Goal: Task Accomplishment & Management: Use online tool/utility

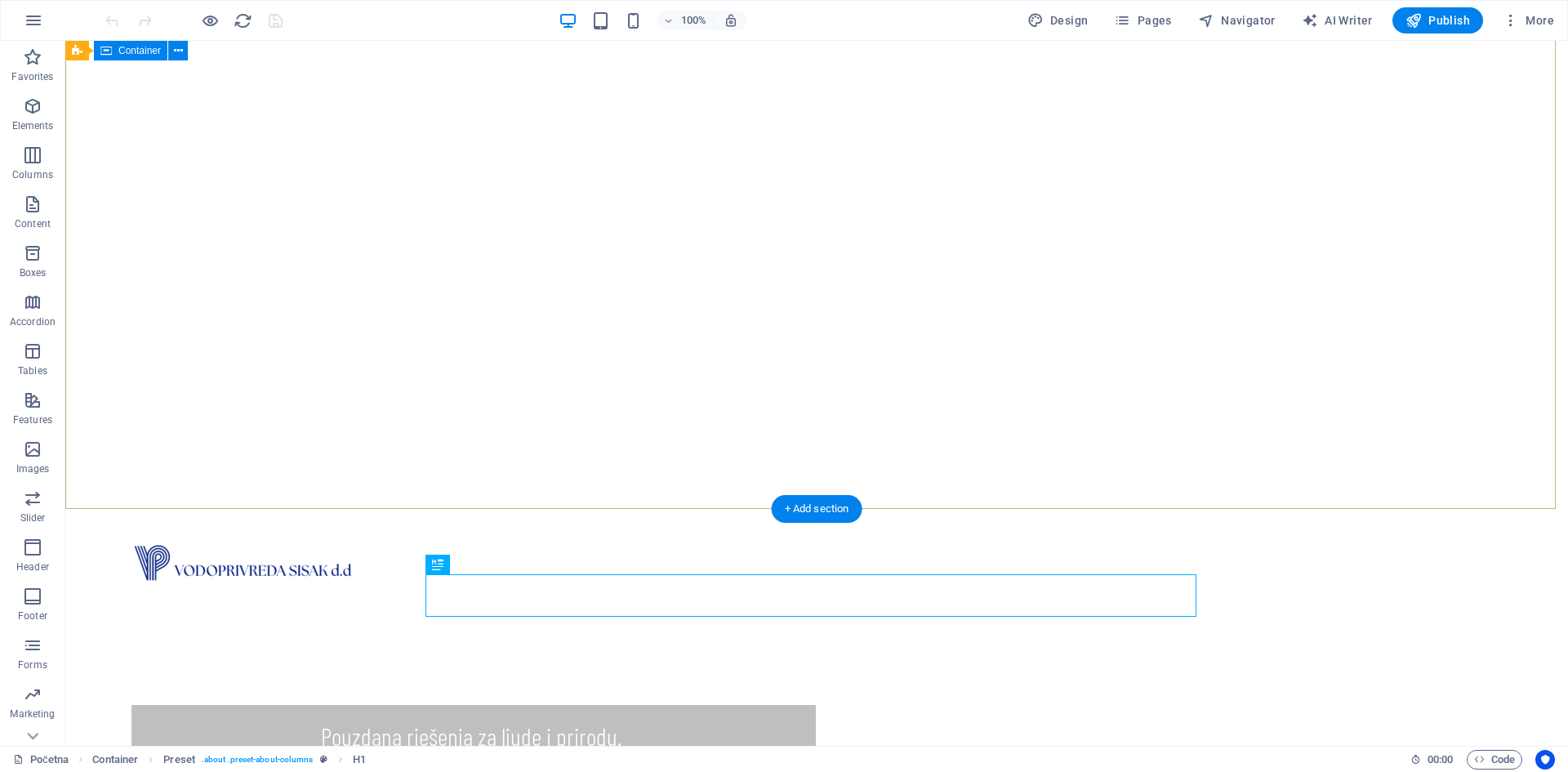
scroll to position [194, 0]
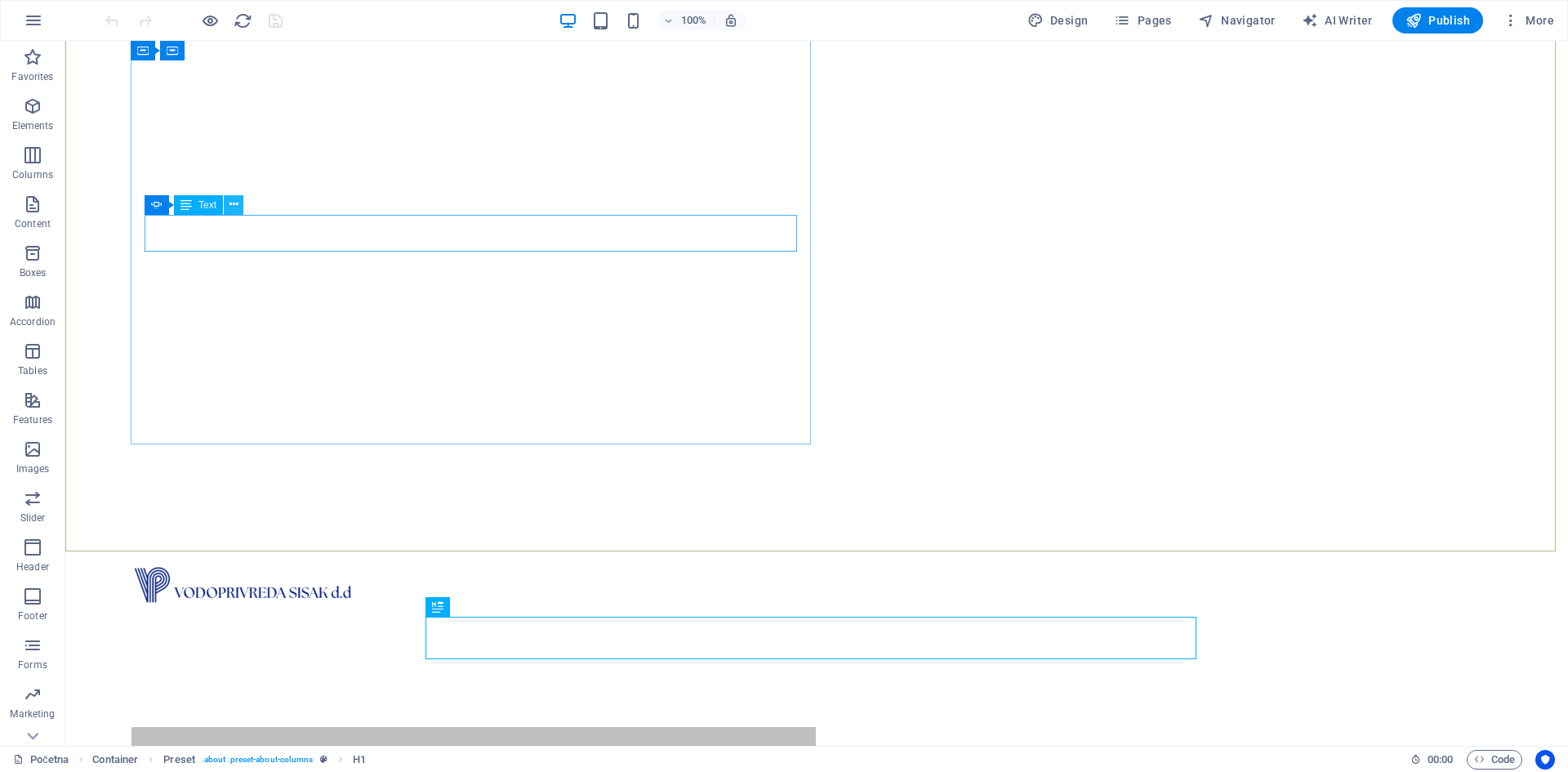
click at [231, 209] on icon at bounding box center [234, 205] width 9 height 17
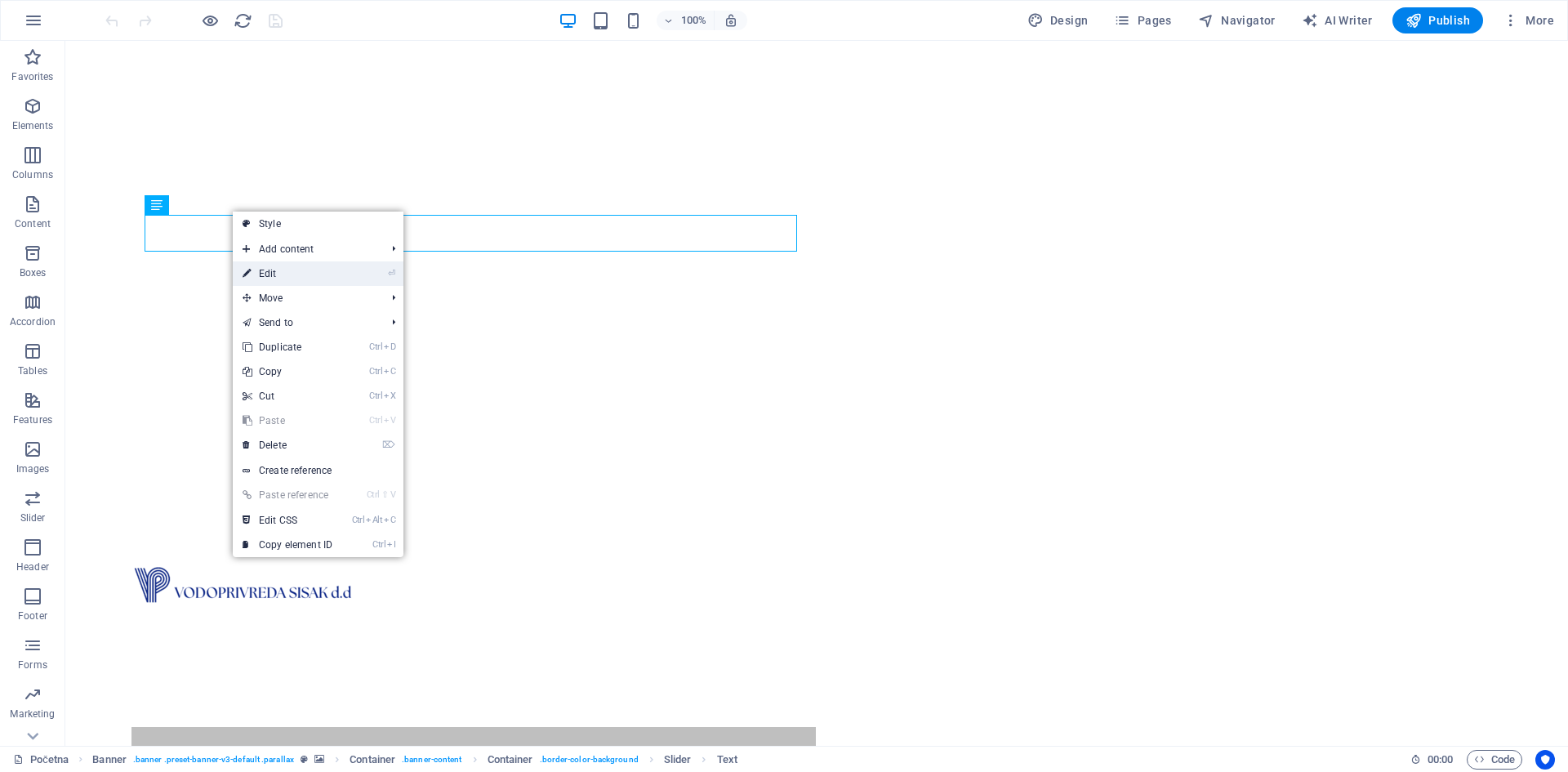
click at [282, 280] on link "⏎ Edit" at bounding box center [287, 273] width 110 height 24
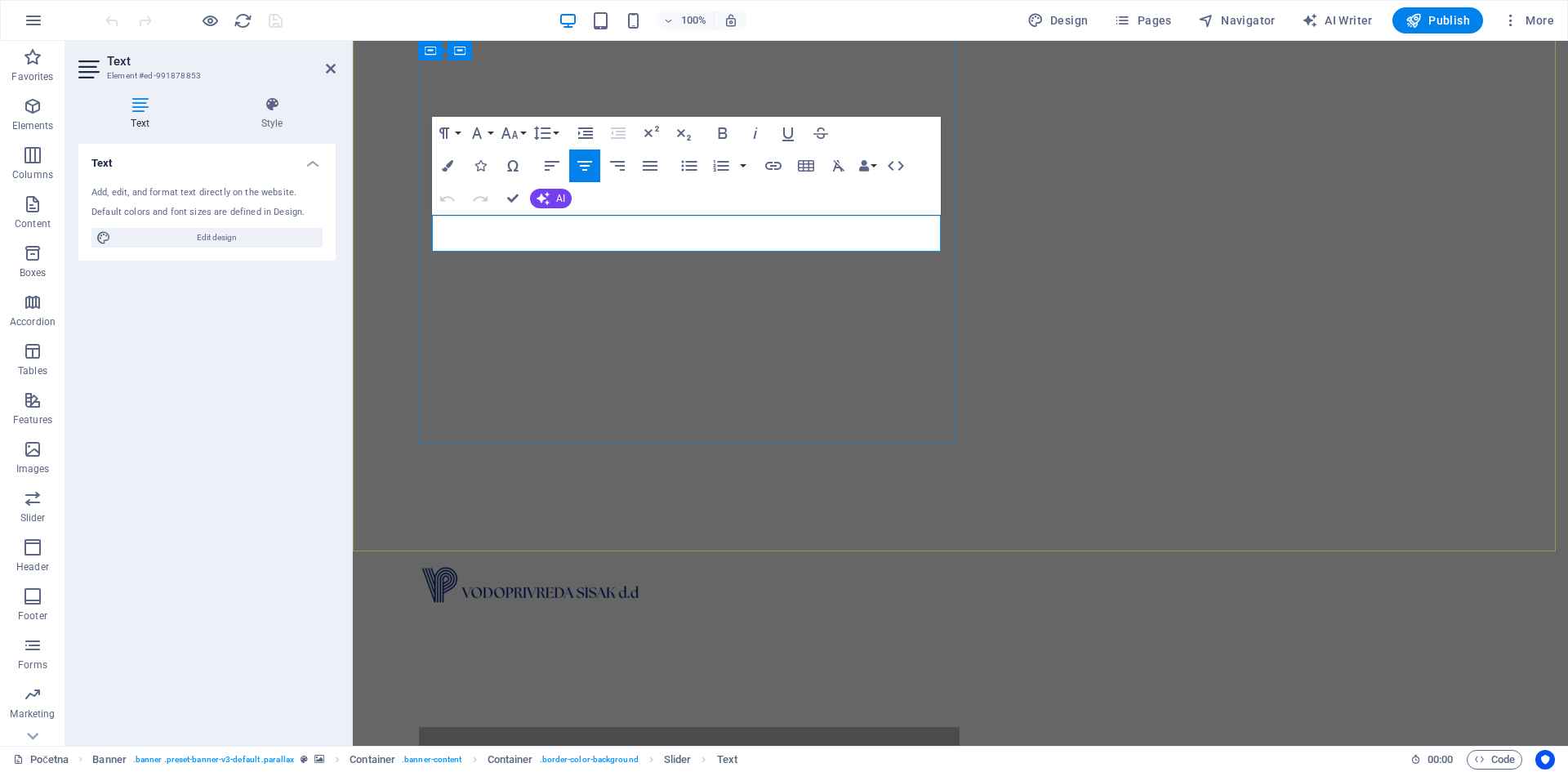
click at [838, 740] on p "Pouzdana rješenja za ljude i prirodu." at bounding box center [686, 758] width 509 height 37
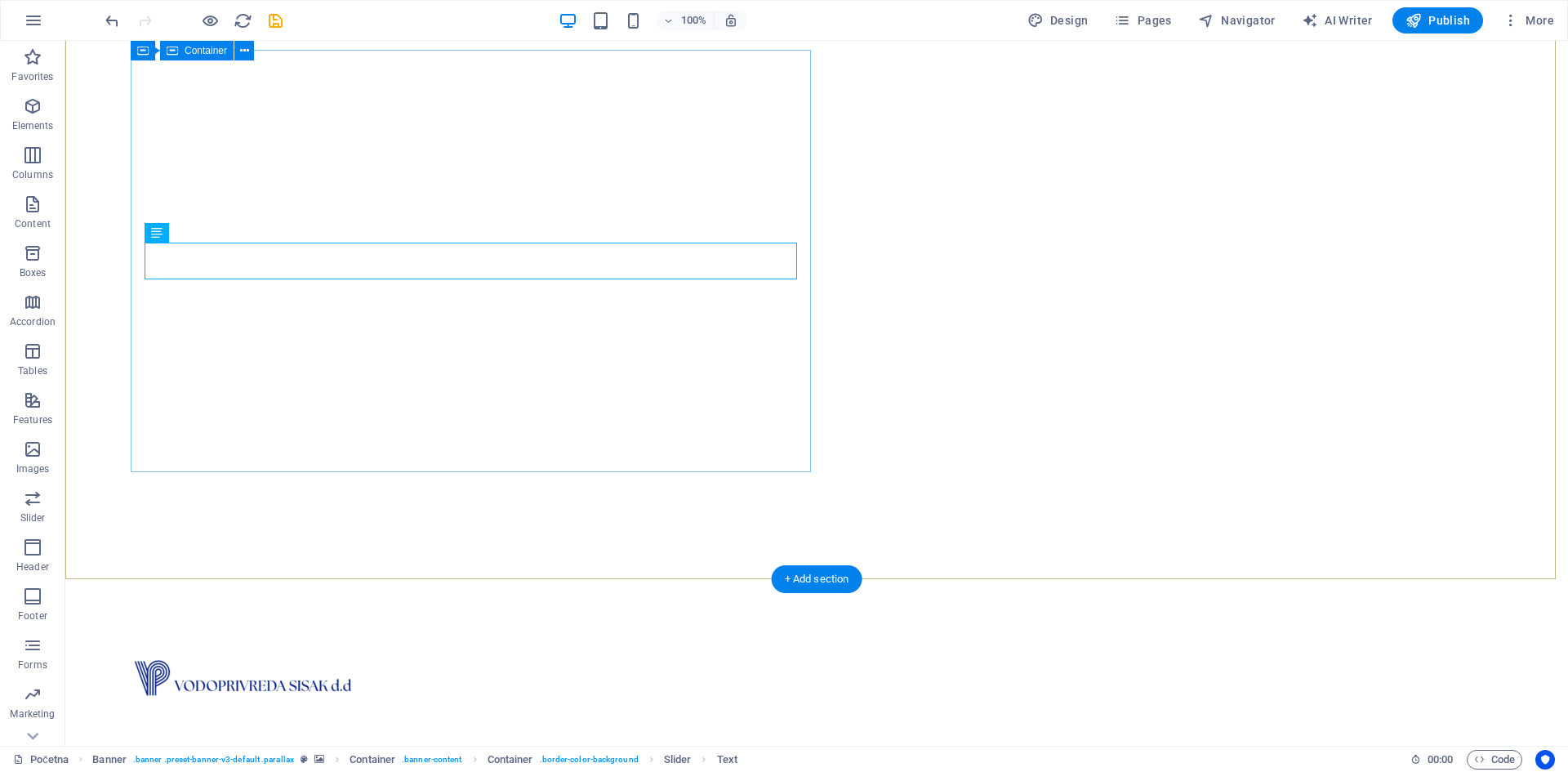
scroll to position [31, 0]
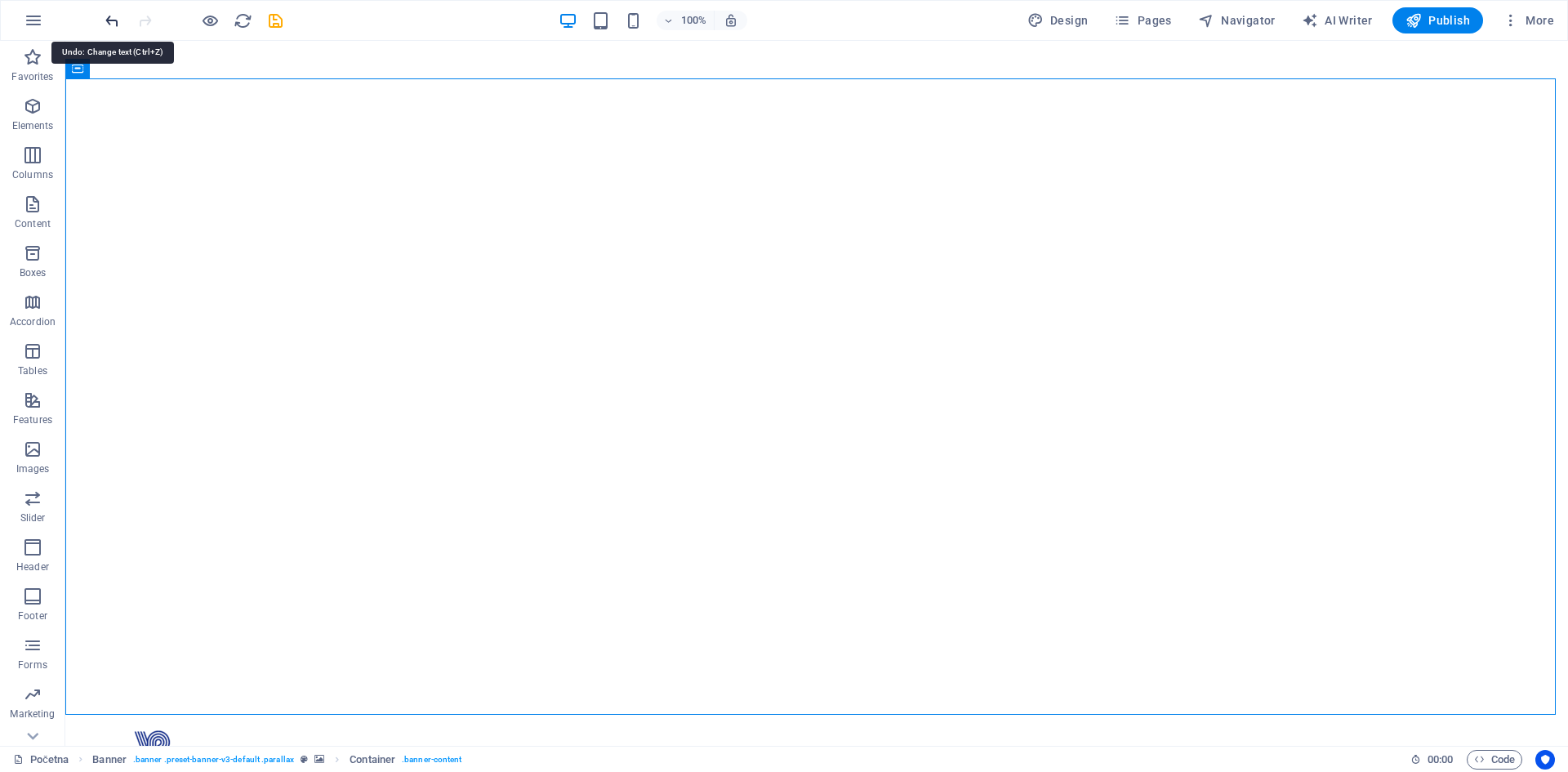
click at [115, 26] on icon "undo" at bounding box center [112, 20] width 18 height 18
click at [236, 375] on icon at bounding box center [234, 369] width 9 height 17
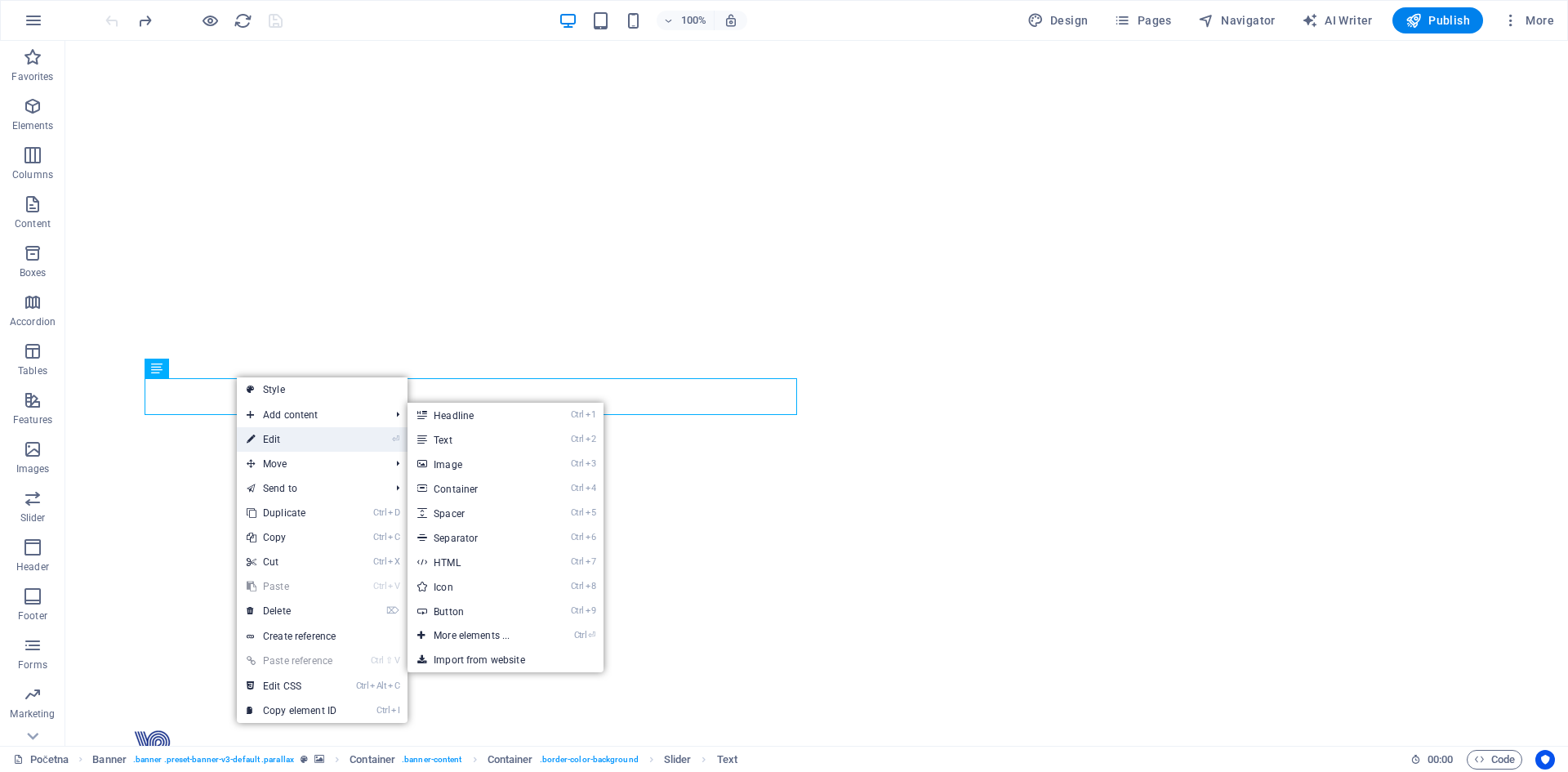
click at [267, 430] on link "⏎ Edit" at bounding box center [291, 438] width 110 height 24
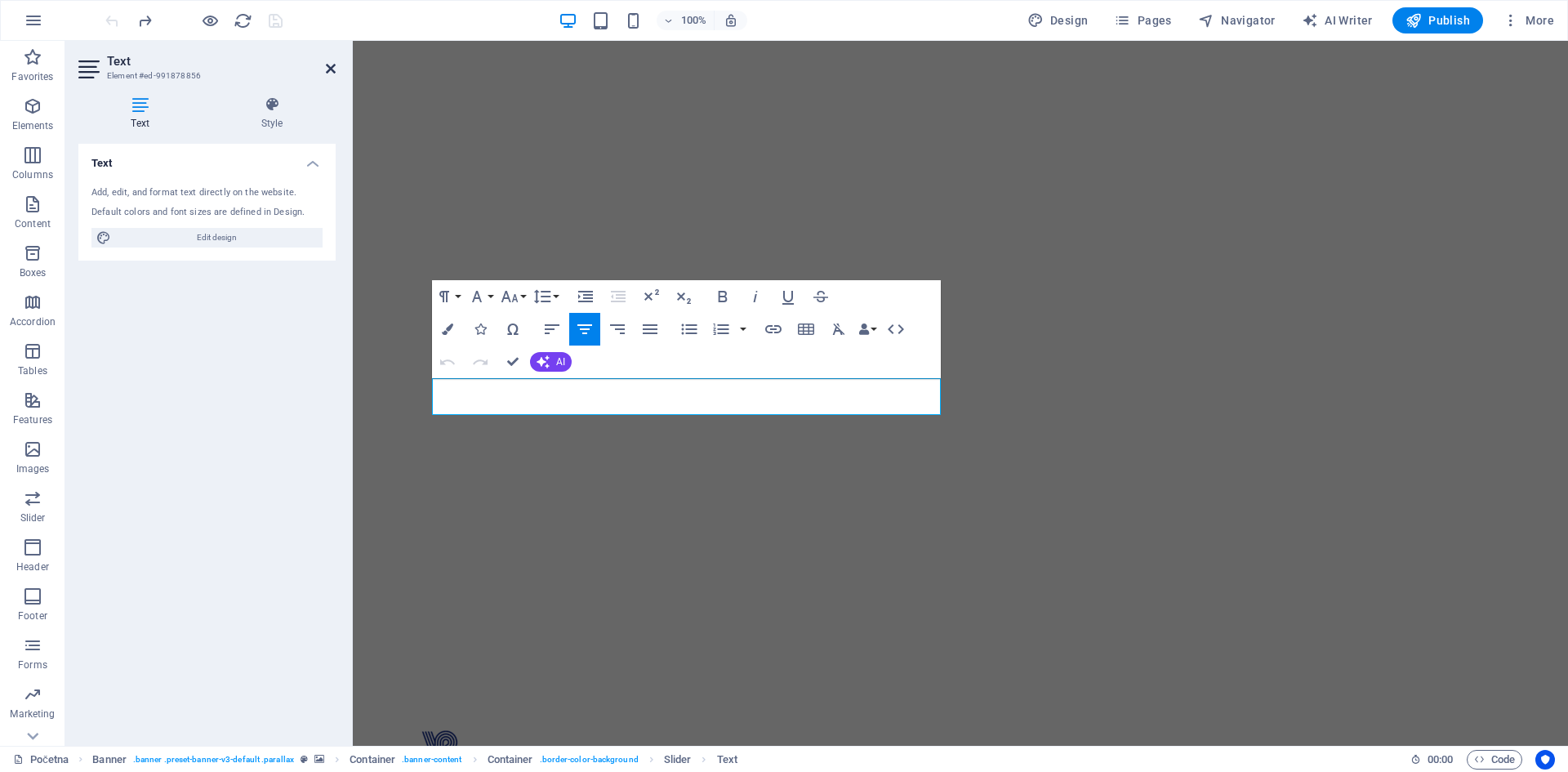
click at [329, 68] on icon at bounding box center [331, 68] width 10 height 13
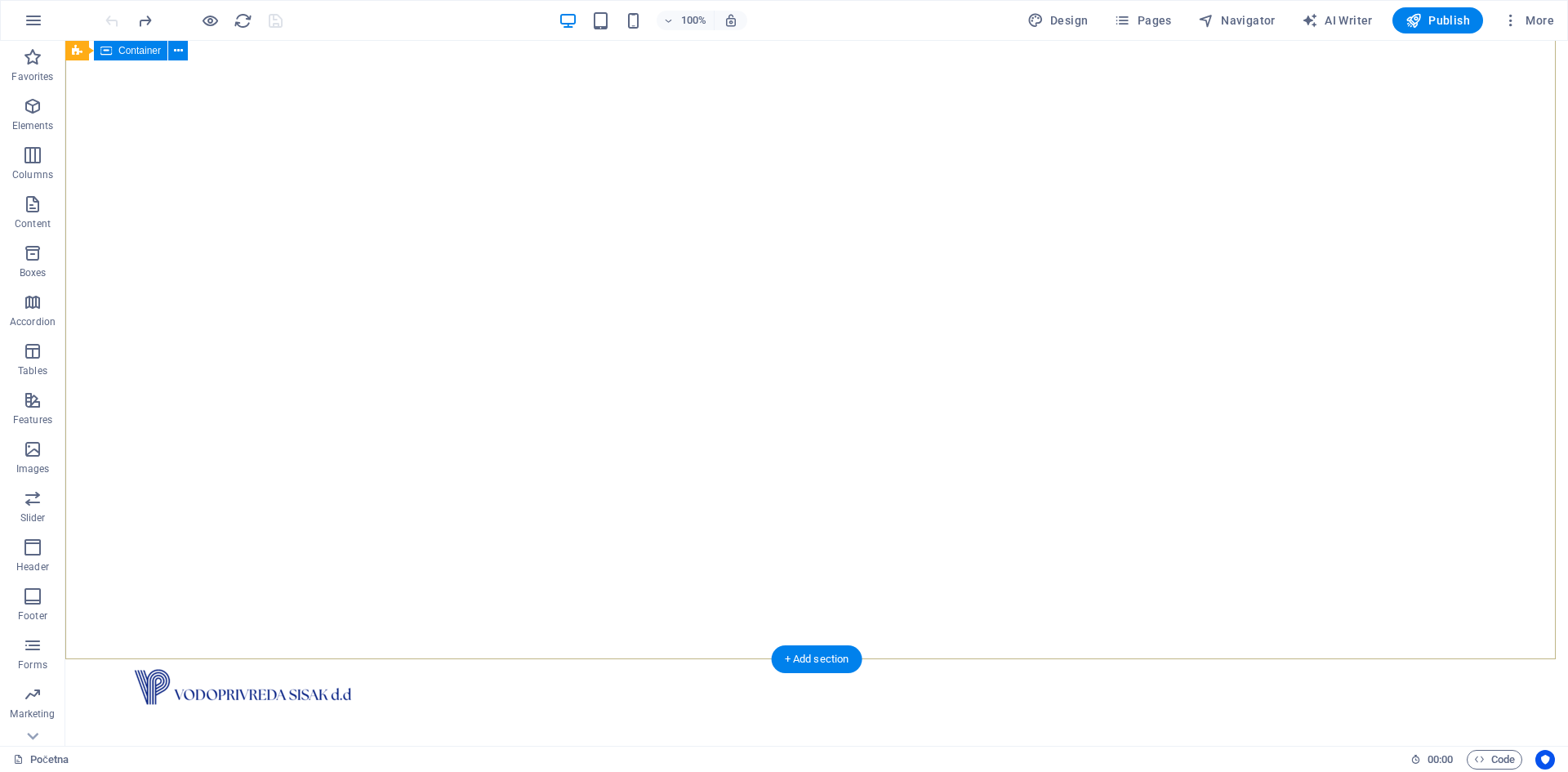
scroll to position [86, 0]
click at [152, 24] on icon "redo" at bounding box center [144, 20] width 18 height 18
click at [1154, 20] on span "Pages" at bounding box center [1142, 20] width 57 height 16
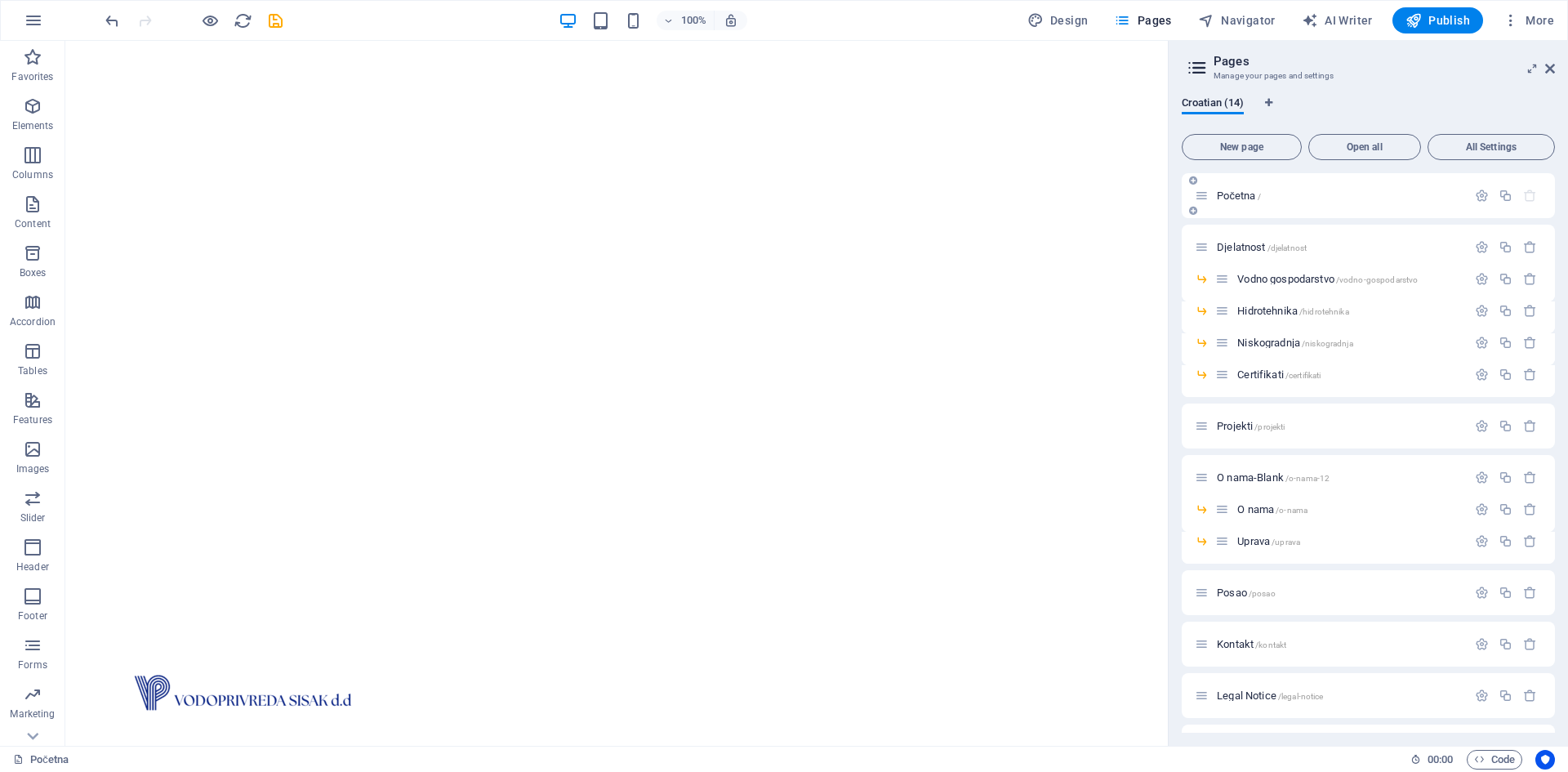
click at [1241, 199] on span "Početna /" at bounding box center [1238, 195] width 44 height 13
click at [215, 119] on icon at bounding box center [214, 120] width 9 height 17
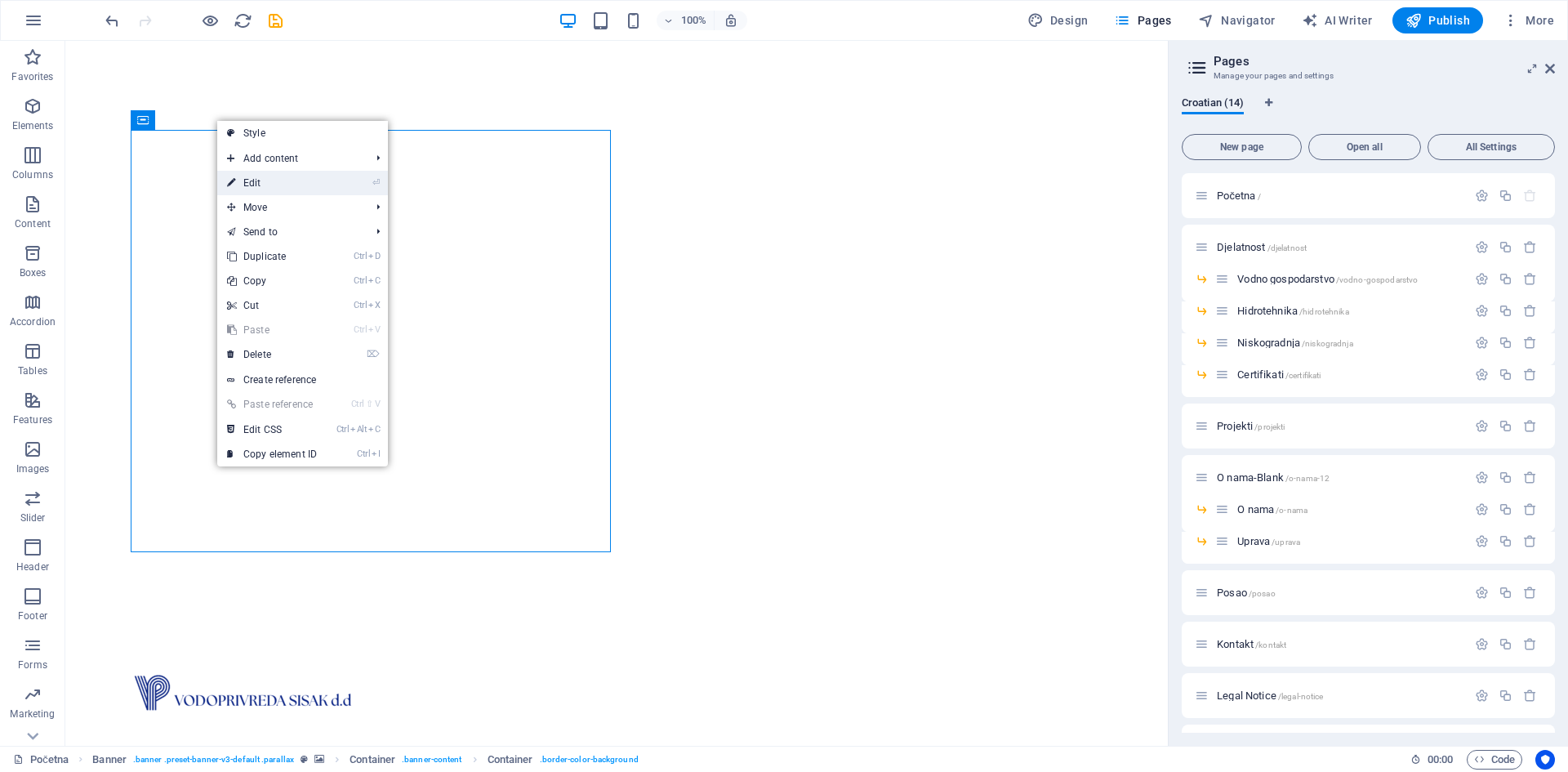
click at [257, 182] on link "⏎ Edit" at bounding box center [272, 182] width 110 height 24
select select "vh"
select select "%"
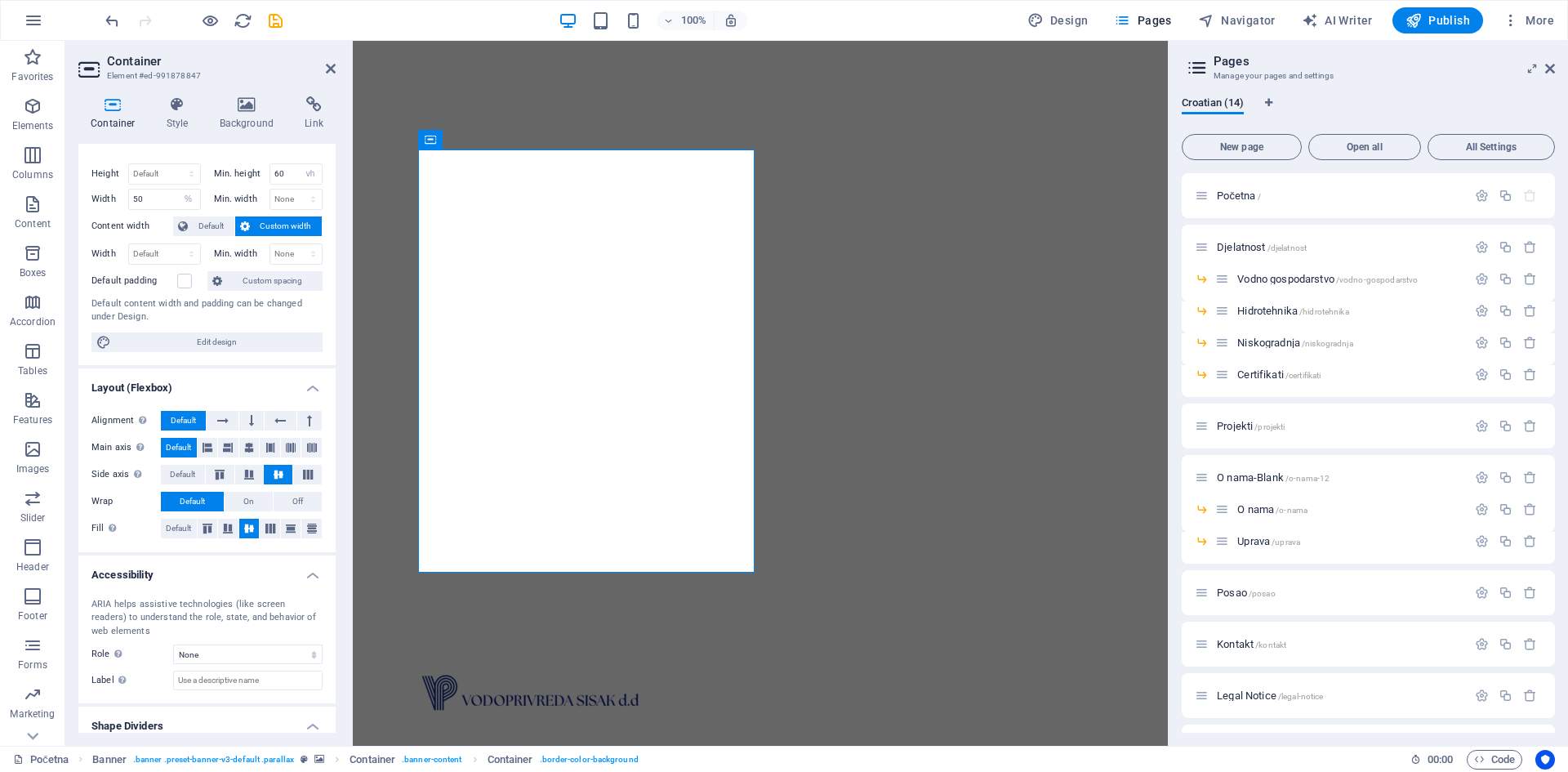
scroll to position [0, 0]
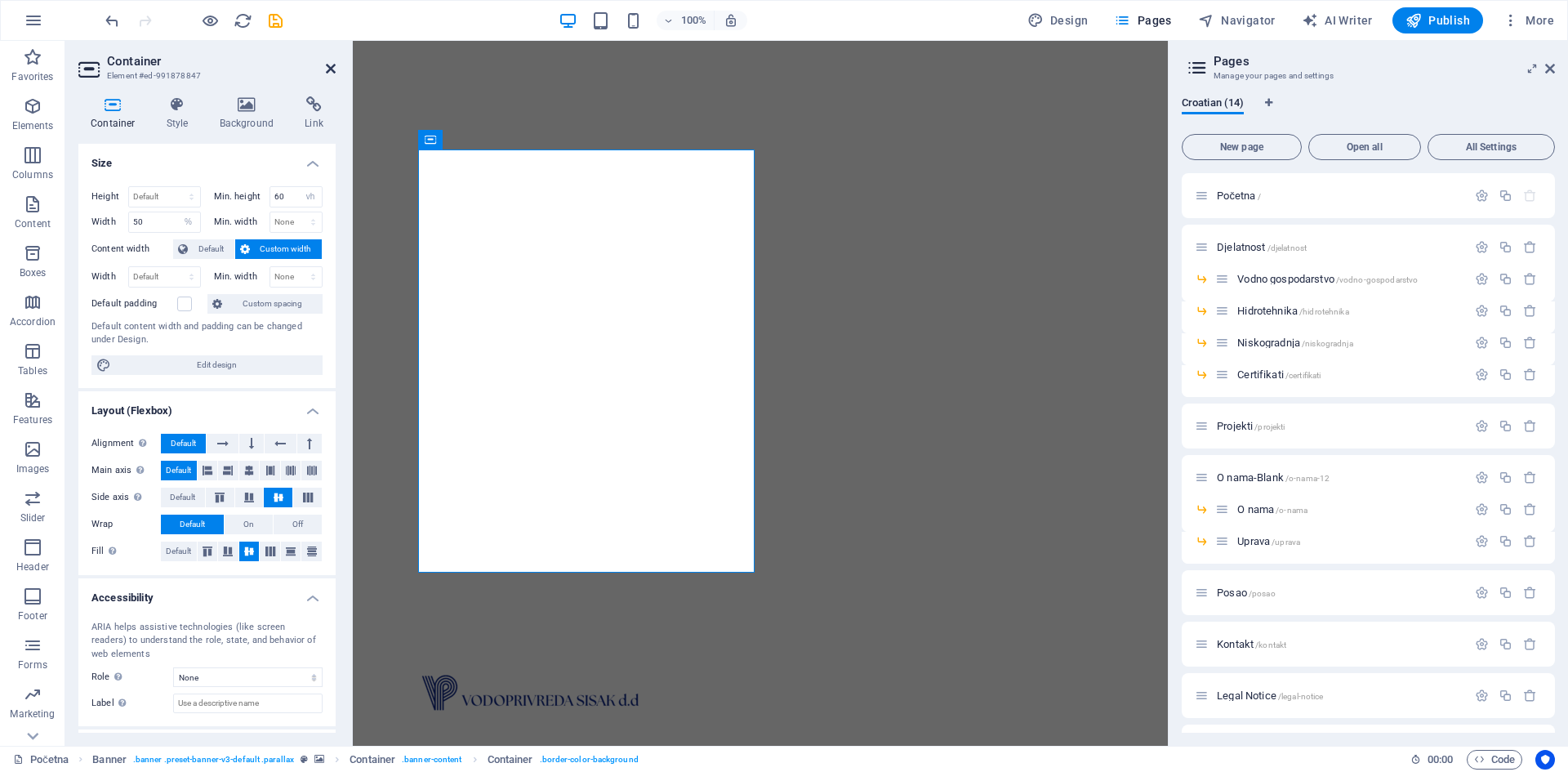
click at [332, 67] on icon at bounding box center [331, 68] width 10 height 13
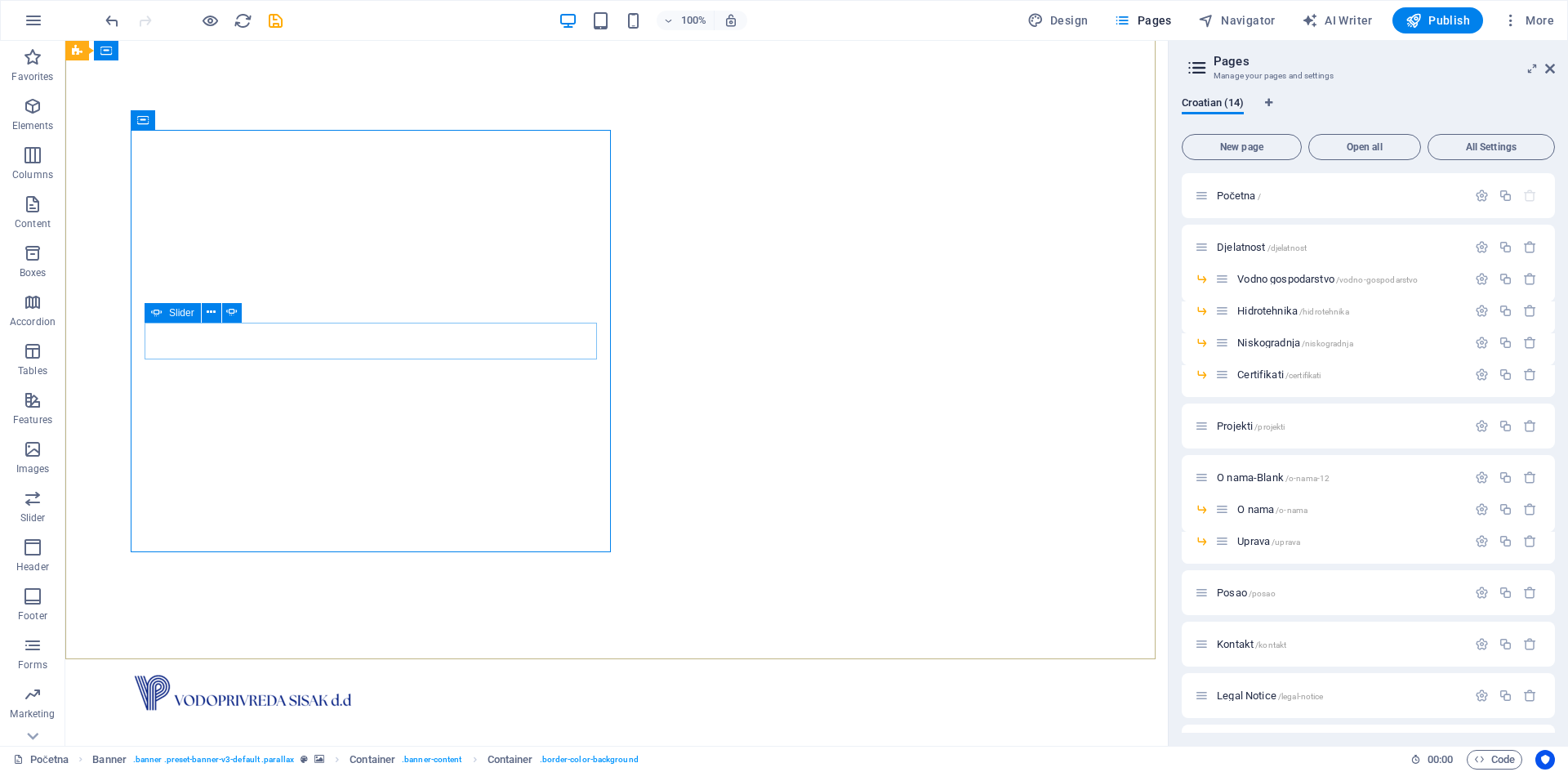
click at [179, 312] on span "Slider" at bounding box center [181, 312] width 25 height 10
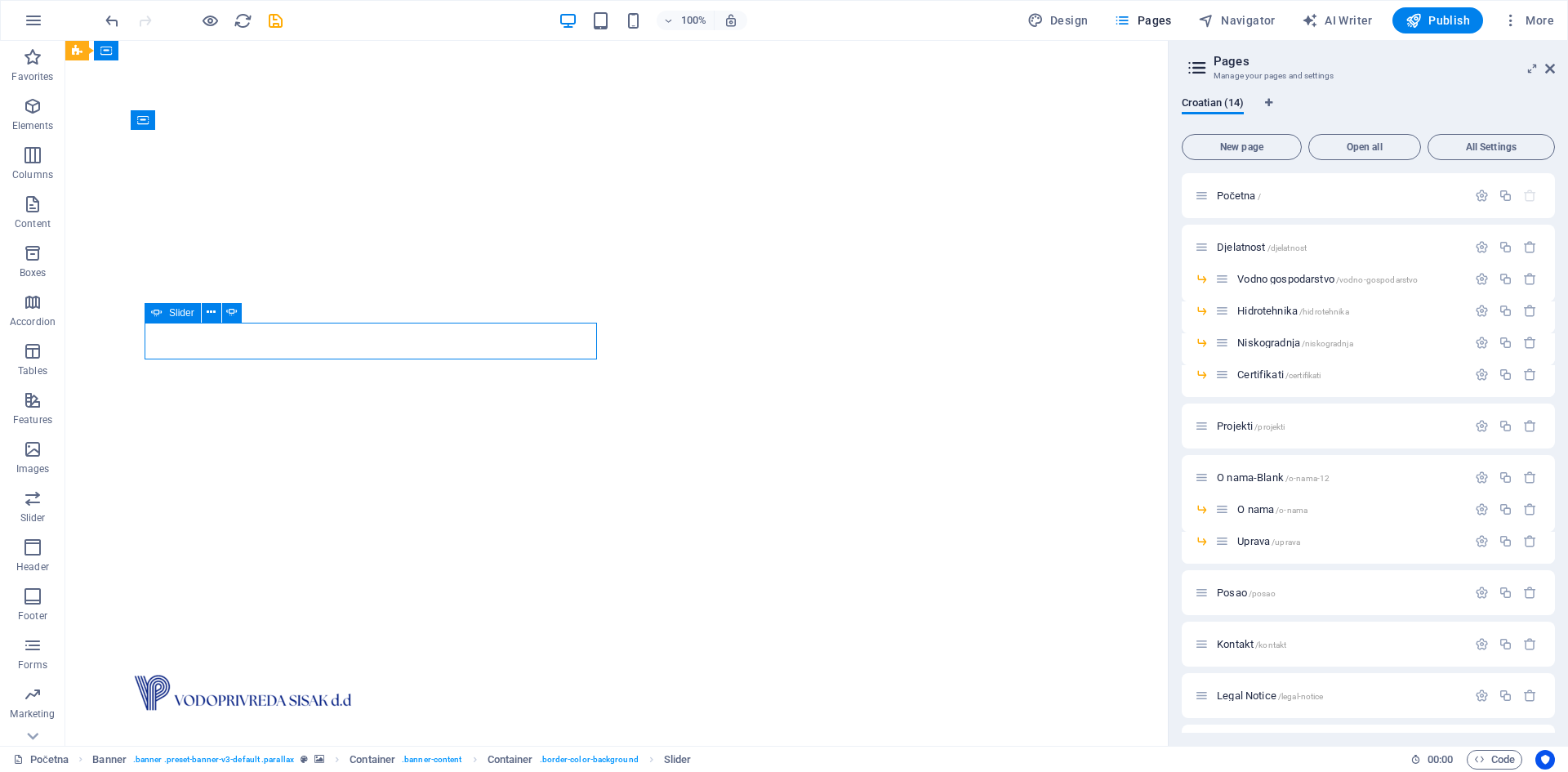
click at [179, 312] on span "Slider" at bounding box center [181, 312] width 25 height 10
click at [209, 312] on icon at bounding box center [210, 312] width 9 height 17
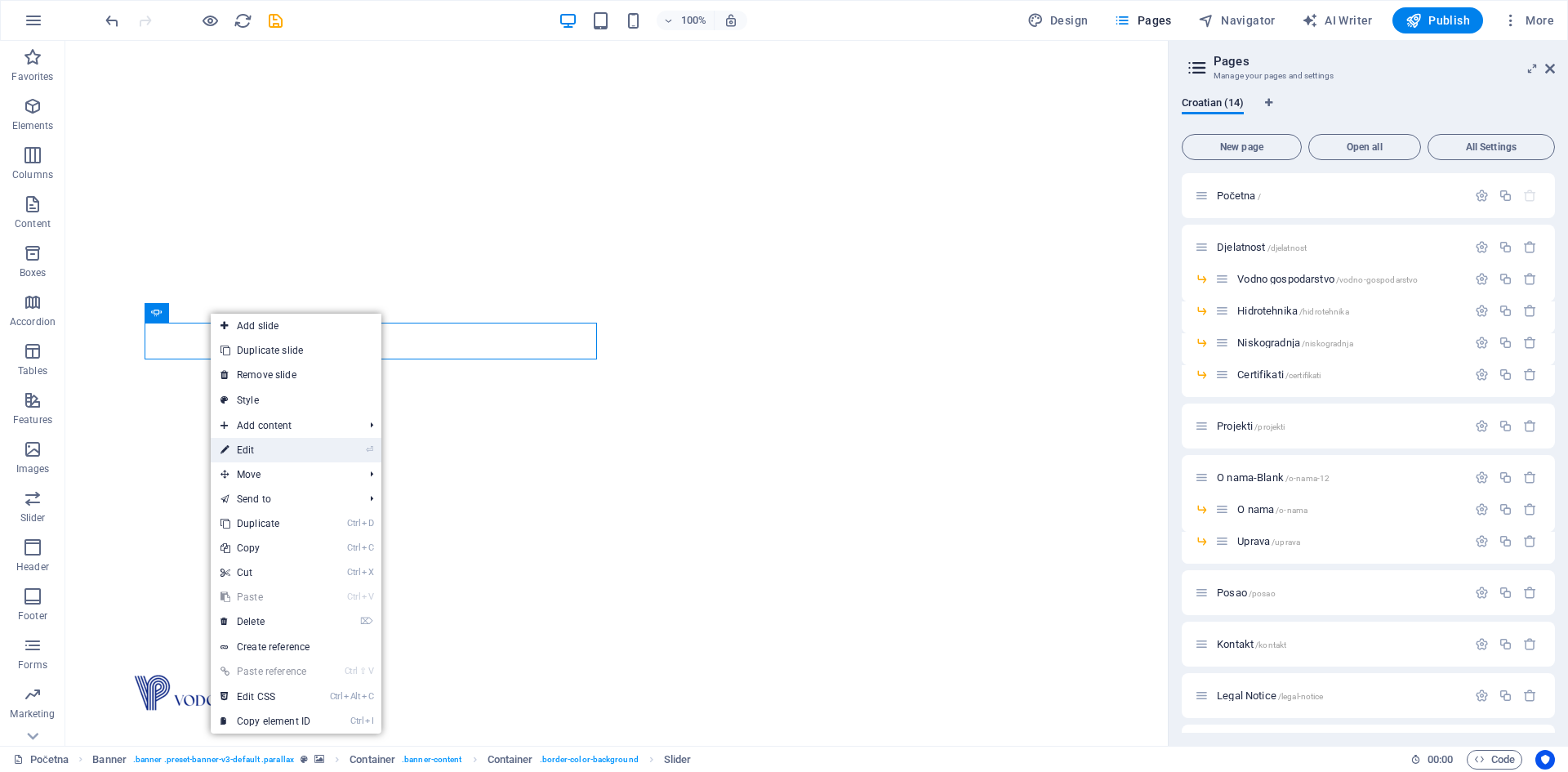
click at [273, 459] on link "⏎ Edit" at bounding box center [265, 449] width 110 height 24
select select "fade"
select select "ms"
select select "s"
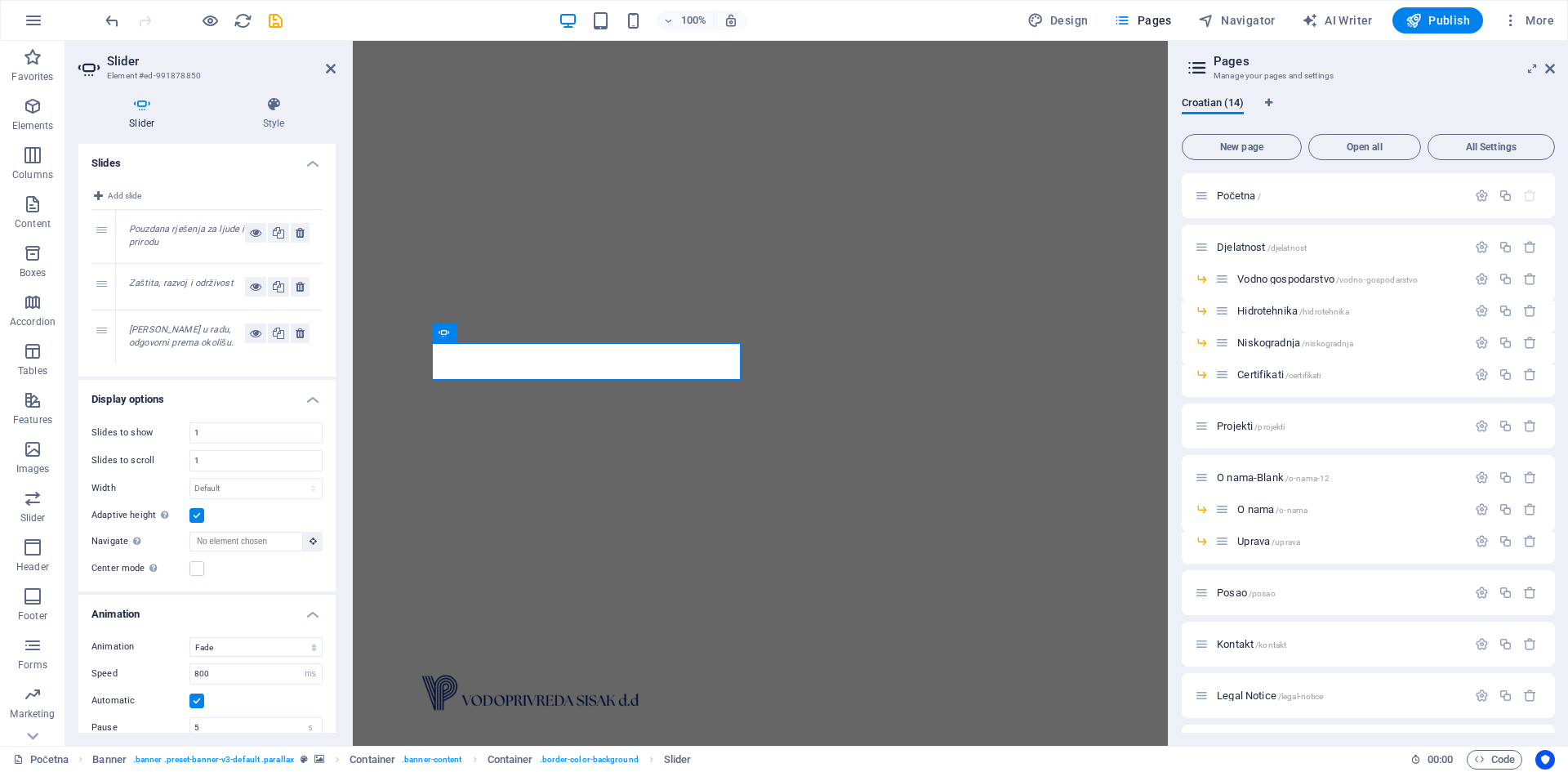
click at [188, 224] on em "Pouzdana rješenja za ljude i prirodu" at bounding box center [186, 236] width 115 height 24
click at [189, 286] on em "Zaštita, razvoj i održivost" at bounding box center [181, 282] width 105 height 11
click at [190, 338] on div "[PERSON_NAME] u radu, odgovorni prema okolišu." at bounding box center [187, 337] width 116 height 27
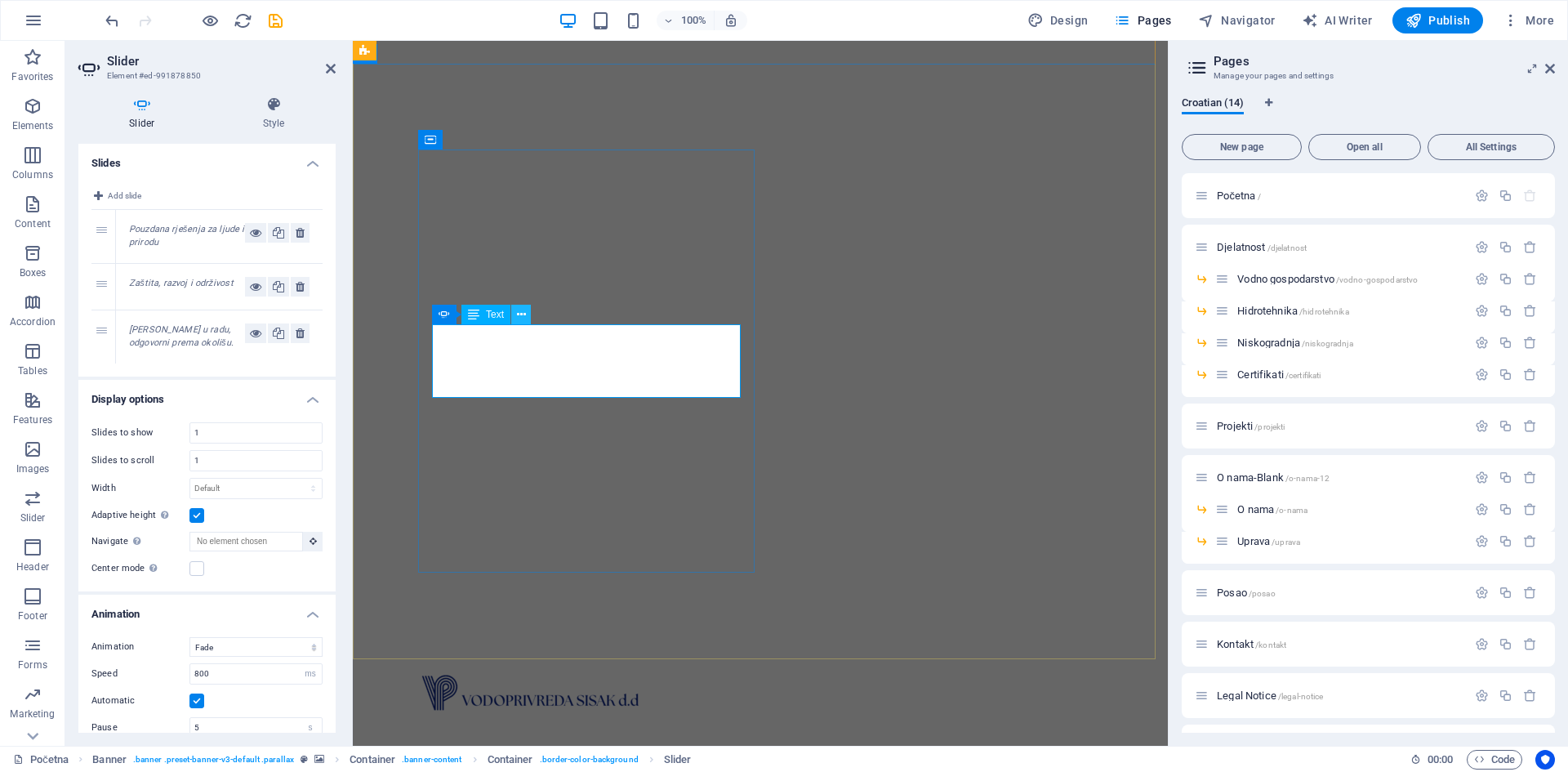
click at [523, 319] on icon at bounding box center [521, 315] width 9 height 17
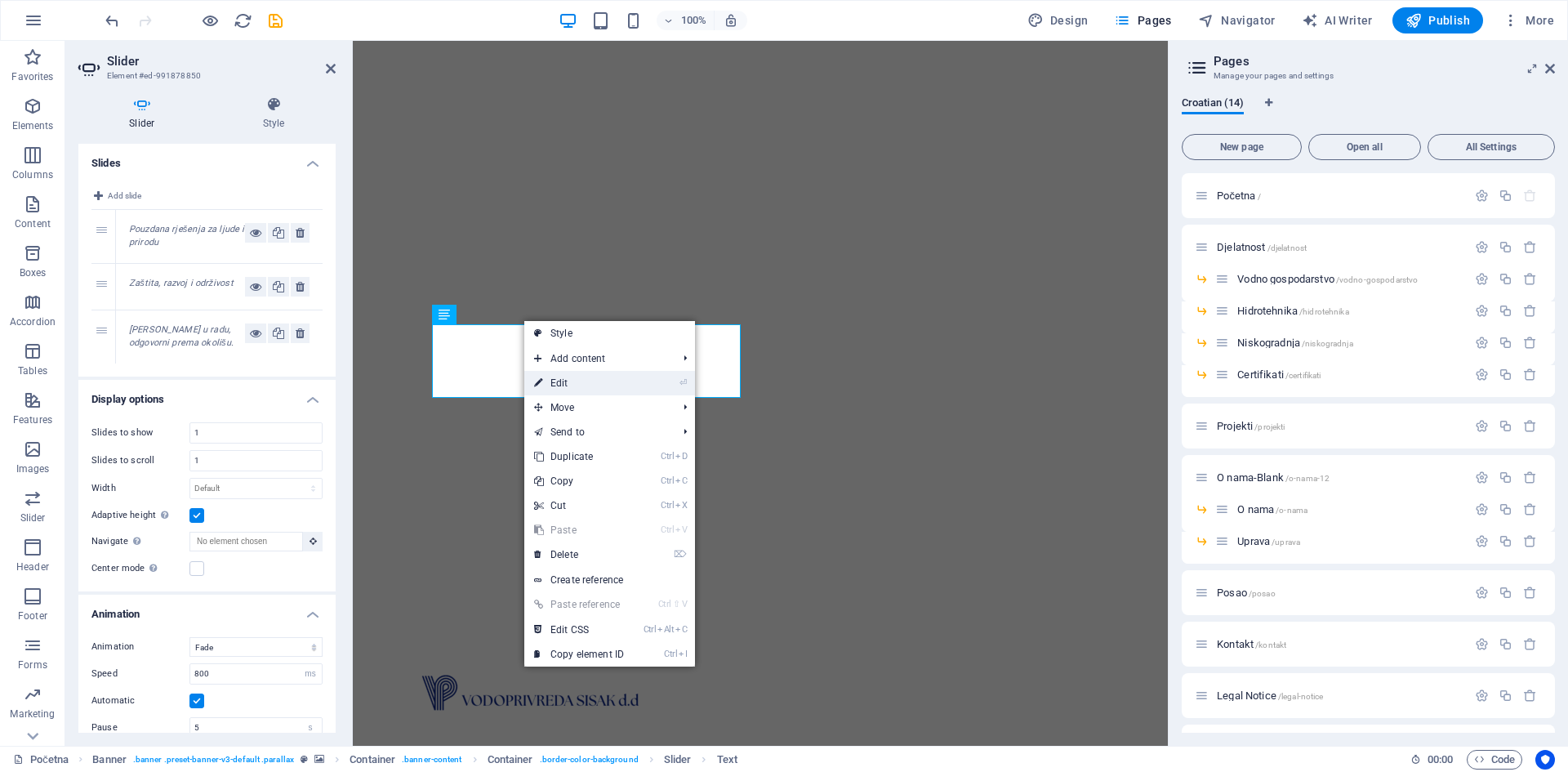
click at [553, 388] on link "⏎ Edit" at bounding box center [579, 382] width 110 height 24
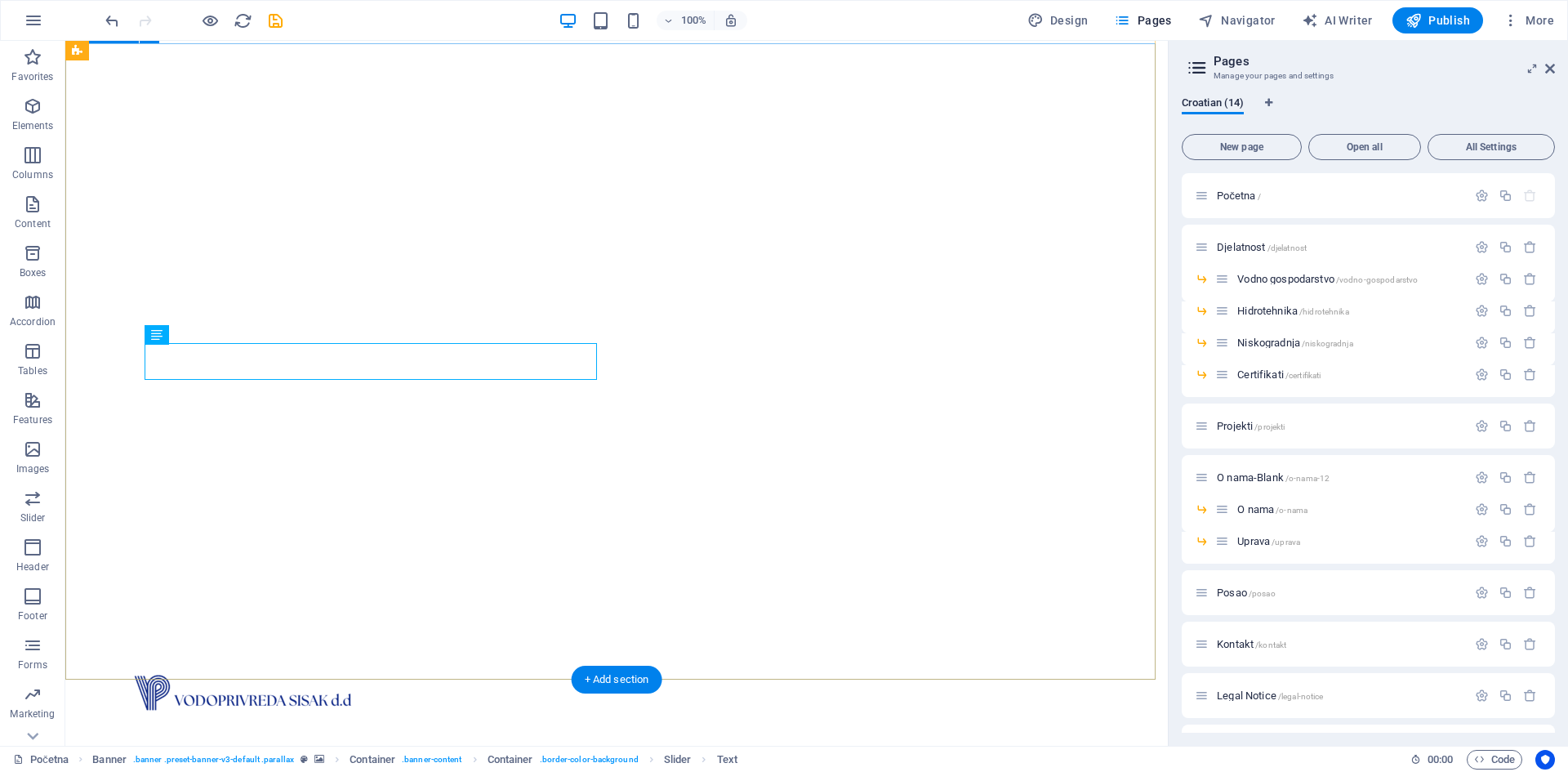
scroll to position [66, 0]
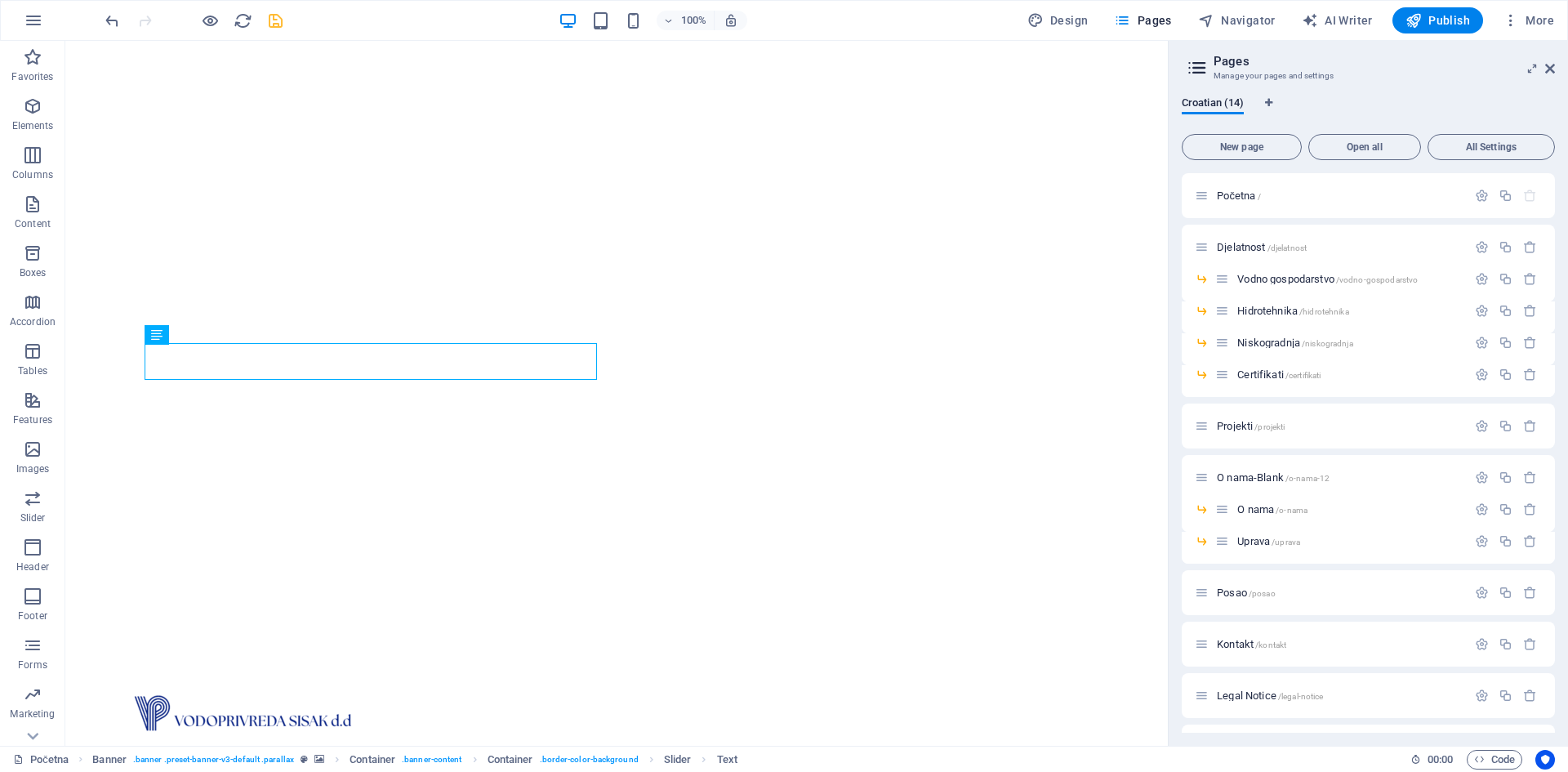
click at [281, 20] on icon "save" at bounding box center [275, 20] width 18 height 18
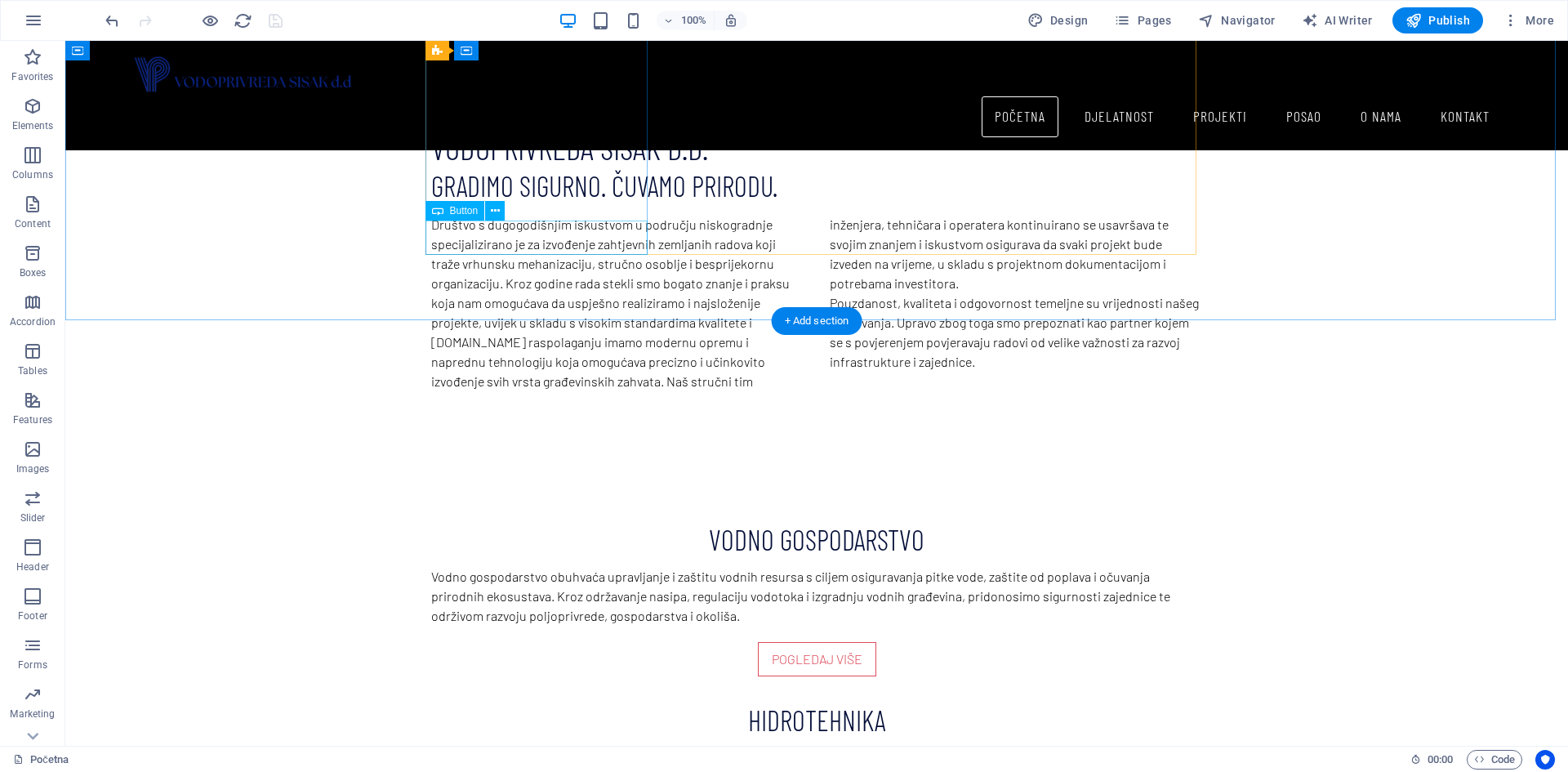
scroll to position [1455, 0]
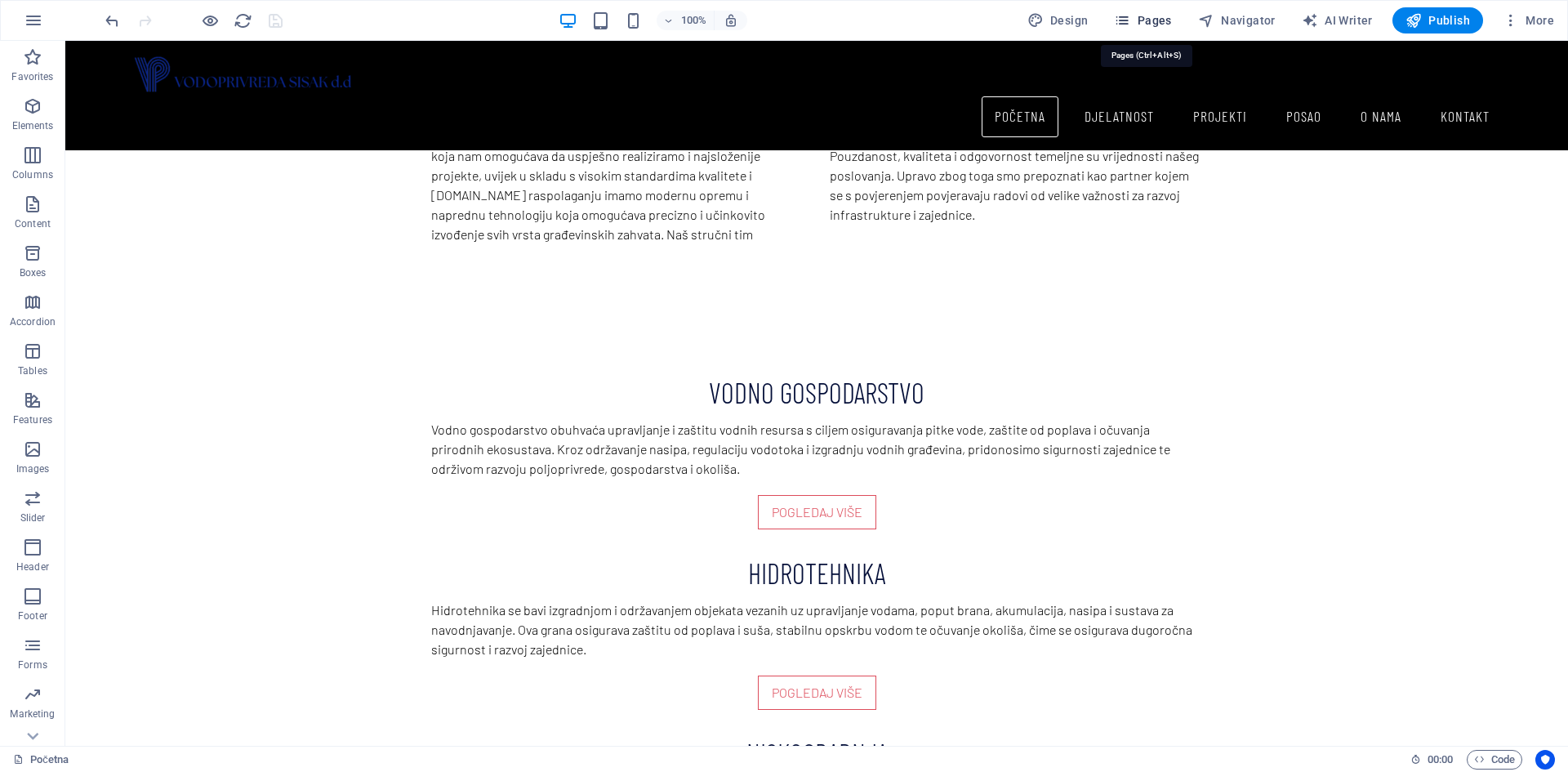
click at [1162, 25] on span "Pages" at bounding box center [1142, 20] width 57 height 16
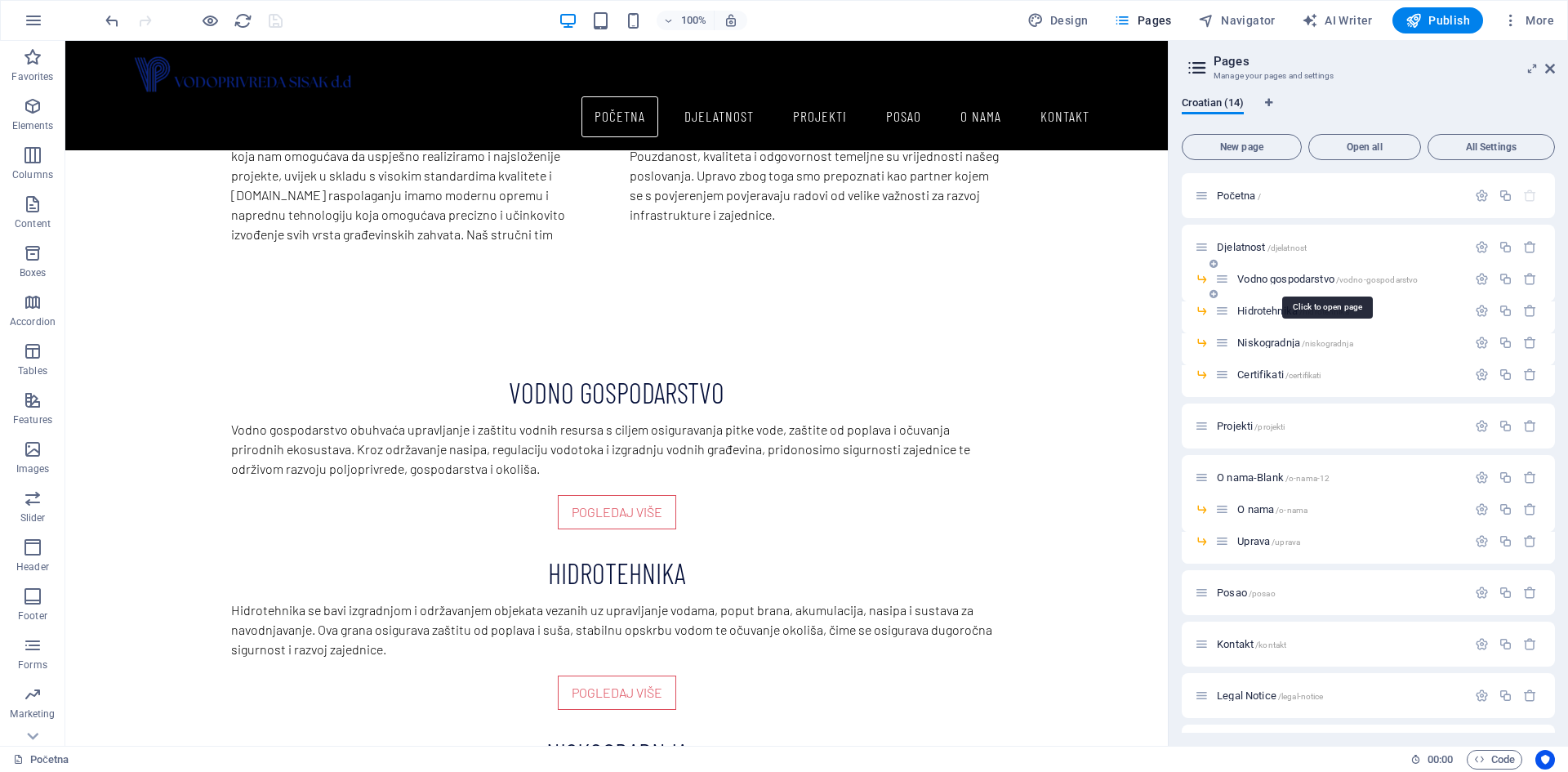
click at [1269, 277] on span "Vodno gospodarstvo /vodno-gospodarstvo" at bounding box center [1328, 278] width 180 height 13
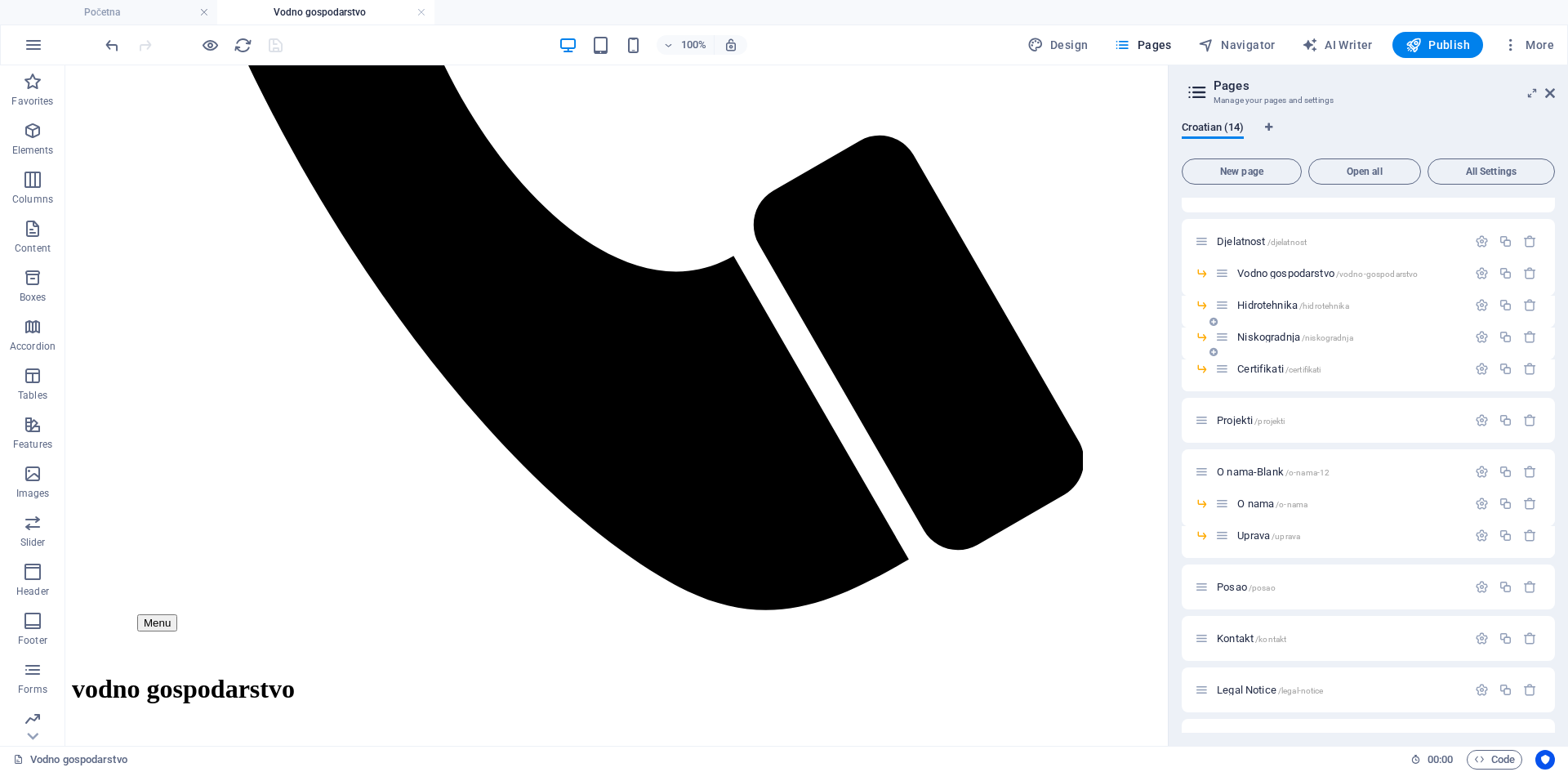
scroll to position [0, 0]
click at [1264, 338] on span "Hidrotehnika /hidrotehnika" at bounding box center [1293, 335] width 112 height 13
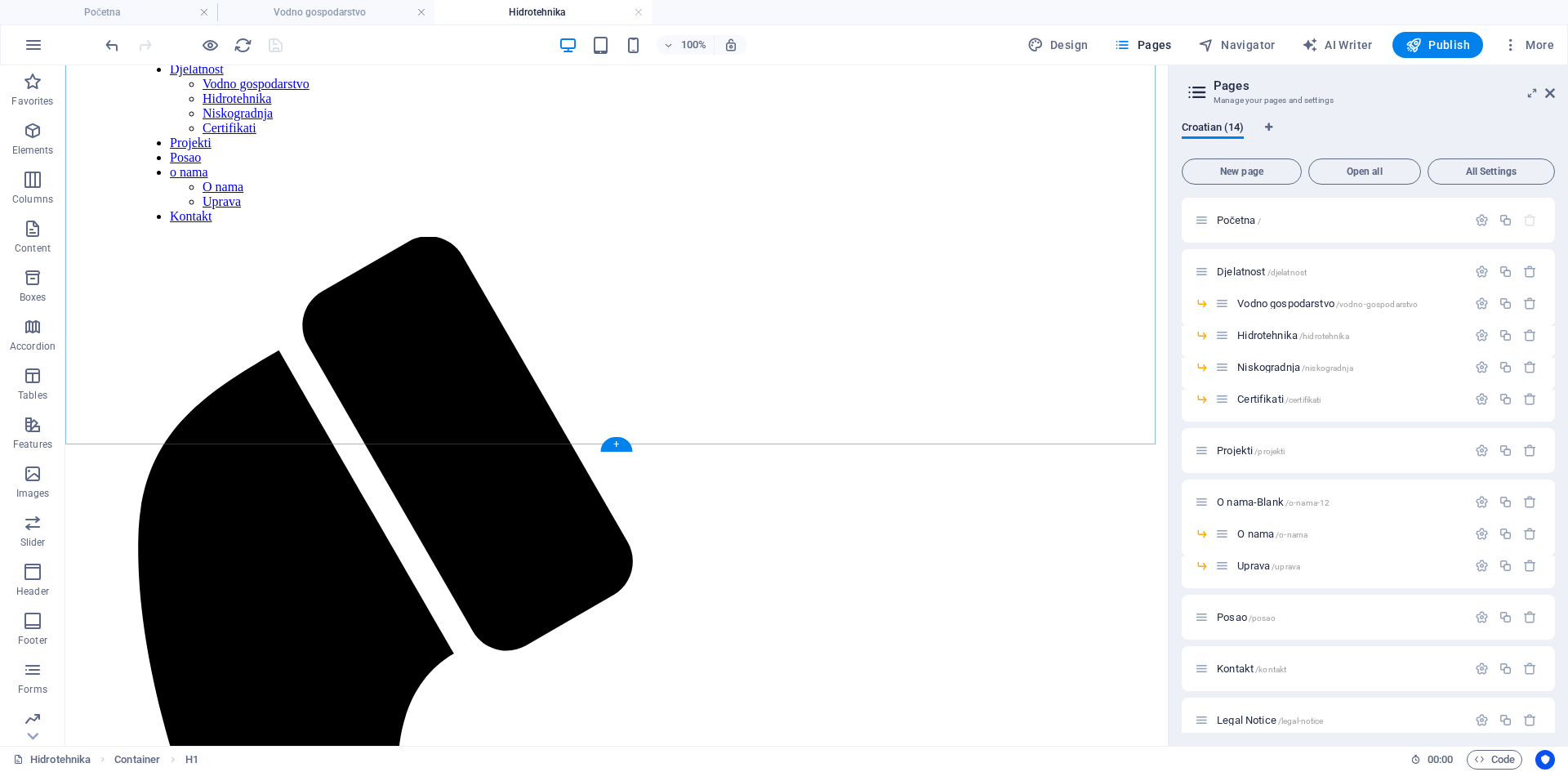
scroll to position [408, 0]
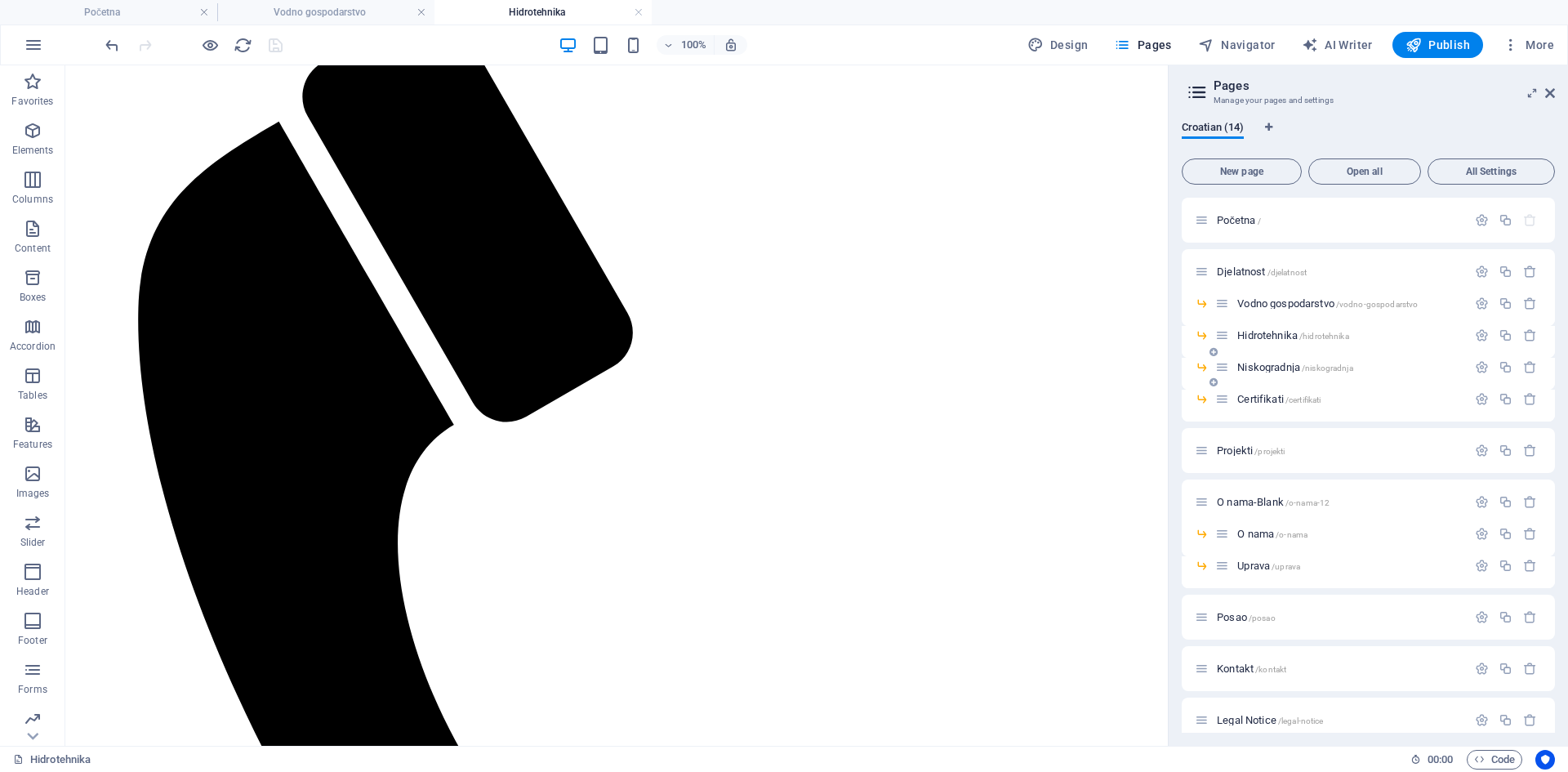
click at [1257, 367] on span "Niskogradnja /niskogradnja" at bounding box center [1295, 367] width 115 height 13
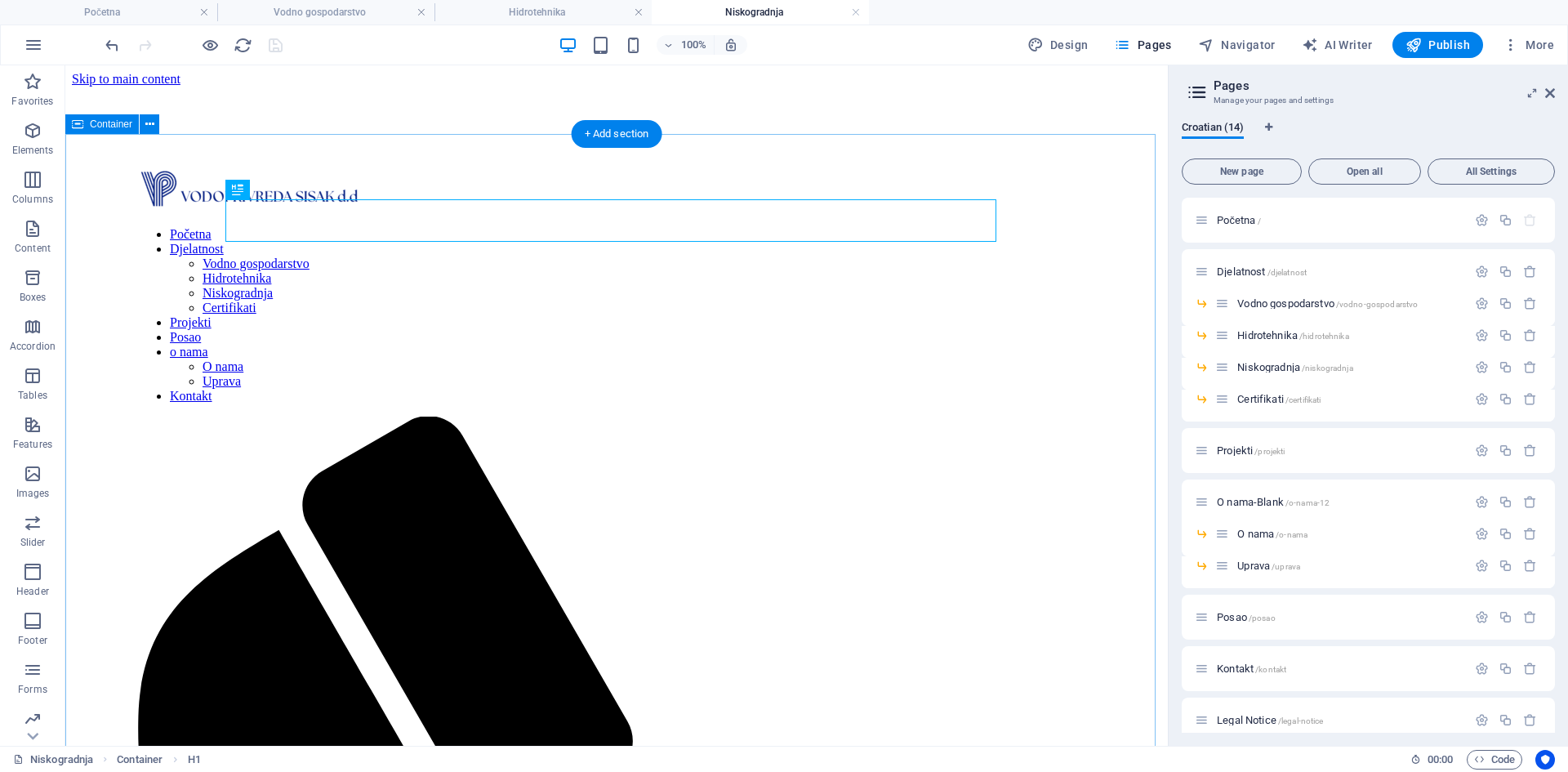
scroll to position [163, 0]
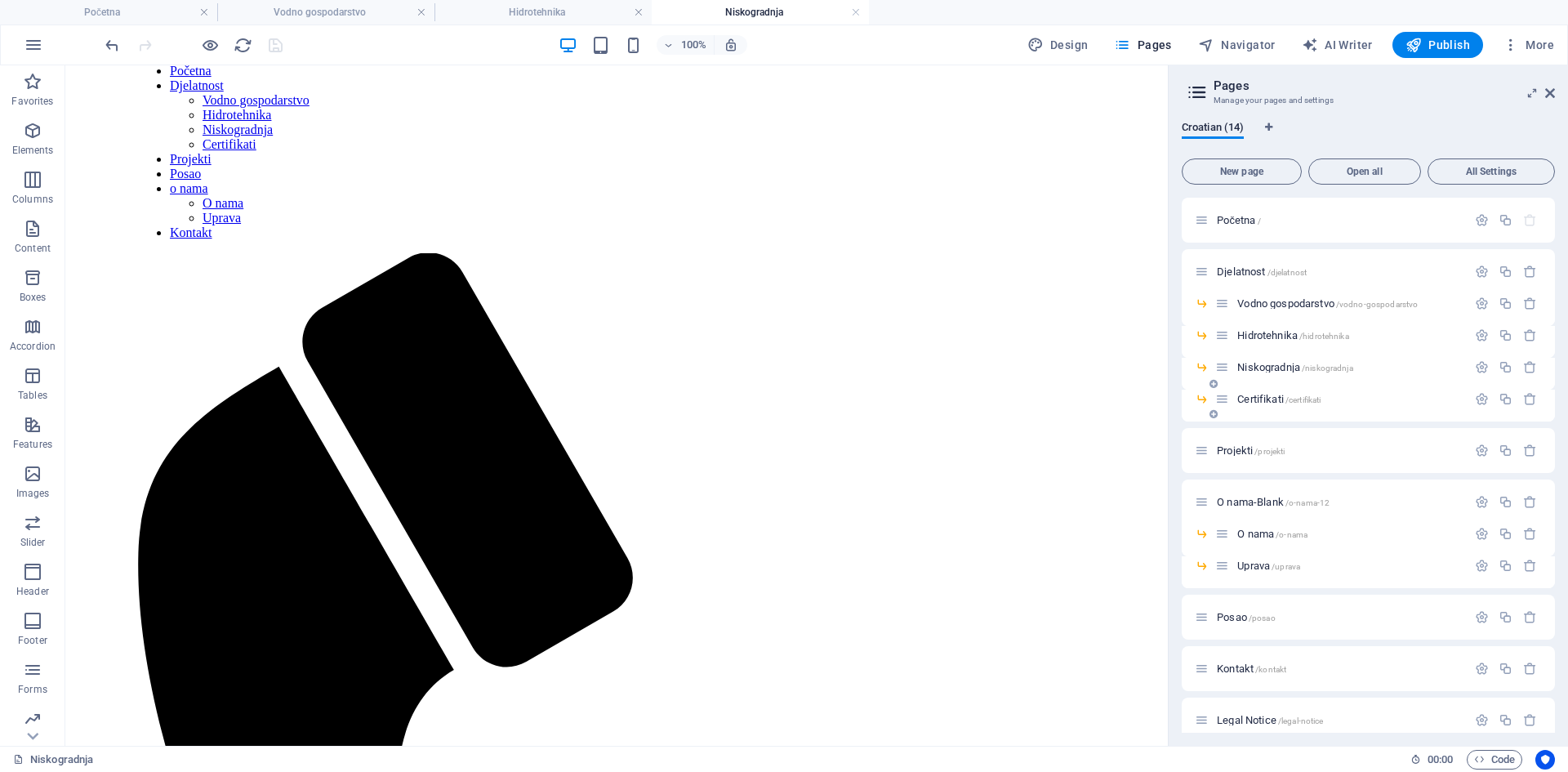
click at [1254, 396] on span "Certifikati /certifikati" at bounding box center [1279, 399] width 83 height 13
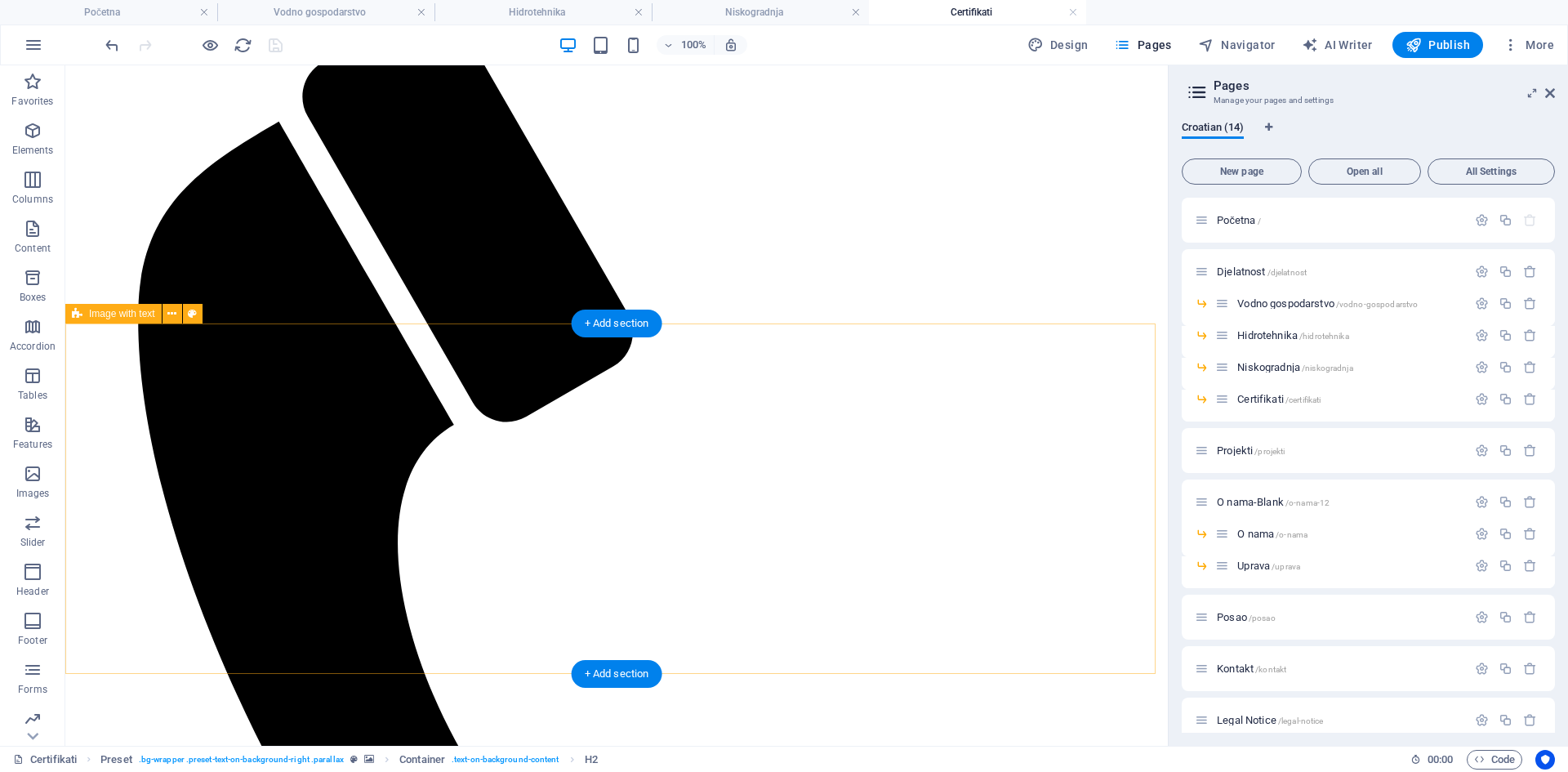
scroll to position [629, 0]
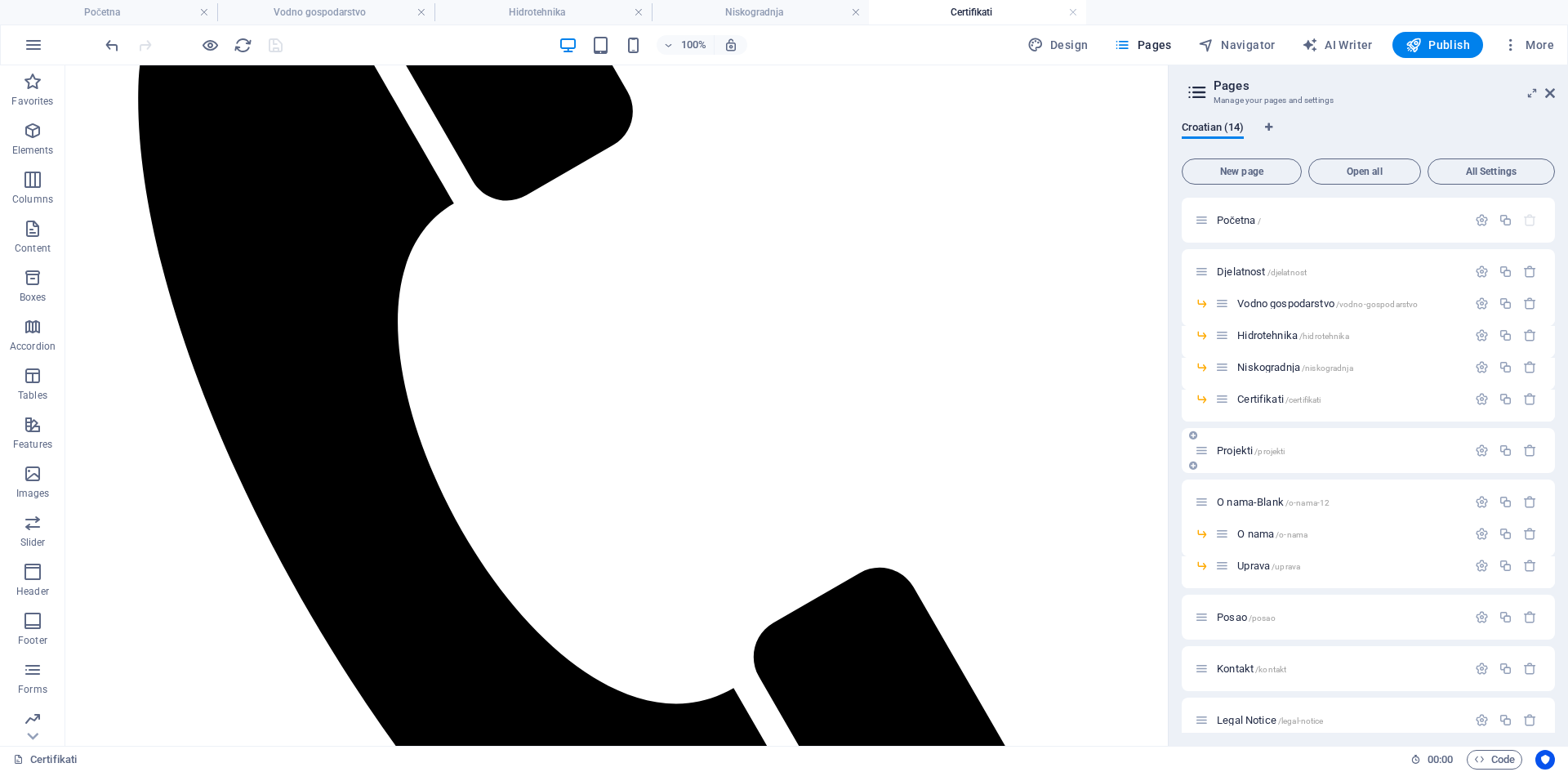
click at [1244, 451] on span "Projekti /projekti" at bounding box center [1251, 450] width 68 height 13
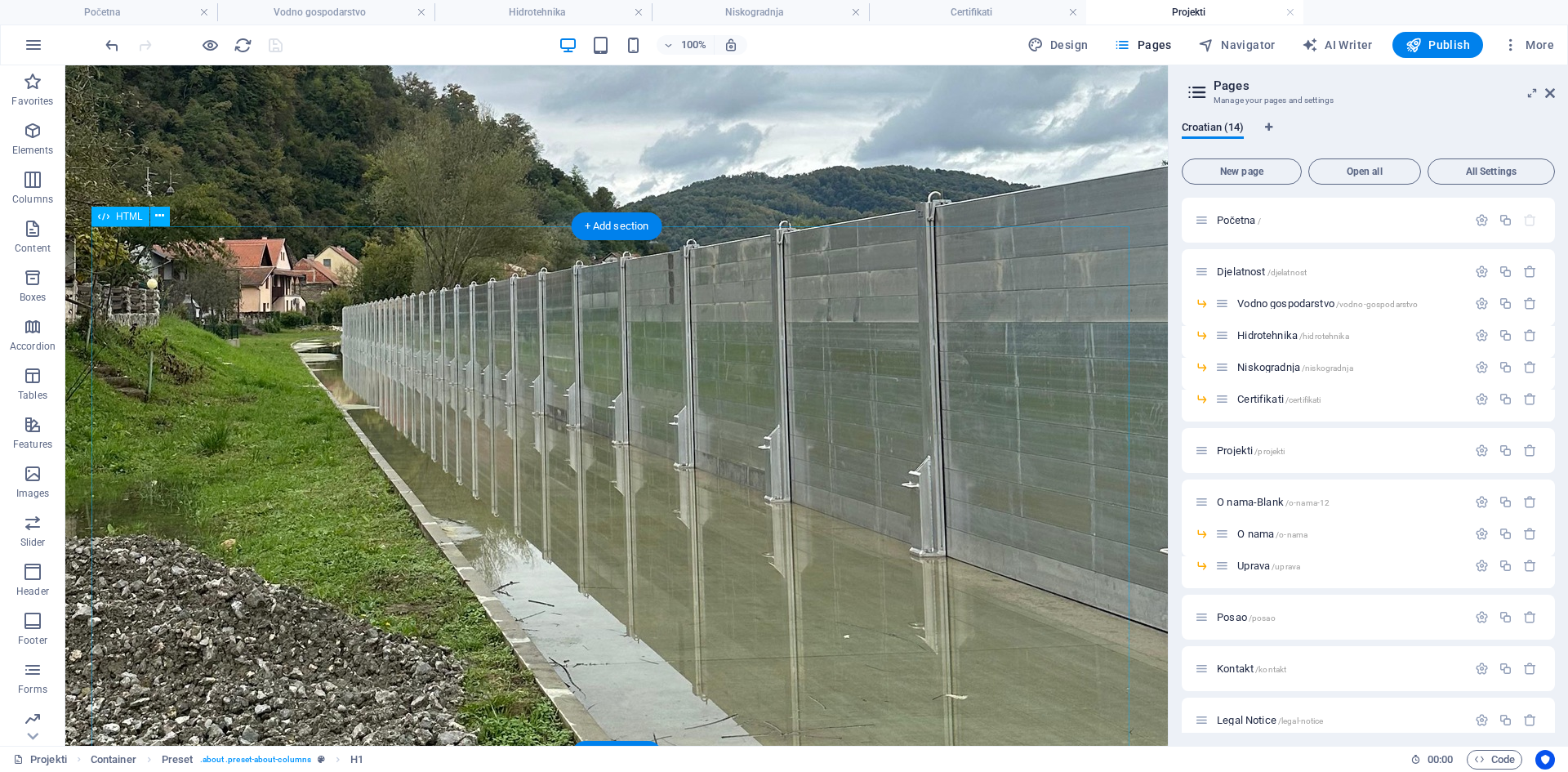
scroll to position [3678, 0]
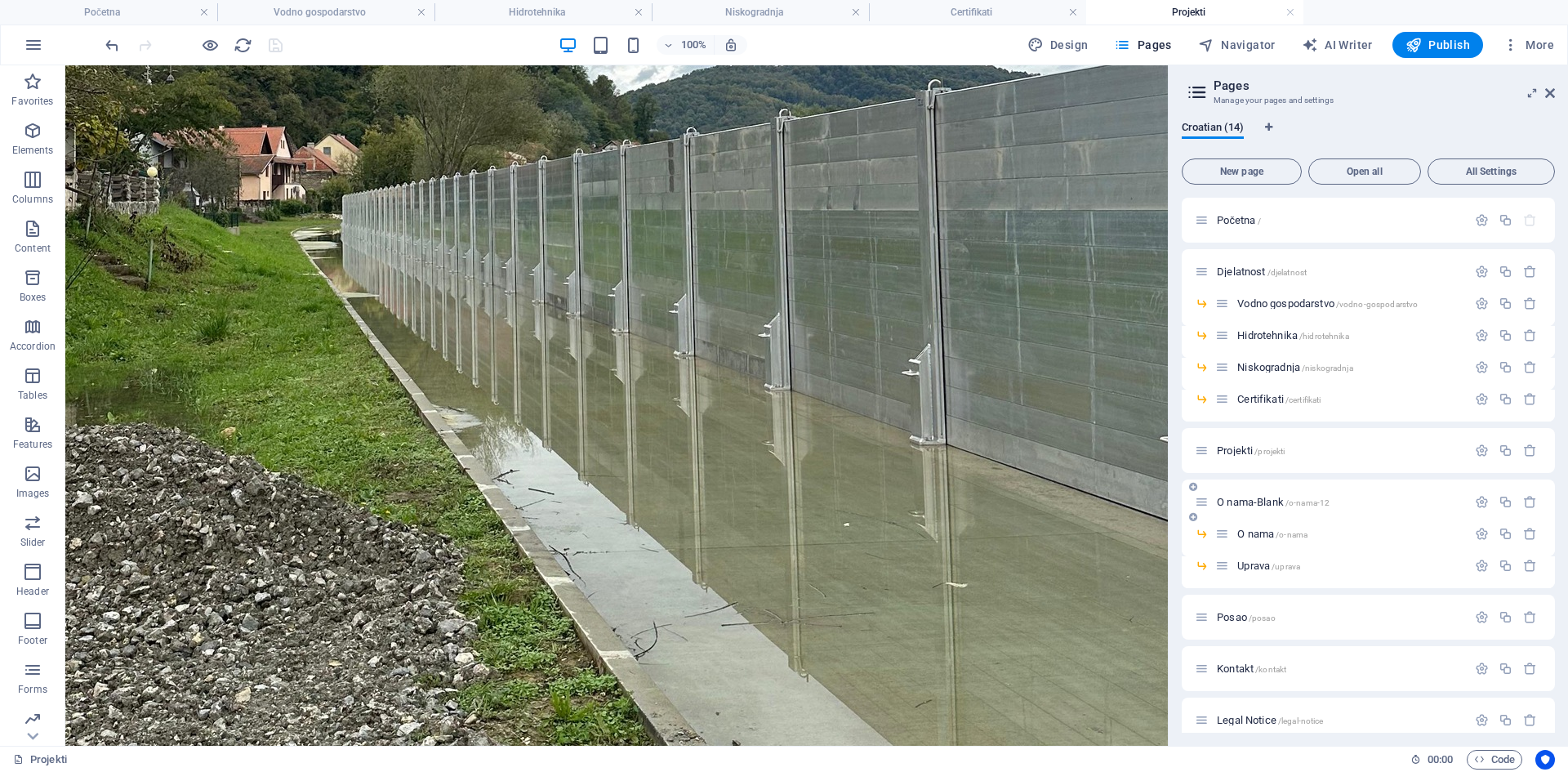
click at [1246, 506] on span "O nama-Blank /o-nama-12" at bounding box center [1273, 501] width 112 height 13
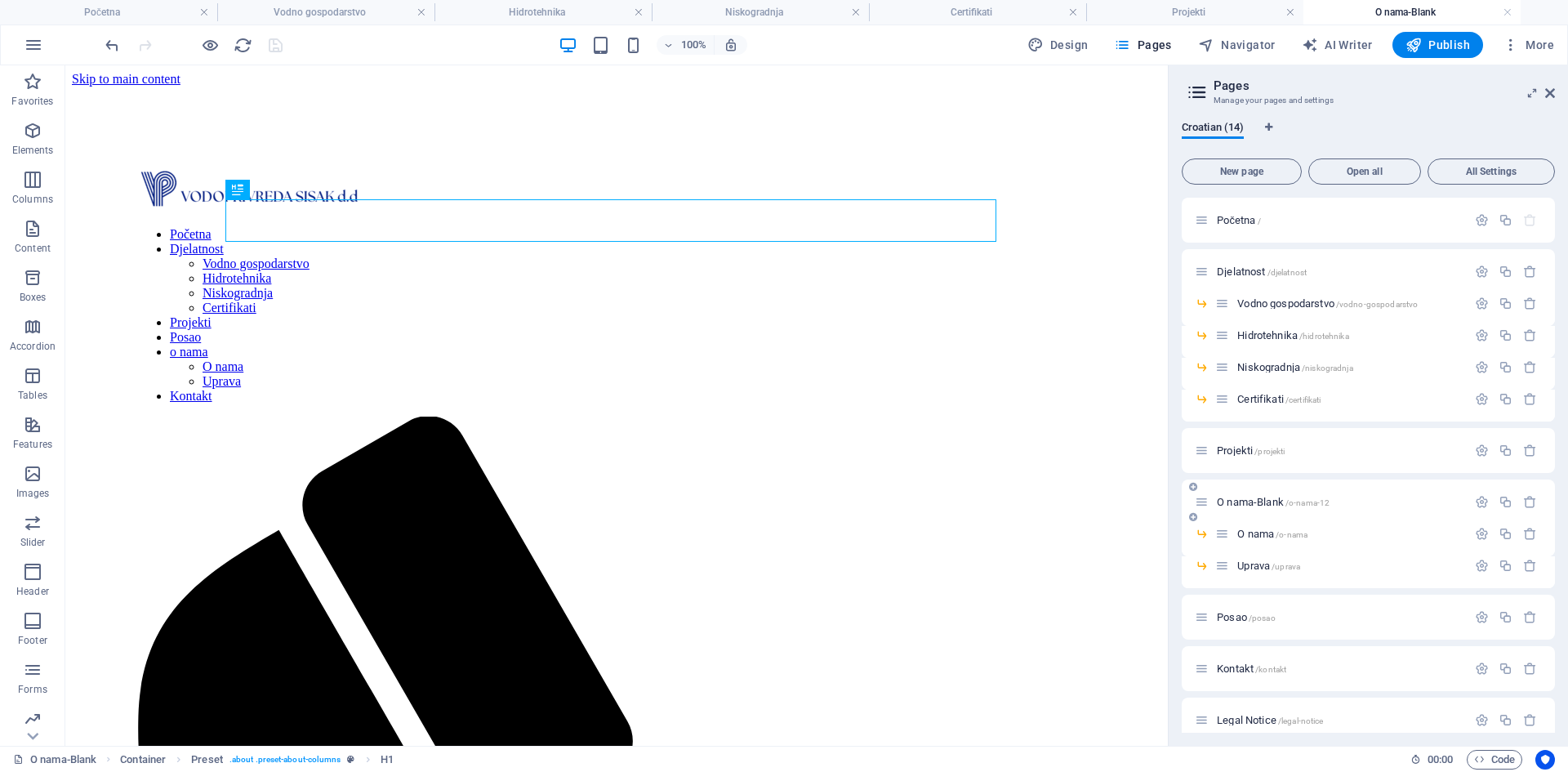
scroll to position [0, 0]
click at [1260, 535] on span "O nama /o-nama" at bounding box center [1272, 533] width 70 height 13
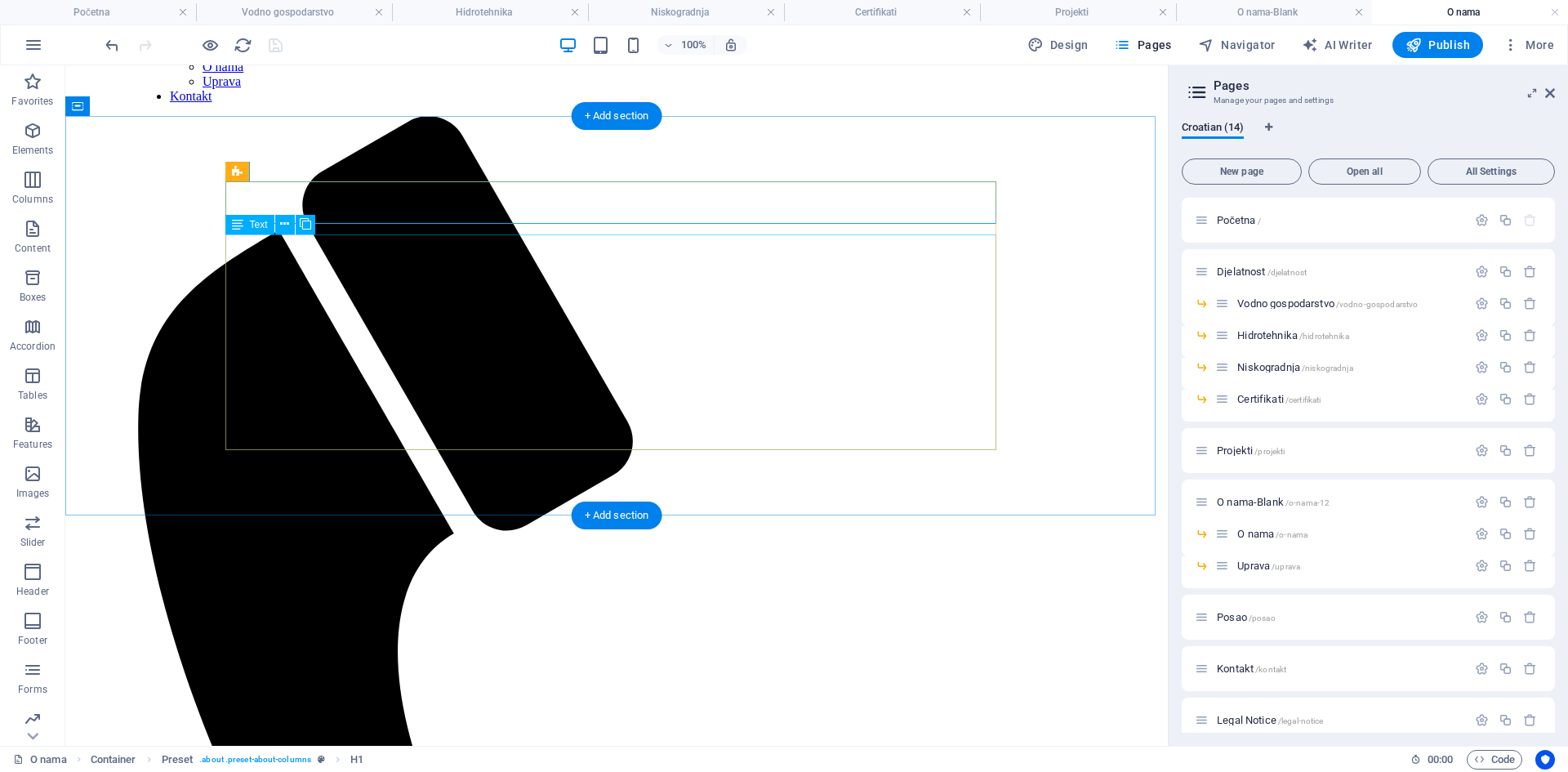
scroll to position [327, 0]
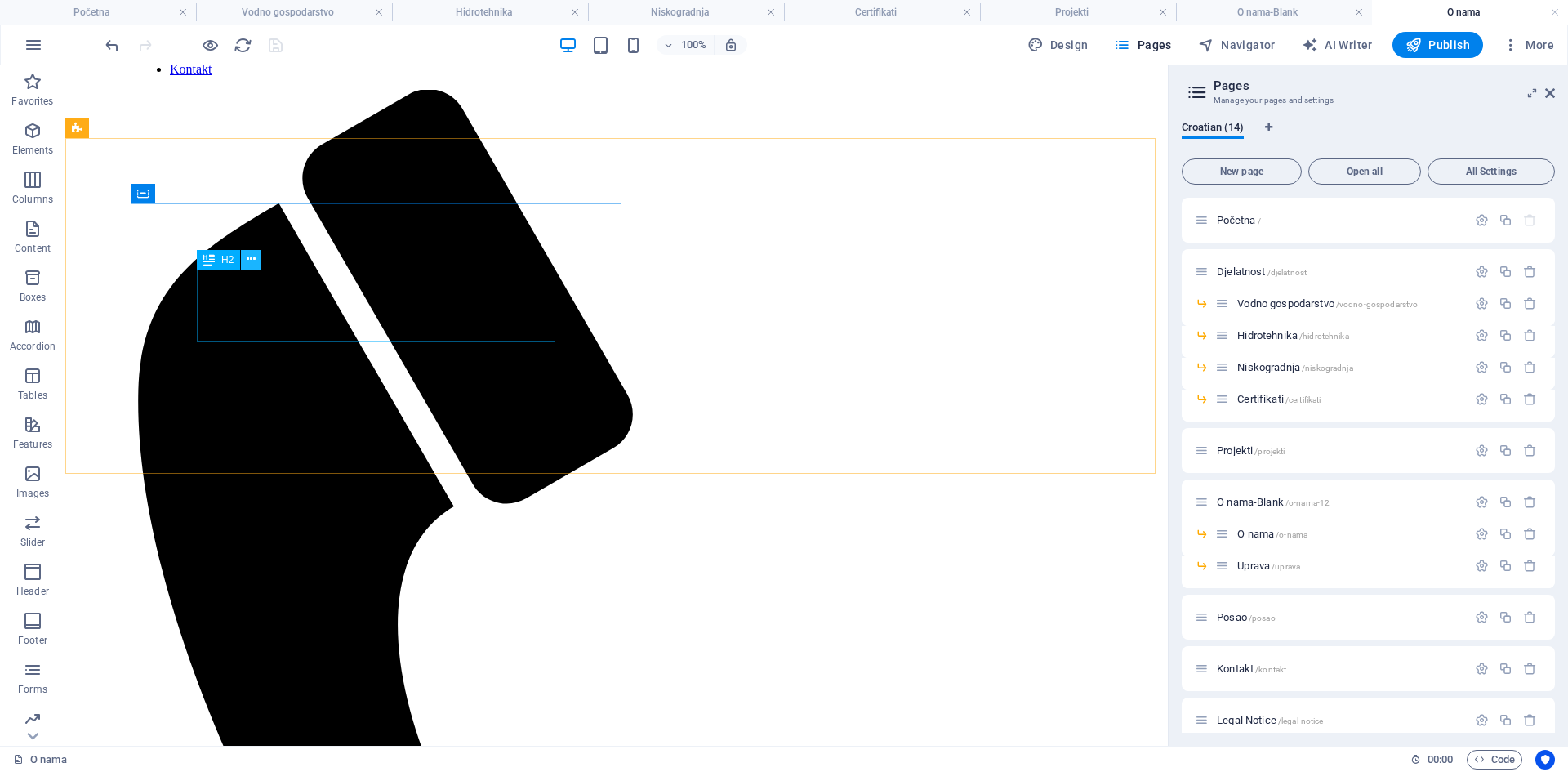
click at [254, 258] on icon at bounding box center [250, 260] width 9 height 17
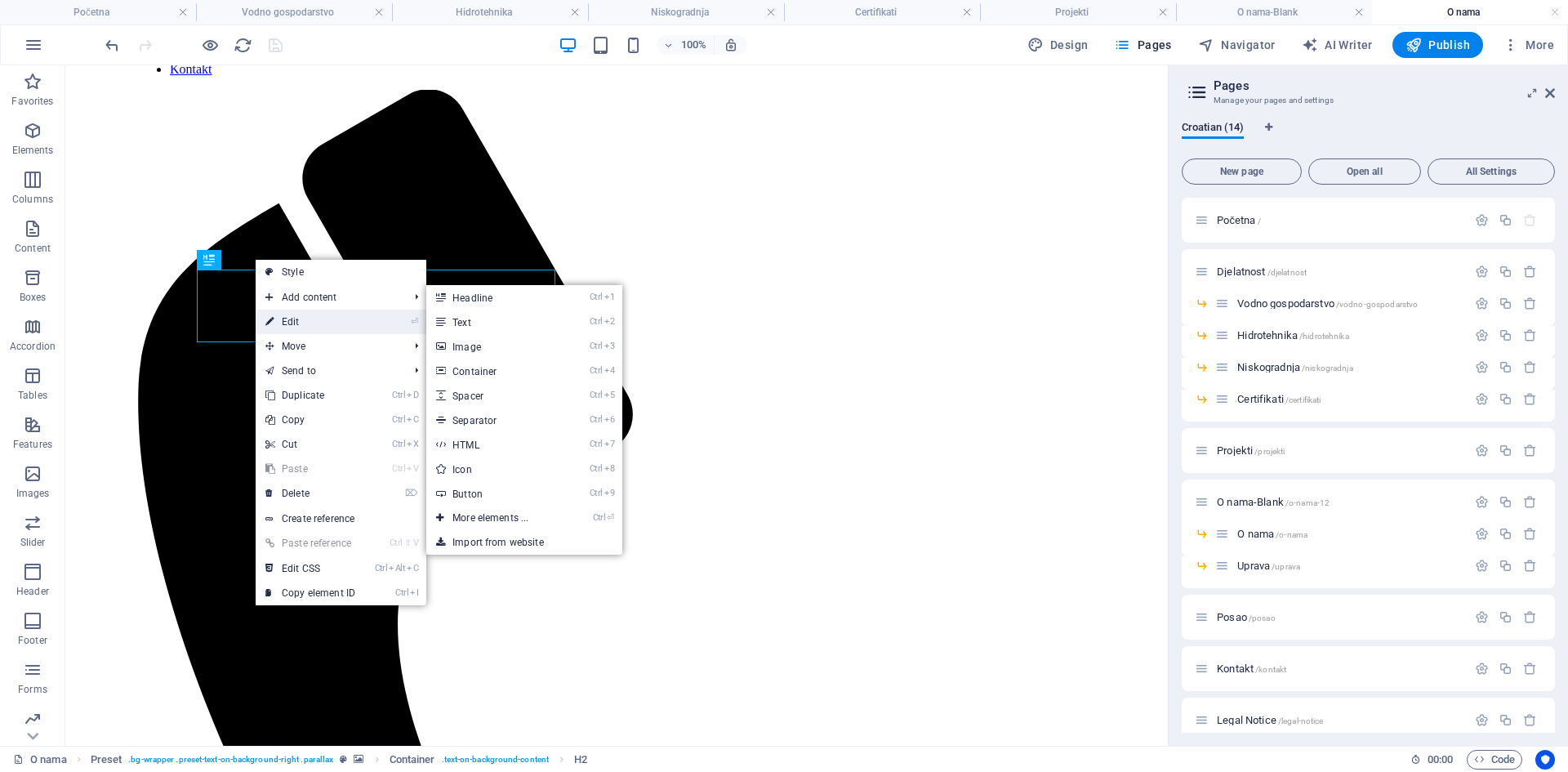
click at [308, 325] on link "⏎ Edit" at bounding box center [310, 321] width 110 height 24
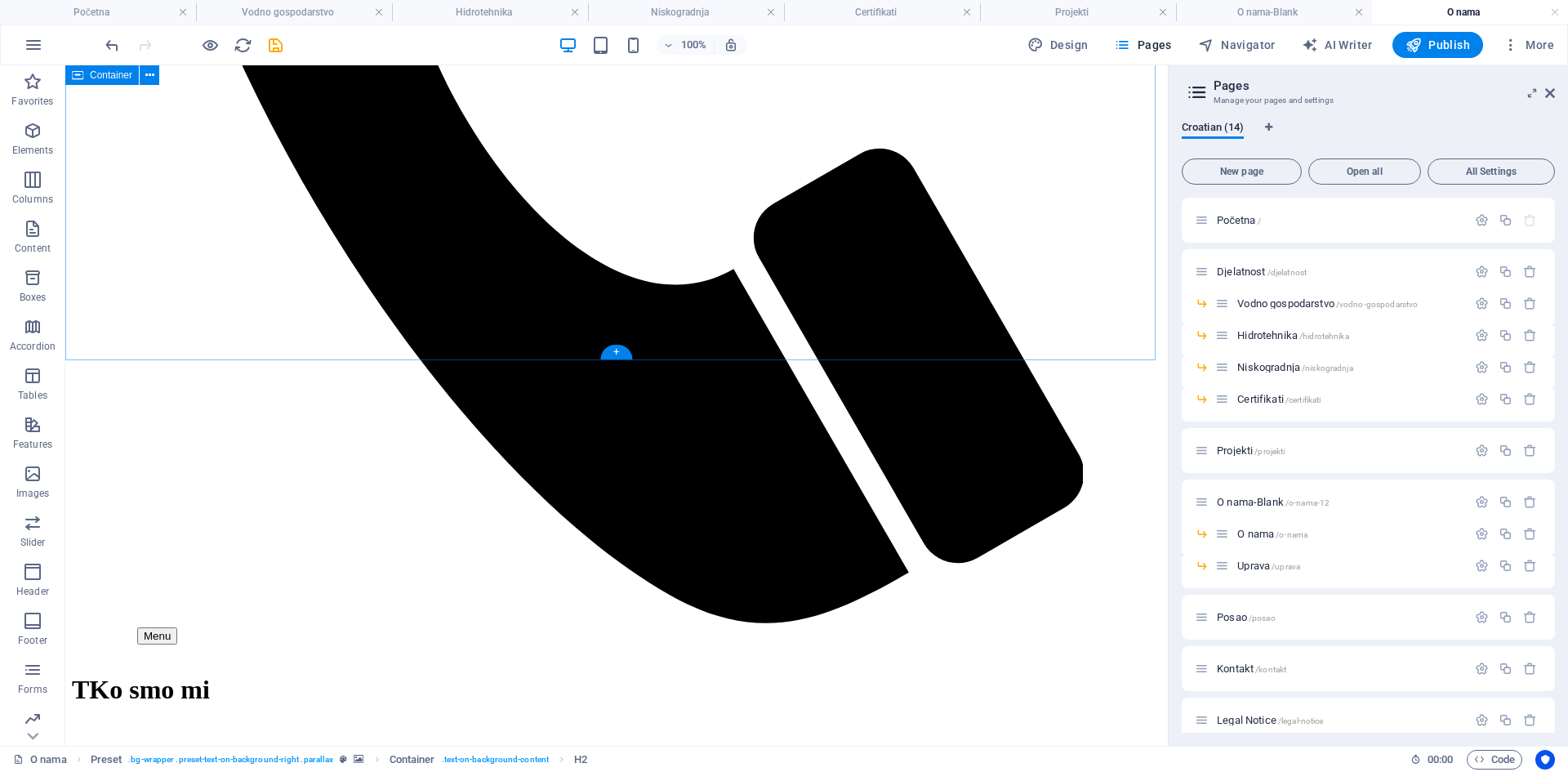
scroll to position [1143, 0]
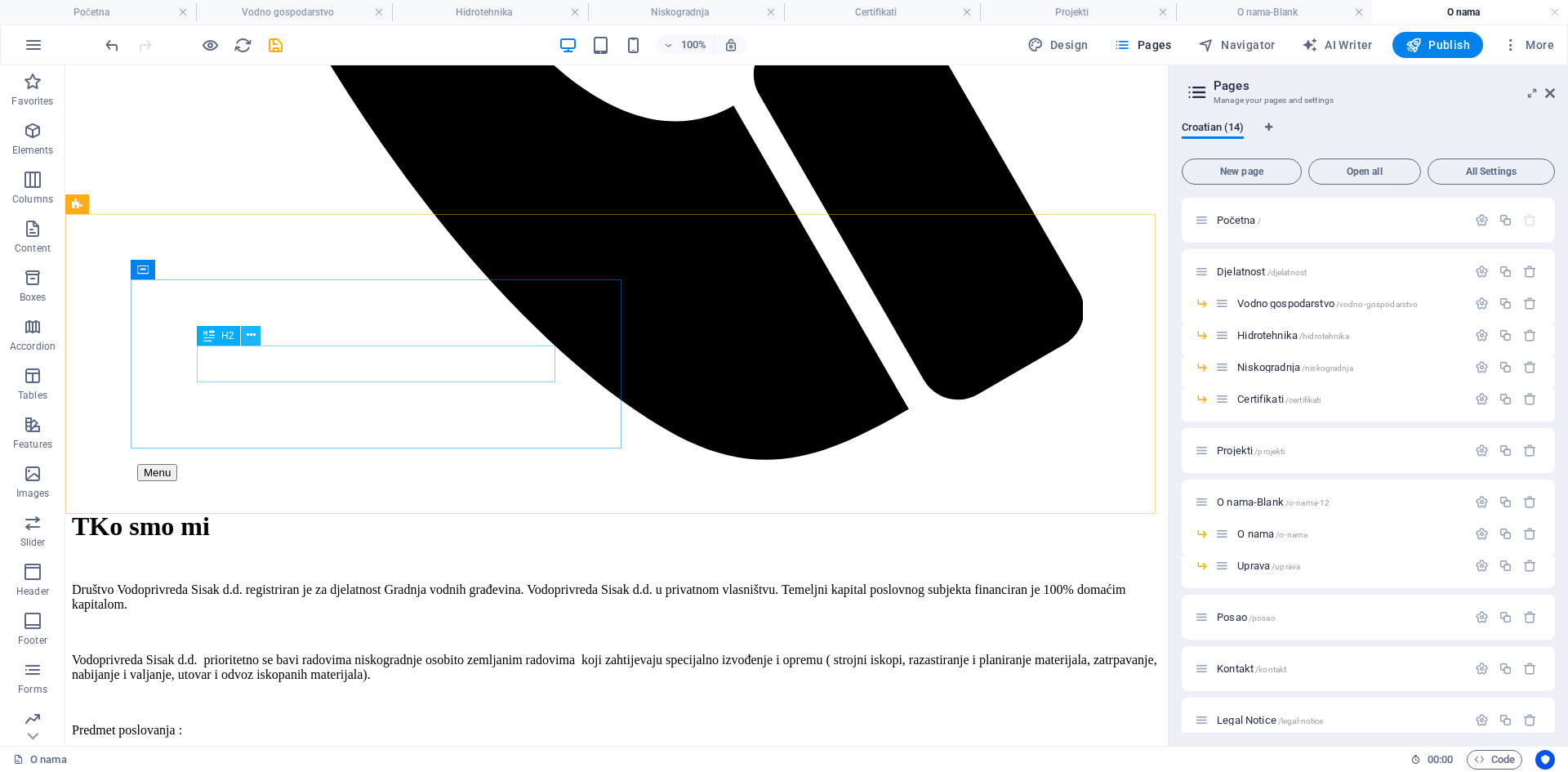
click at [247, 338] on icon at bounding box center [250, 336] width 9 height 17
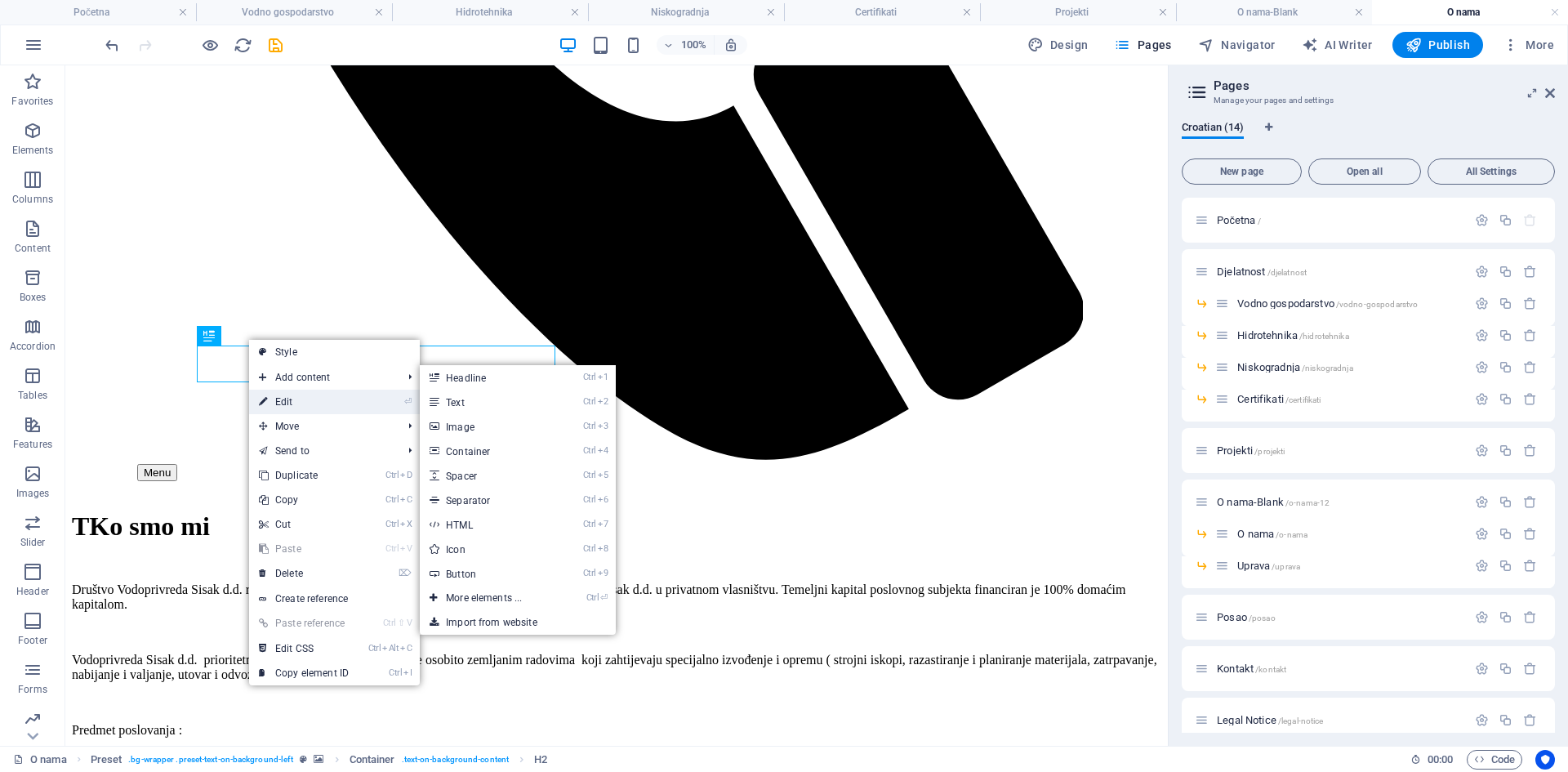
click at [289, 399] on link "⏎ Edit" at bounding box center [304, 402] width 110 height 24
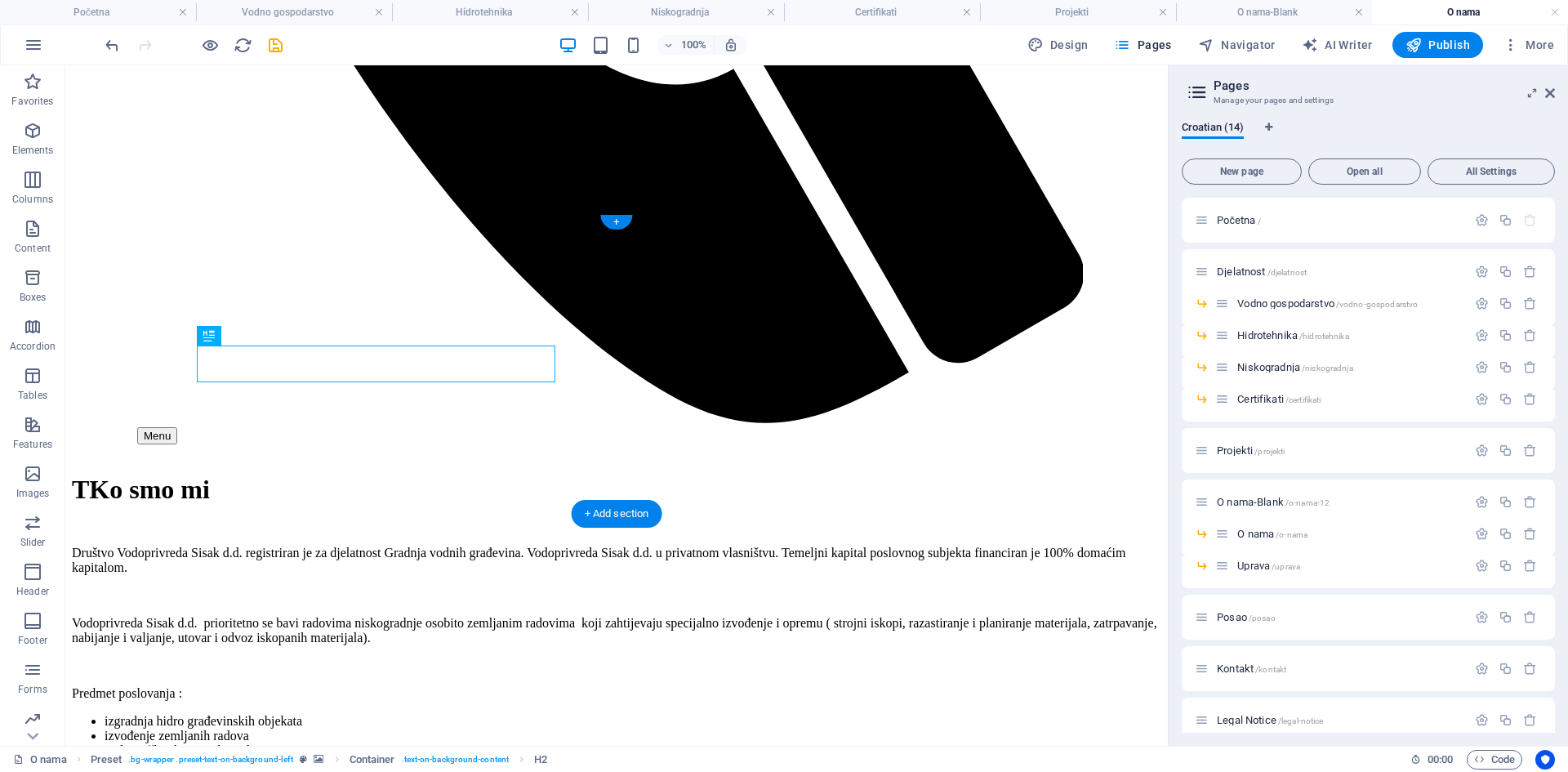
scroll to position [1143, 0]
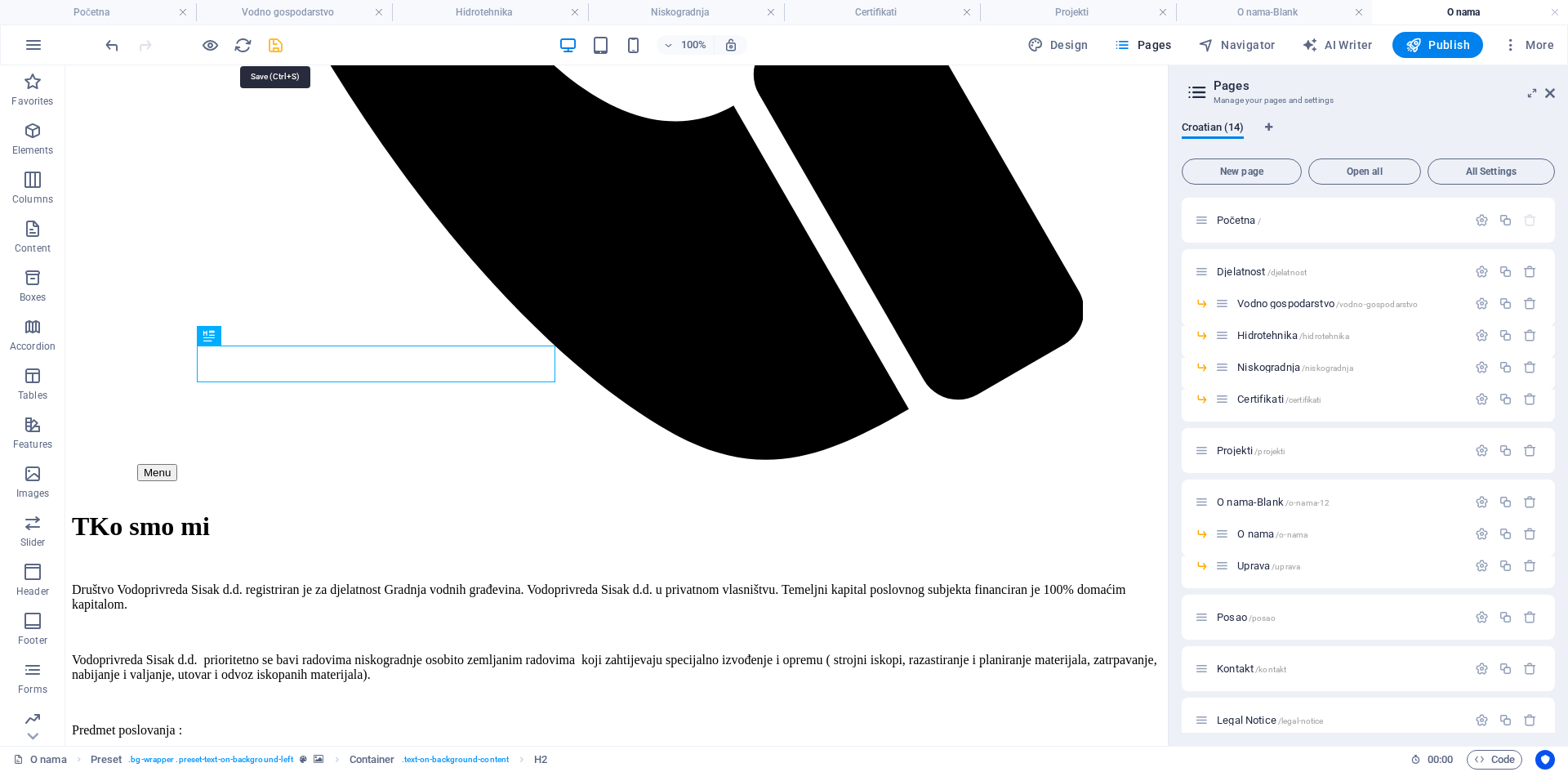
click at [272, 54] on icon "save" at bounding box center [275, 45] width 18 height 18
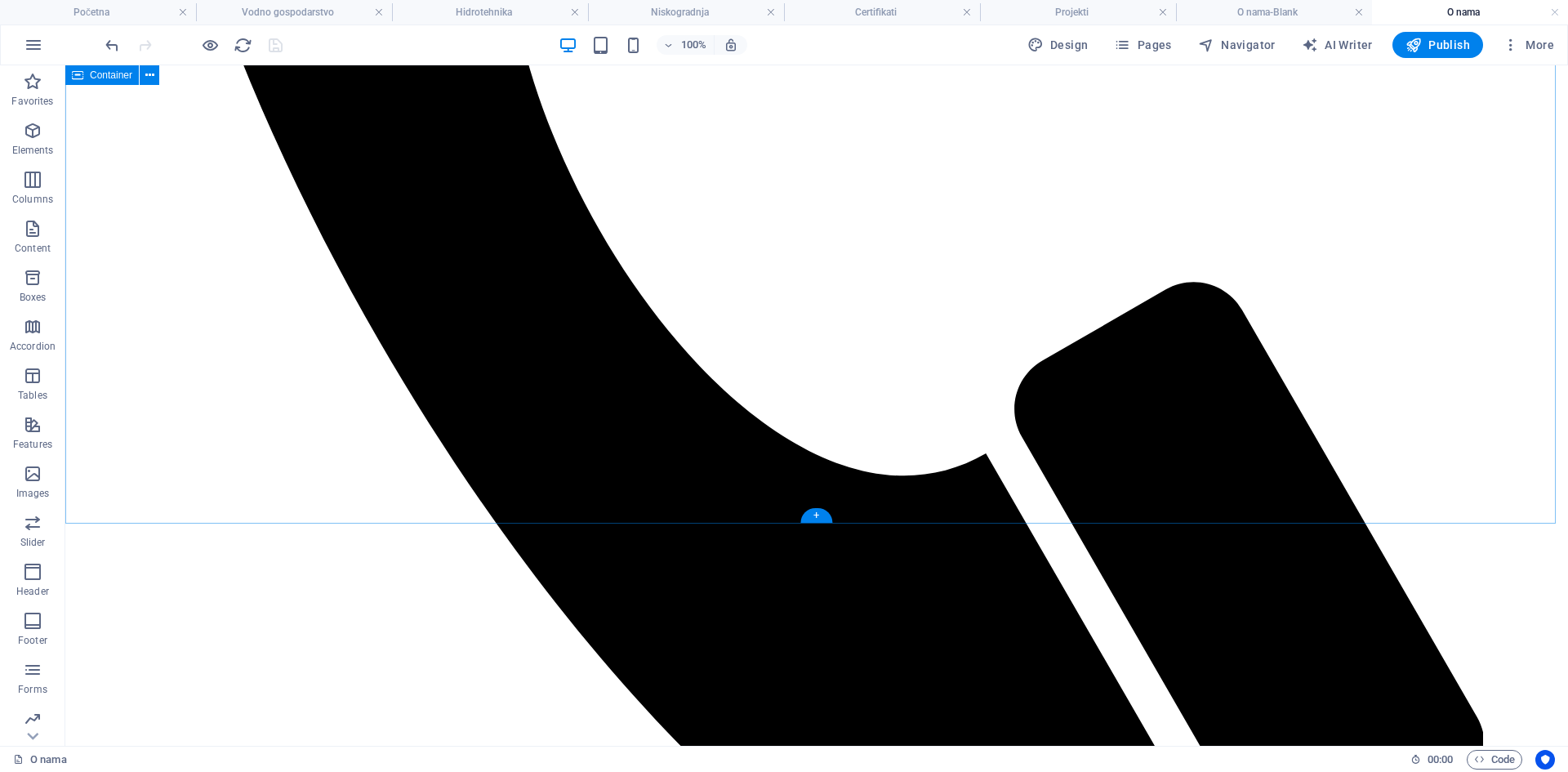
scroll to position [1225, 0]
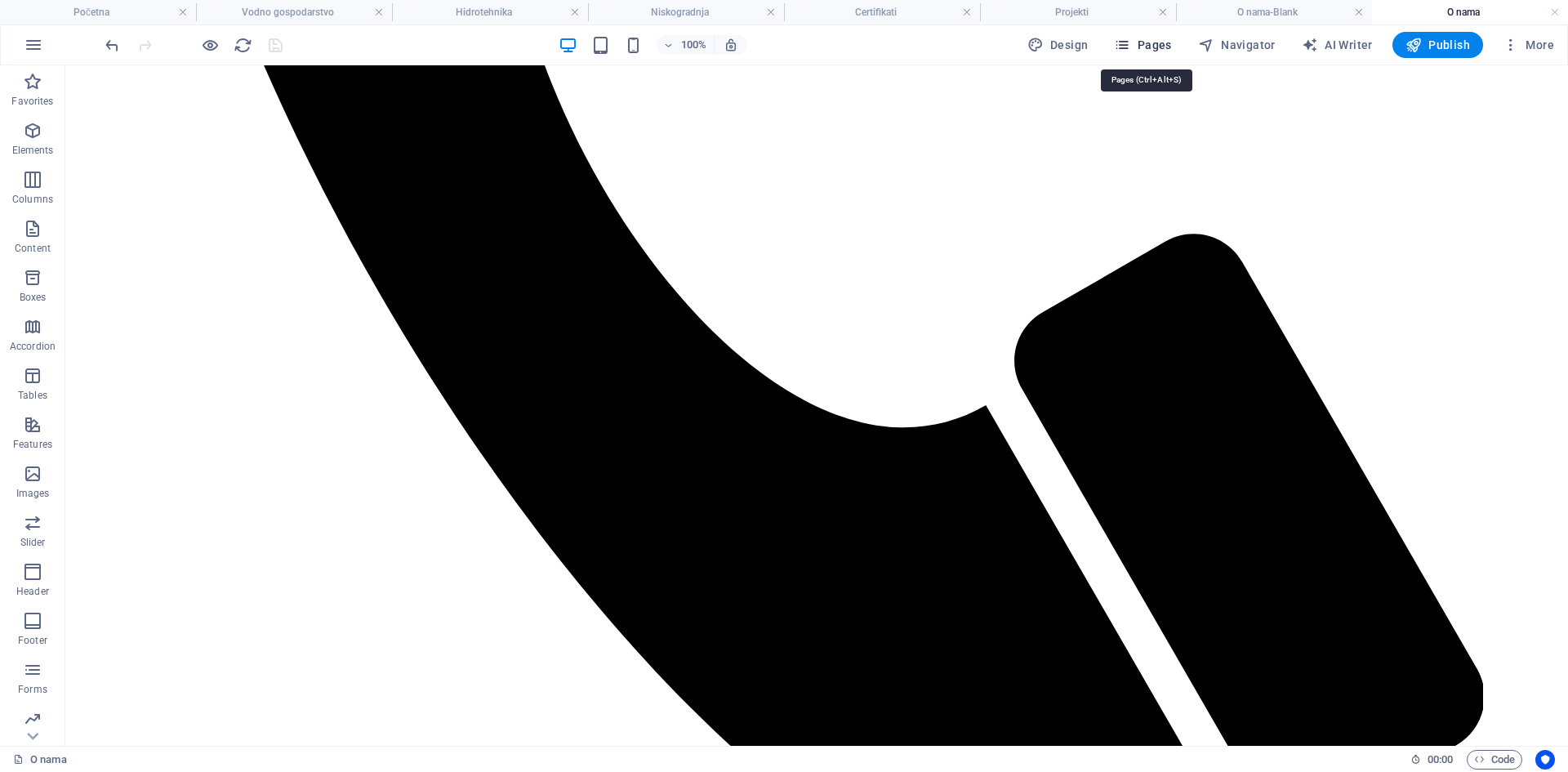
click at [1159, 37] on span "Pages" at bounding box center [1142, 45] width 57 height 16
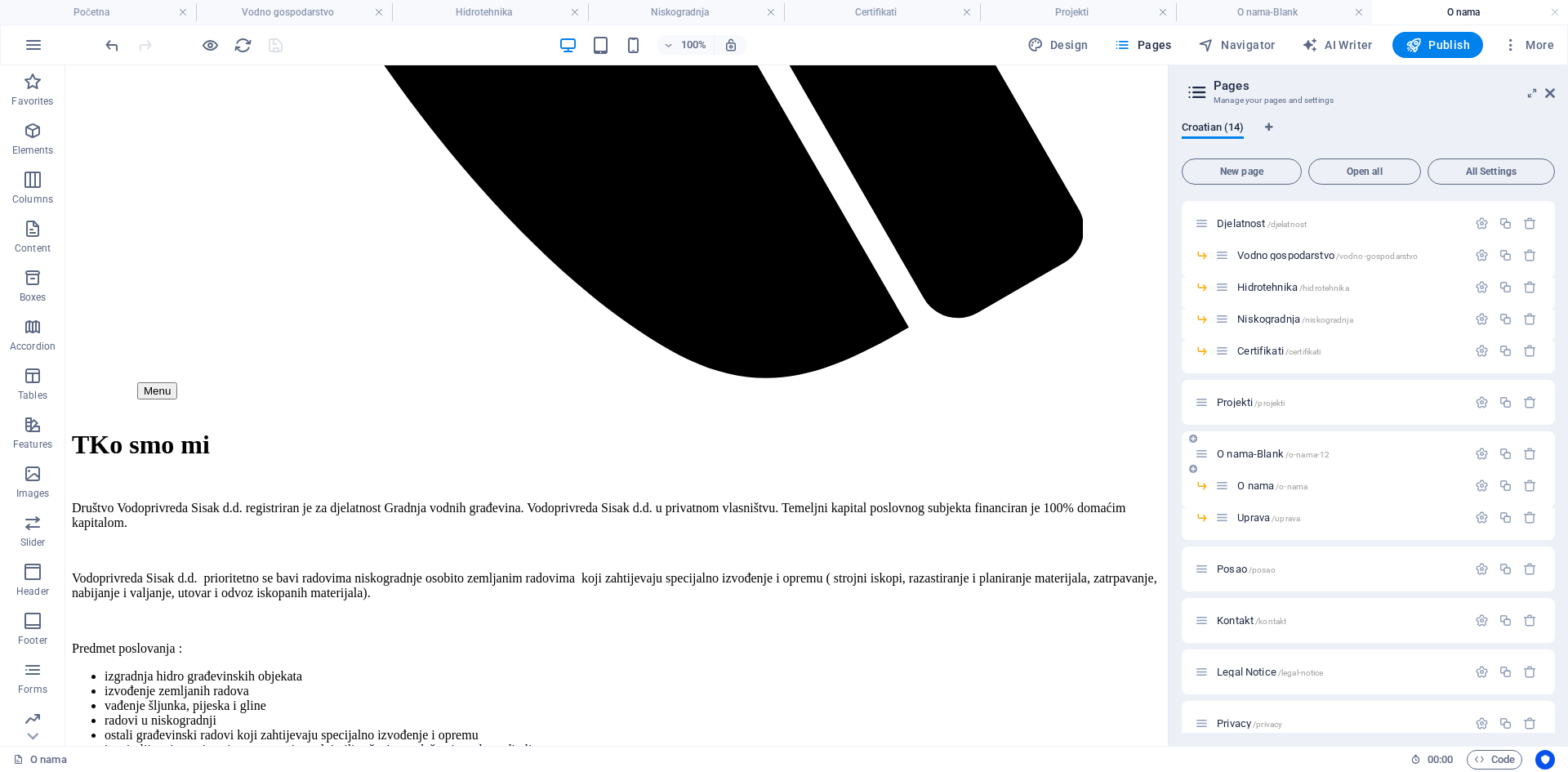
scroll to position [68, 0]
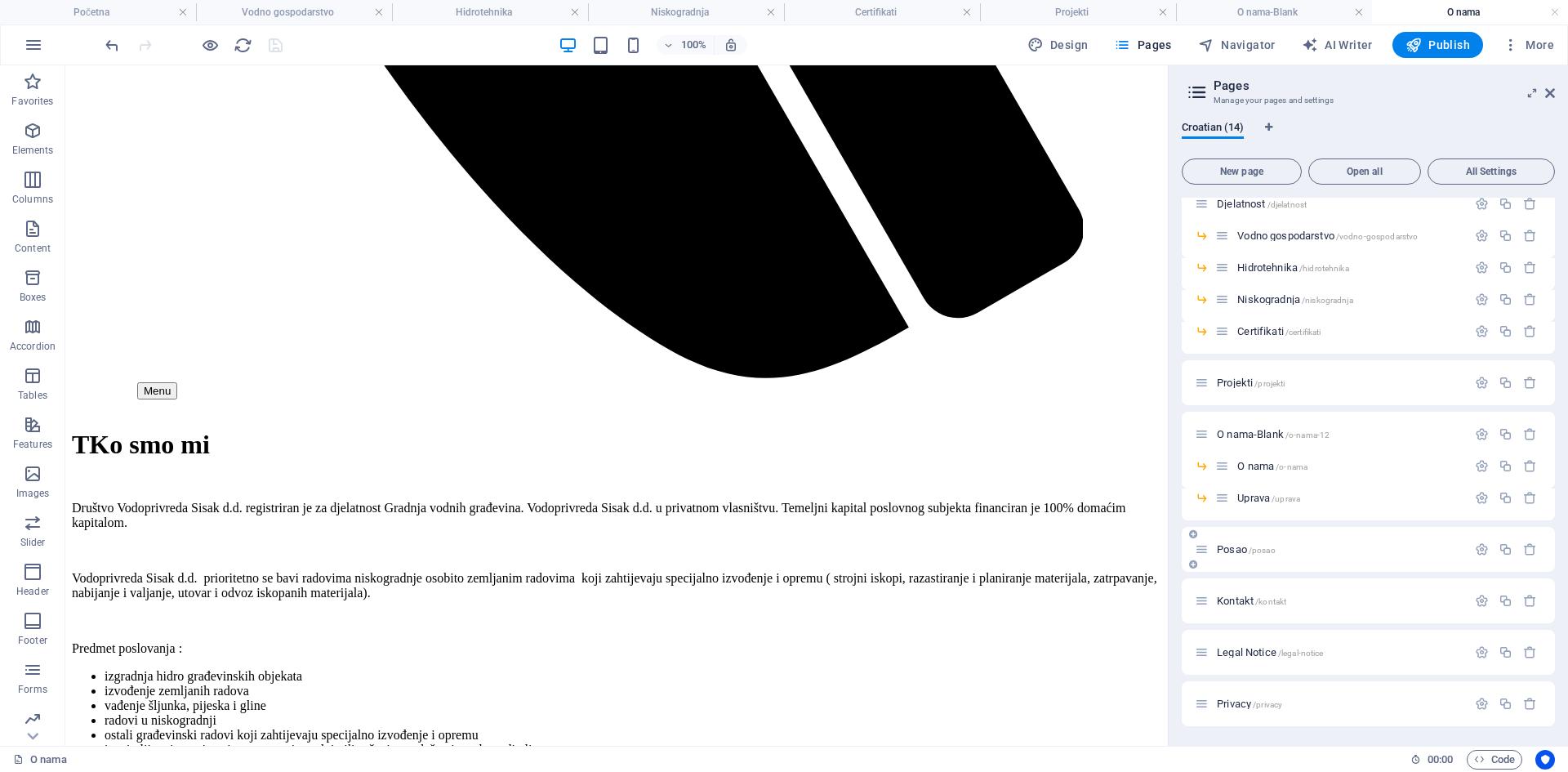
click at [1239, 549] on span "Posao /posao" at bounding box center [1246, 549] width 59 height 13
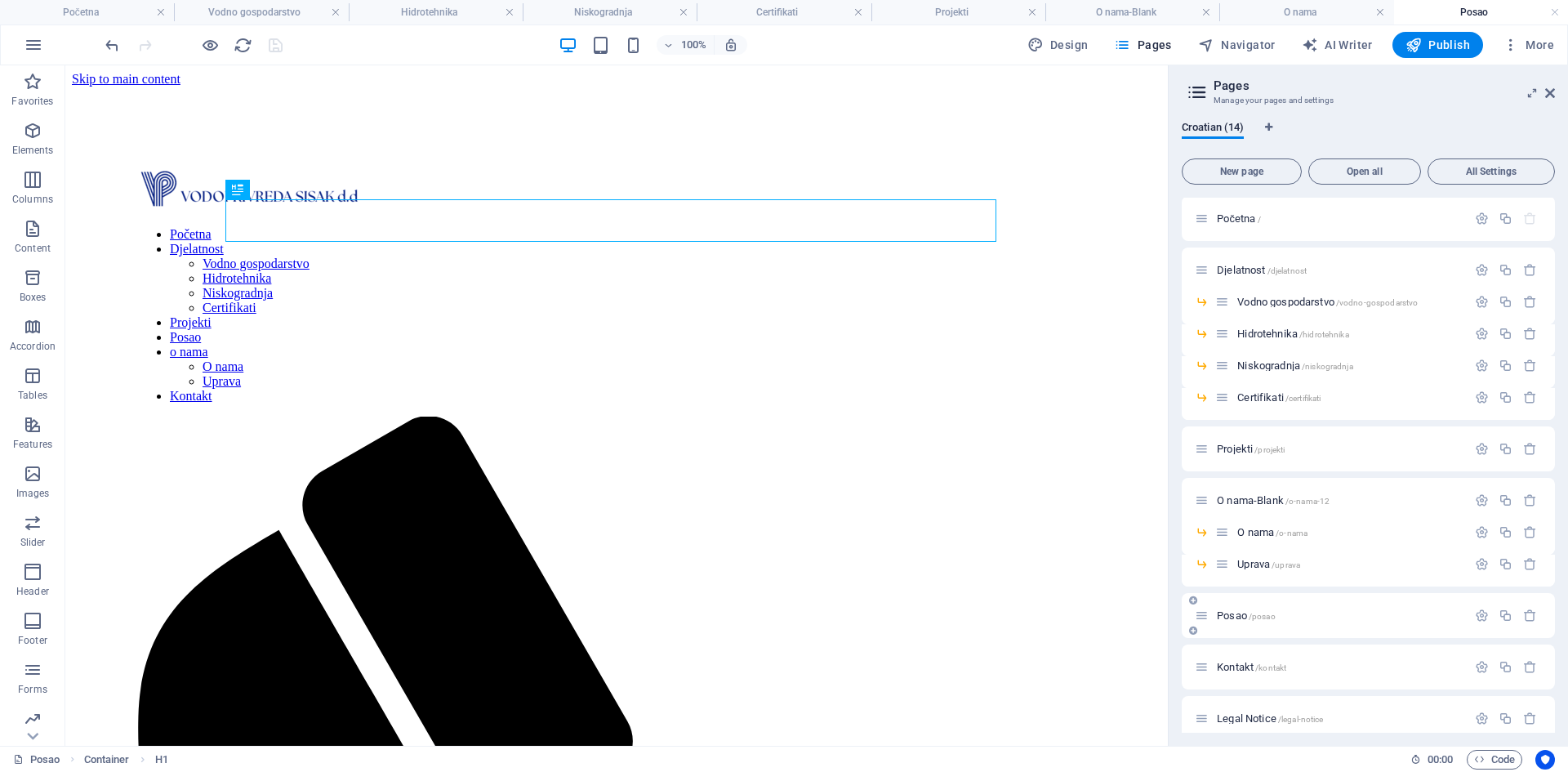
scroll to position [0, 0]
click at [1238, 618] on span "Posao /posao" at bounding box center [1246, 615] width 59 height 13
click at [1243, 664] on span "Kontakt /kontakt" at bounding box center [1252, 666] width 70 height 13
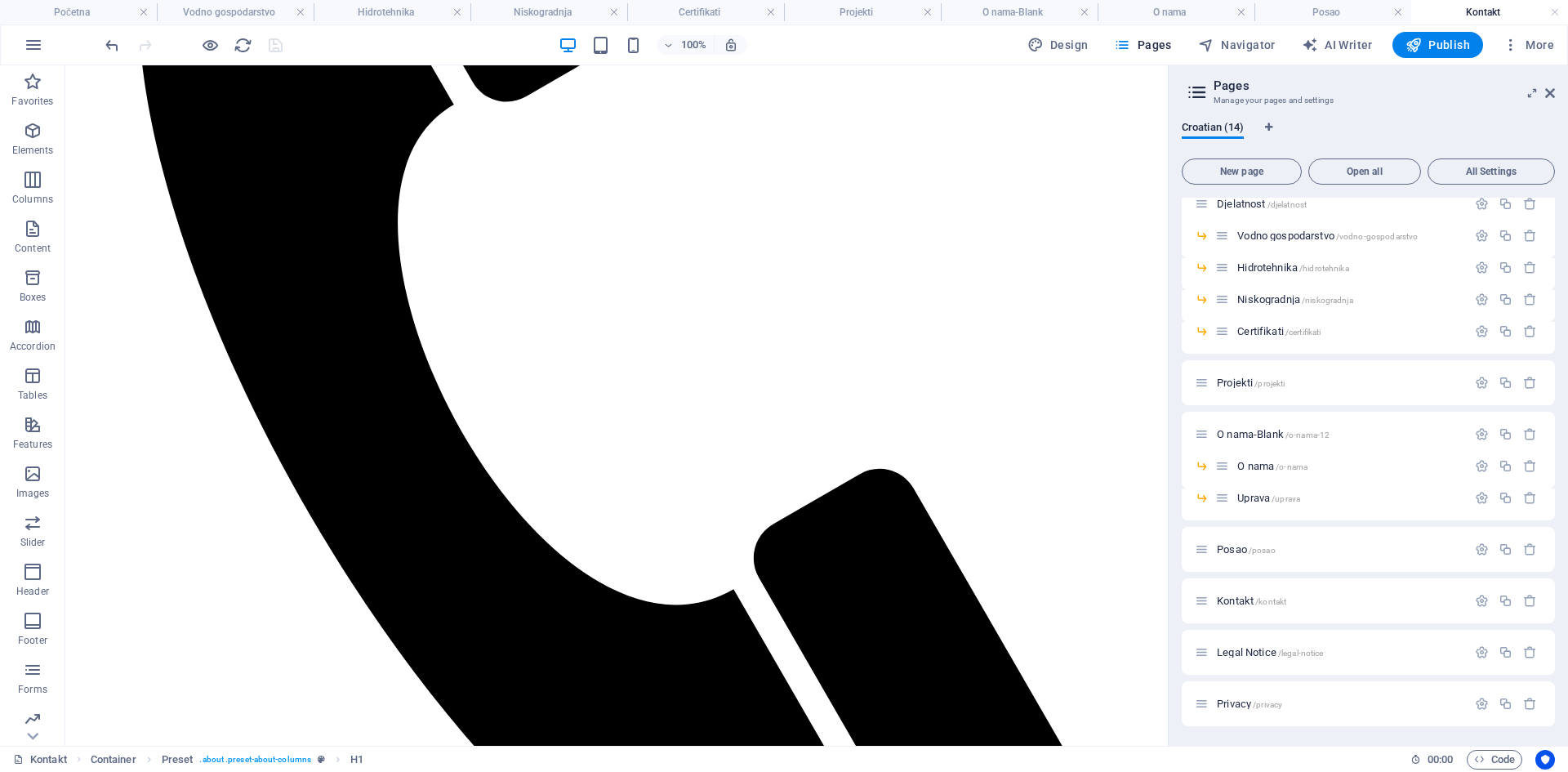
scroll to position [735, 0]
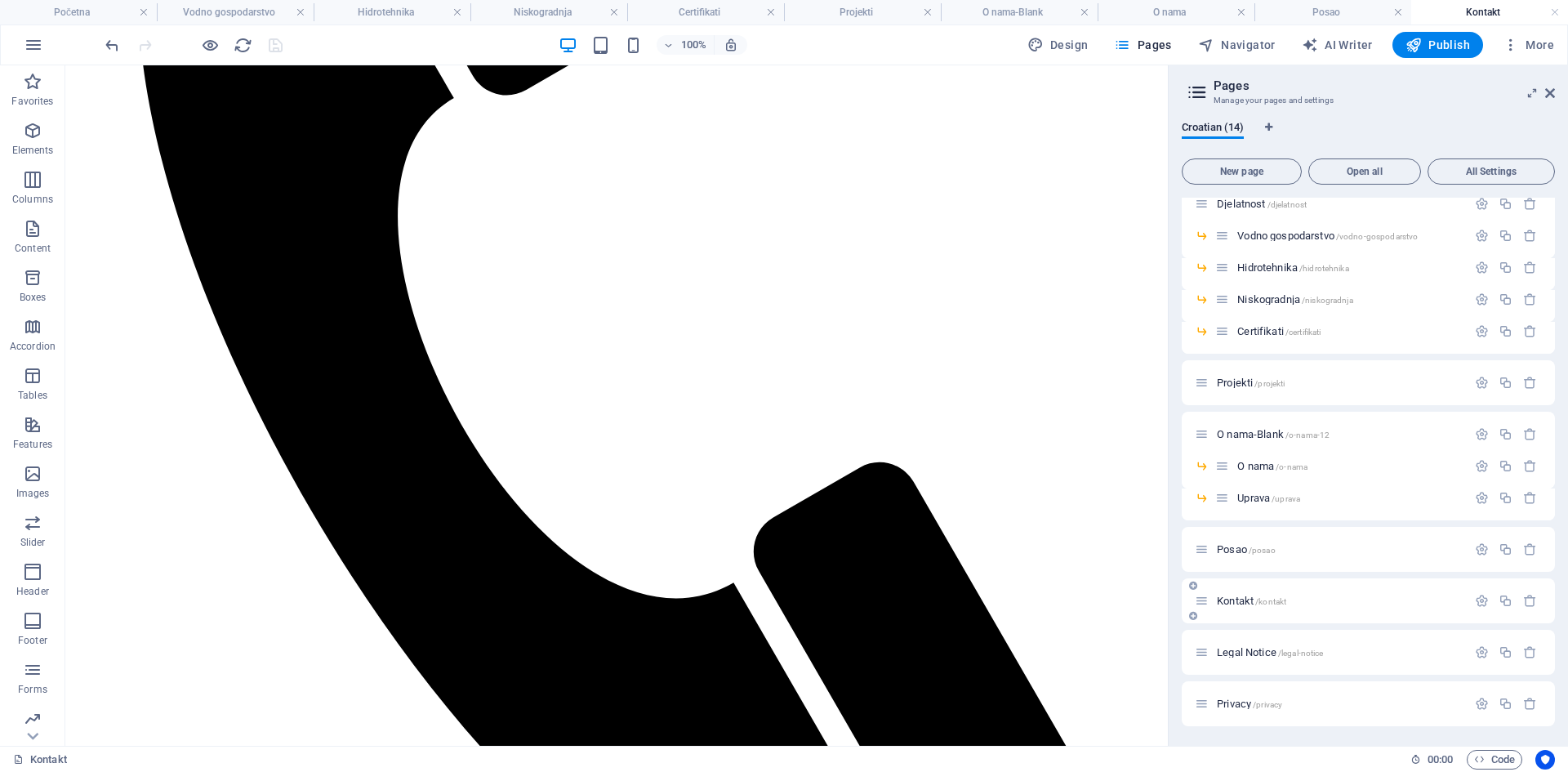
click at [1229, 603] on span "Kontakt /kontakt" at bounding box center [1252, 600] width 70 height 13
click at [1238, 602] on span "Kontakt /kontakt" at bounding box center [1252, 600] width 70 height 13
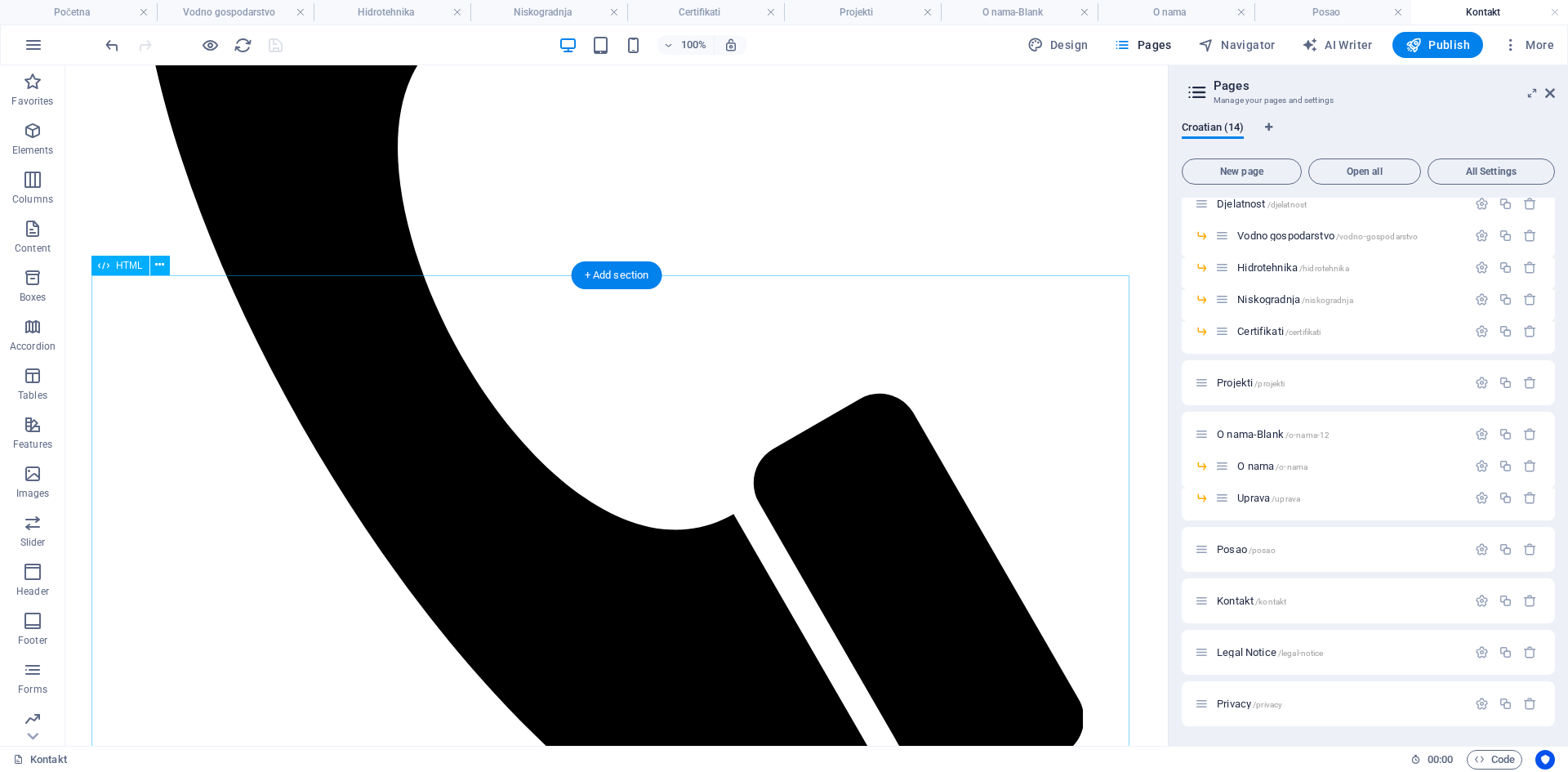
scroll to position [408, 0]
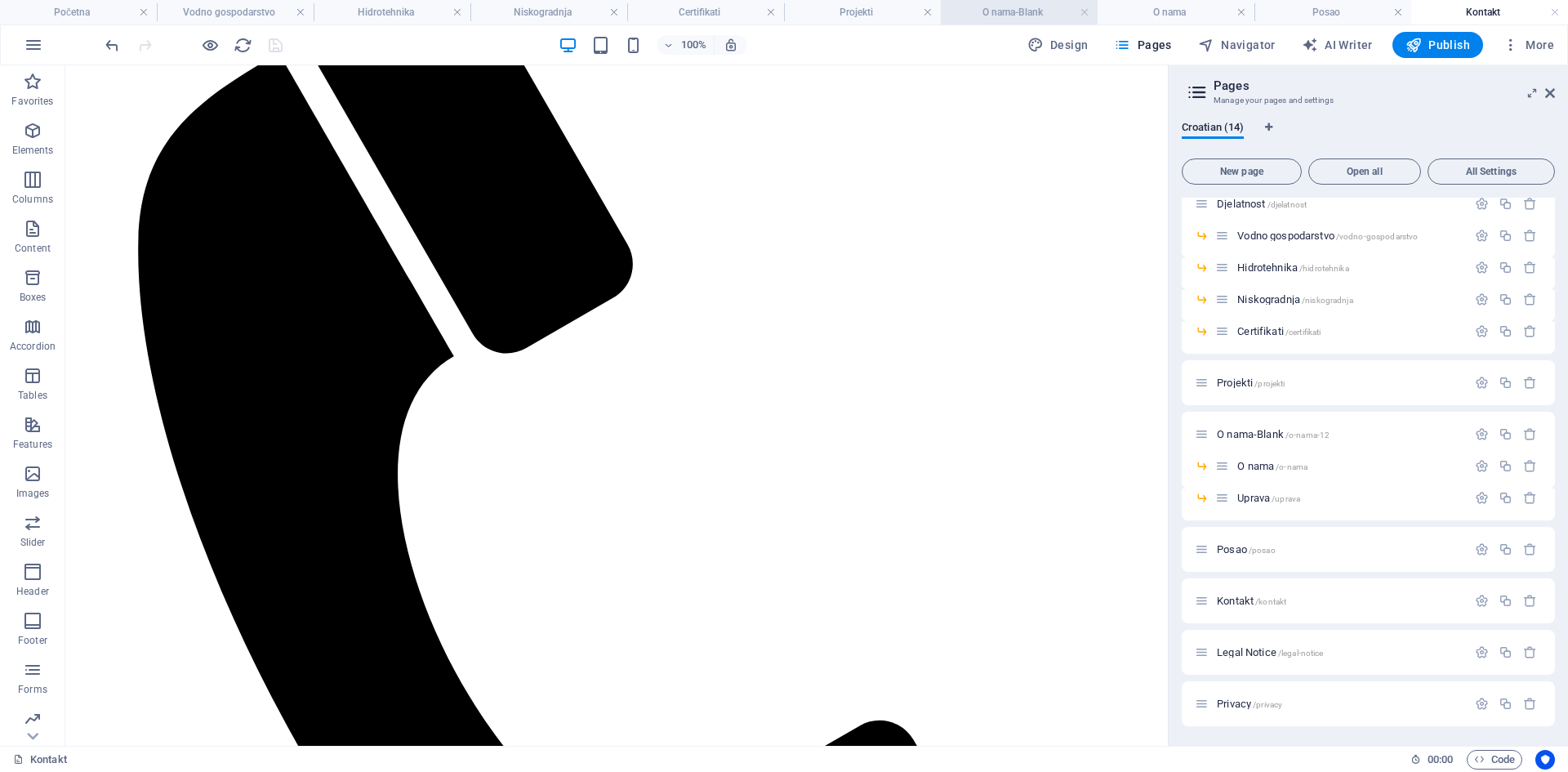
click at [984, 17] on h4 "O nama-Blank" at bounding box center [1019, 12] width 157 height 18
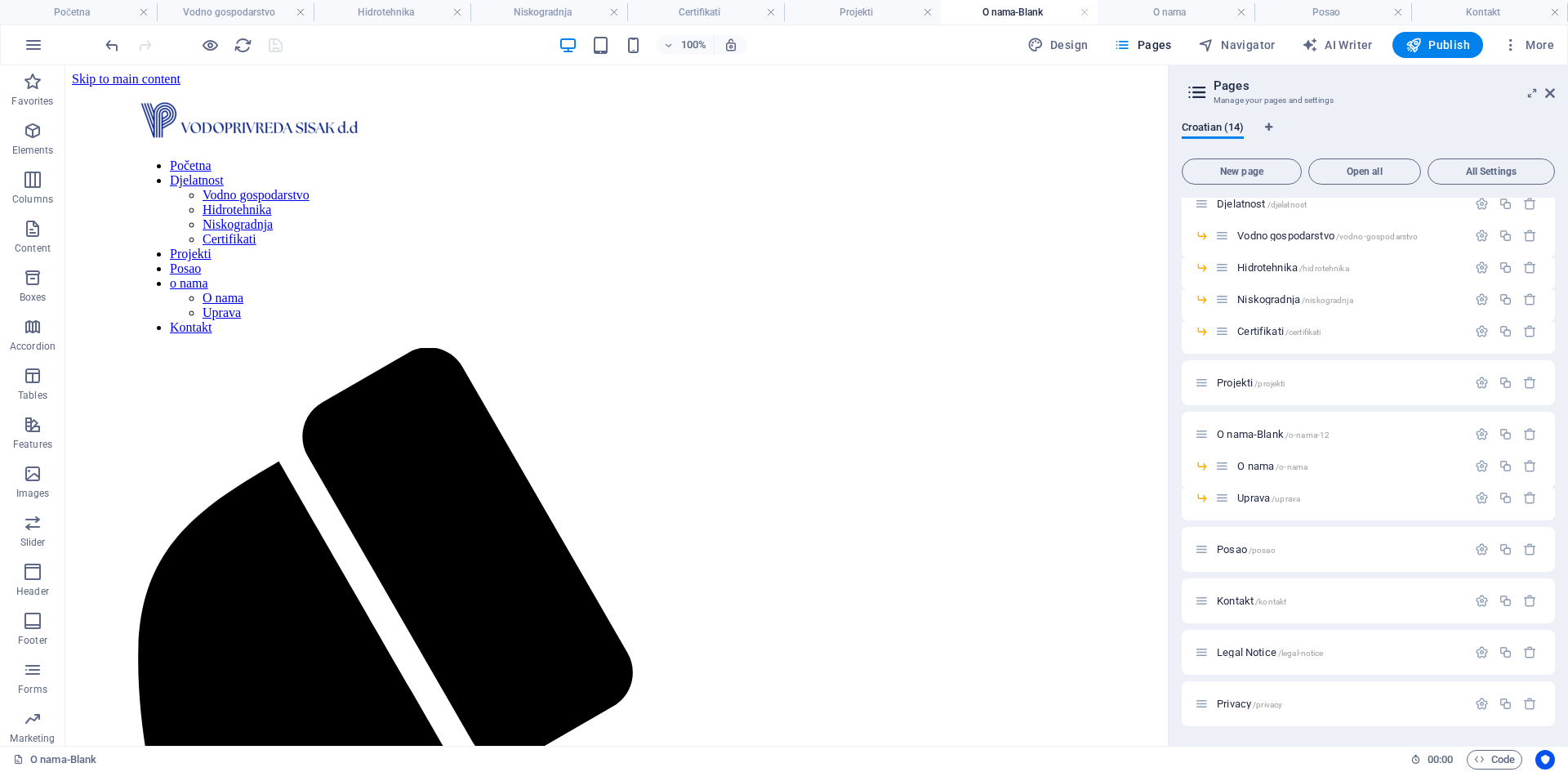
scroll to position [0, 0]
drag, startPoint x: 1085, startPoint y: 12, endPoint x: 1046, endPoint y: 150, distance: 143.4
click at [1085, 12] on link at bounding box center [1084, 13] width 10 height 16
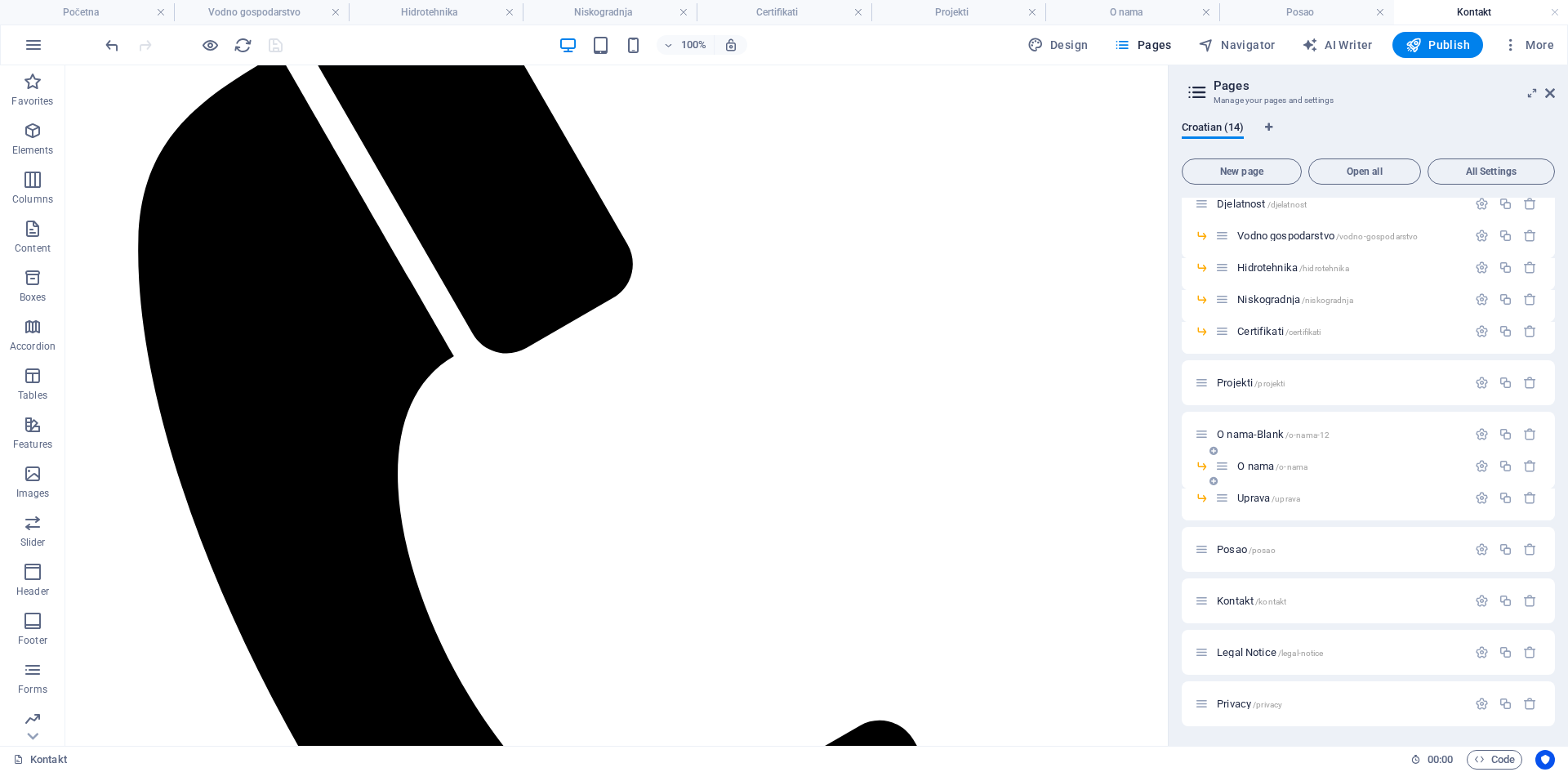
click at [1255, 467] on span "O nama /o-nama" at bounding box center [1272, 466] width 70 height 13
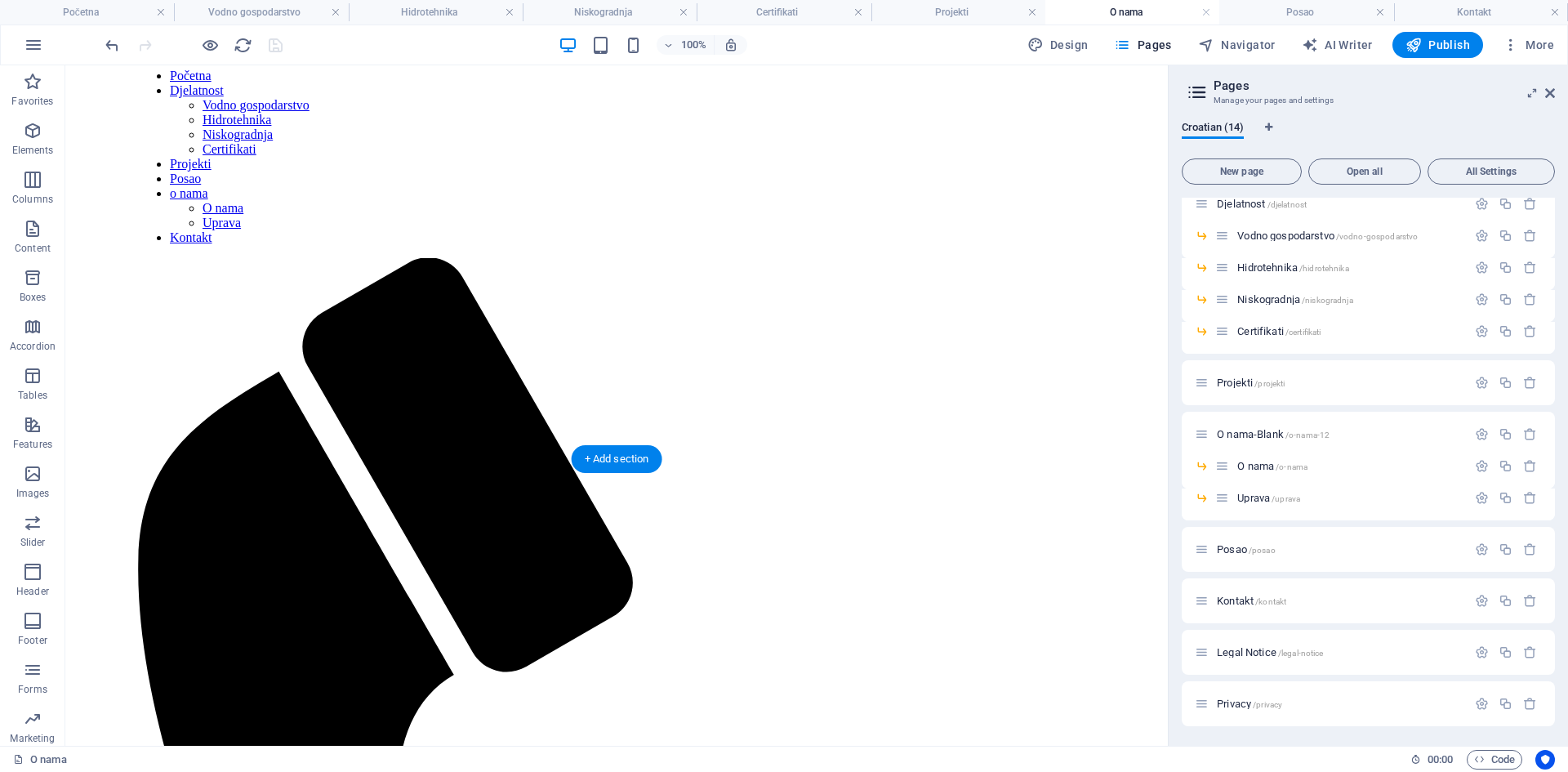
scroll to position [0, 0]
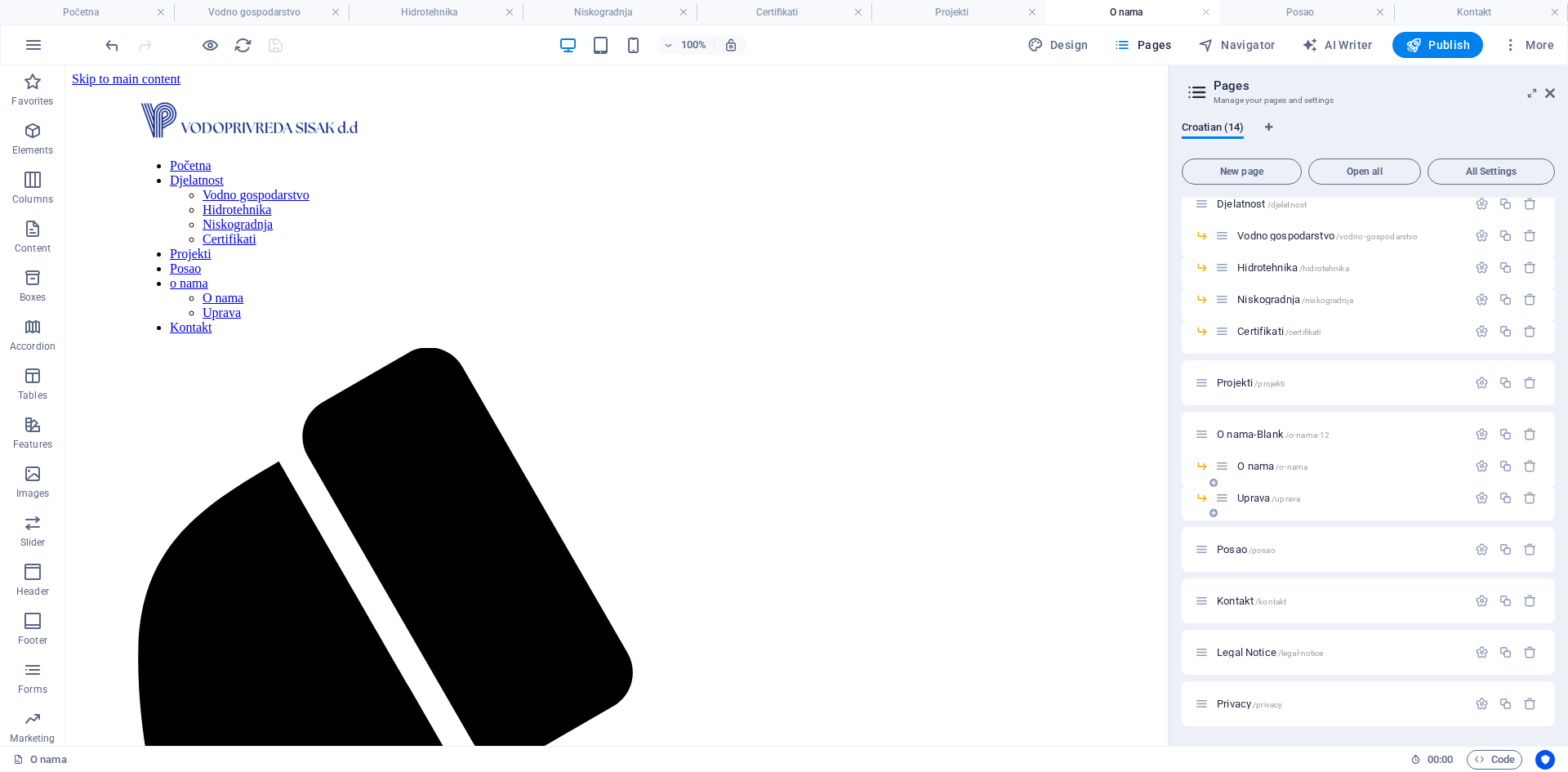
click at [1253, 497] on span "Uprava /uprava" at bounding box center [1268, 498] width 63 height 13
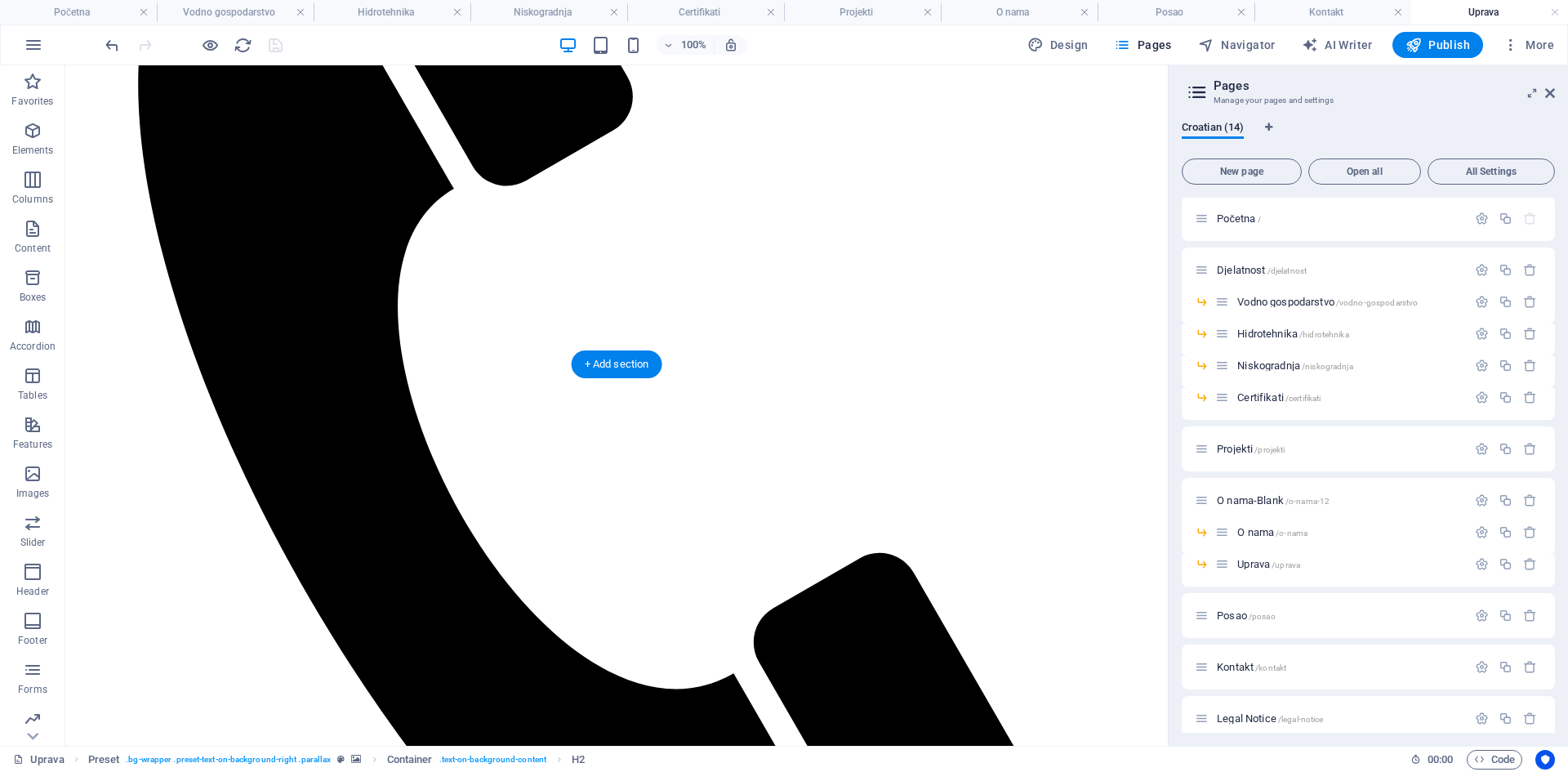
scroll to position [817, 0]
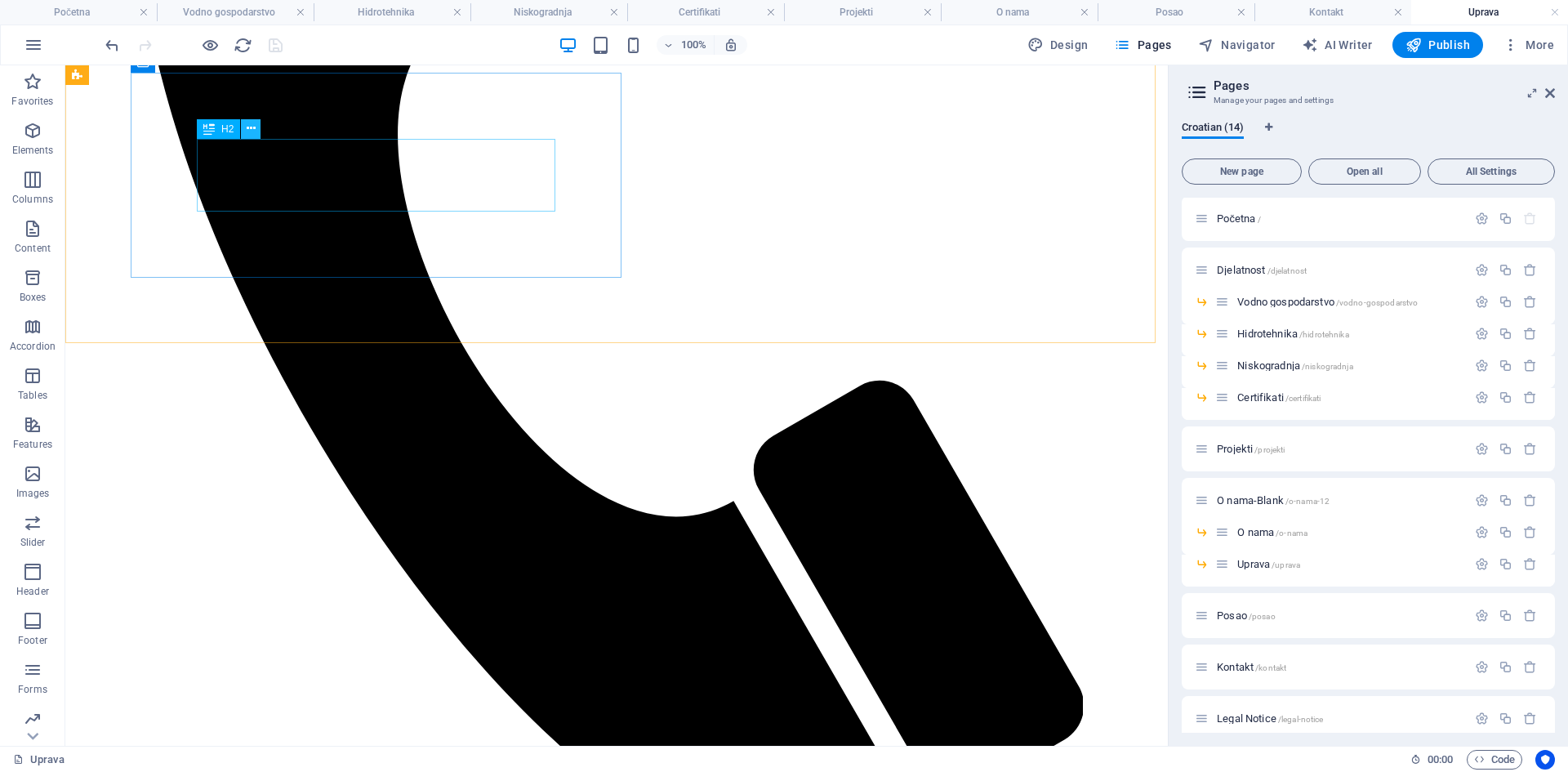
click at [251, 129] on icon at bounding box center [250, 129] width 9 height 17
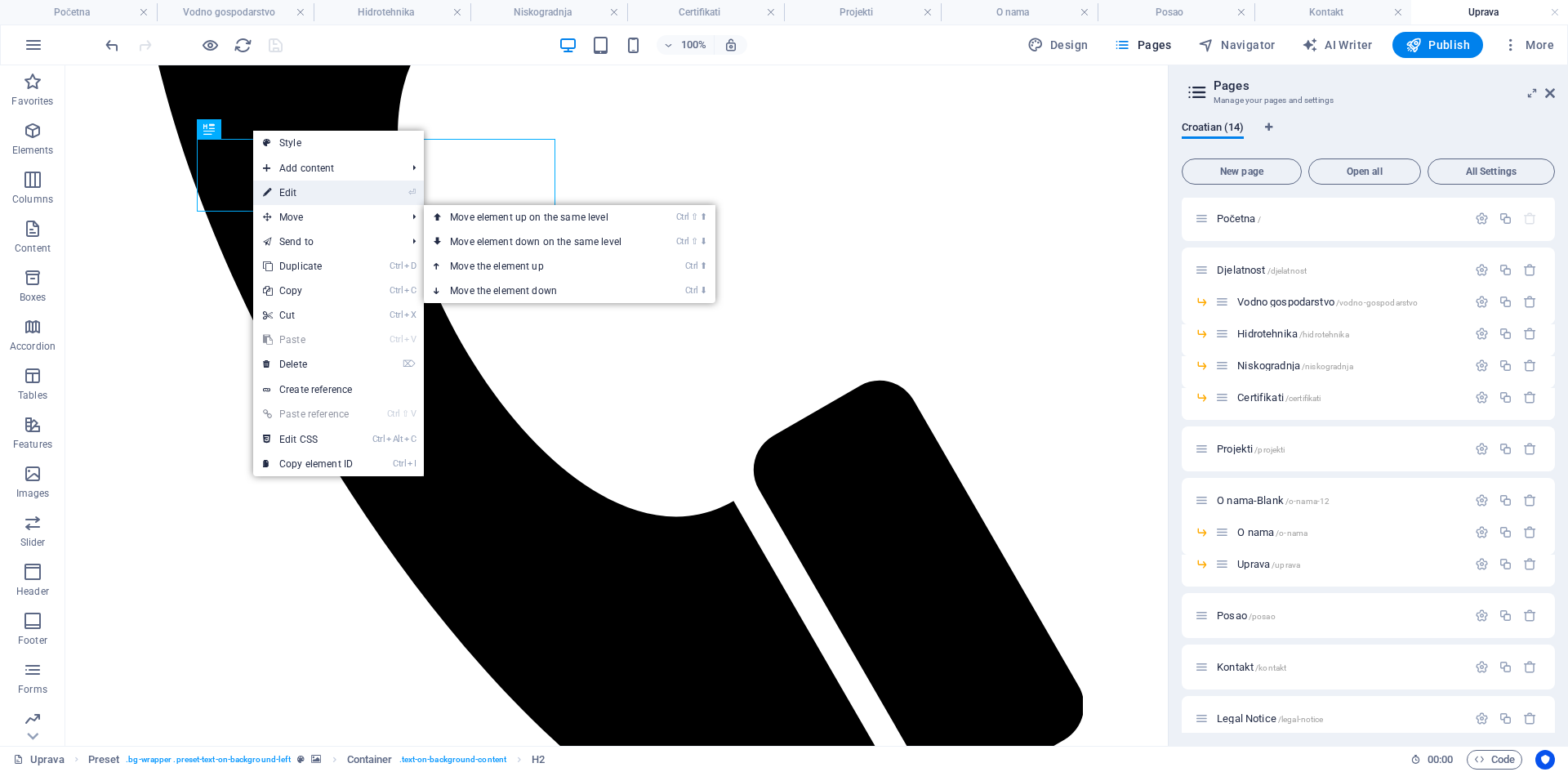
click at [368, 202] on li "⏎ Edit" at bounding box center [338, 192] width 171 height 24
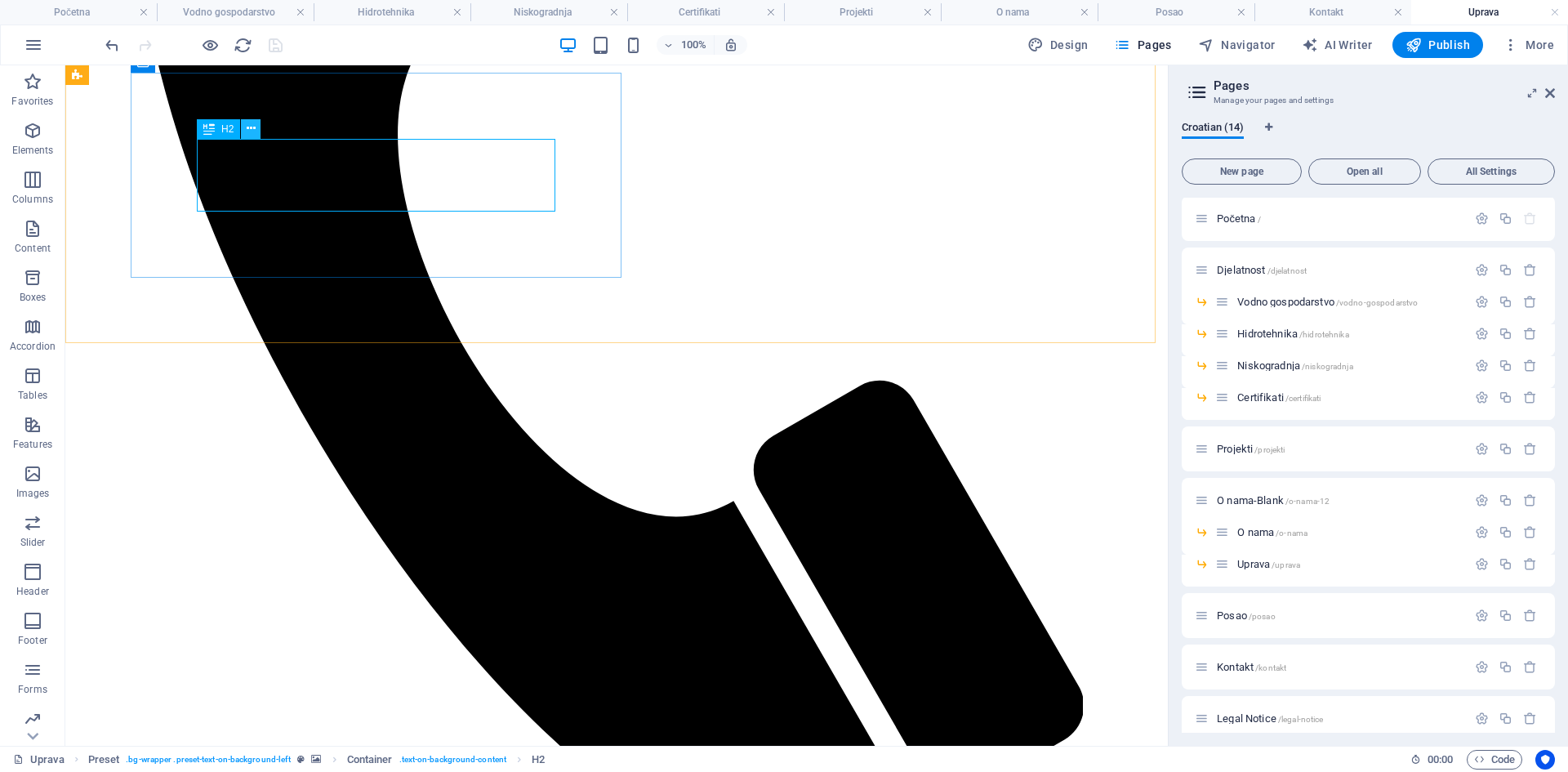
click at [254, 127] on icon at bounding box center [250, 129] width 9 height 17
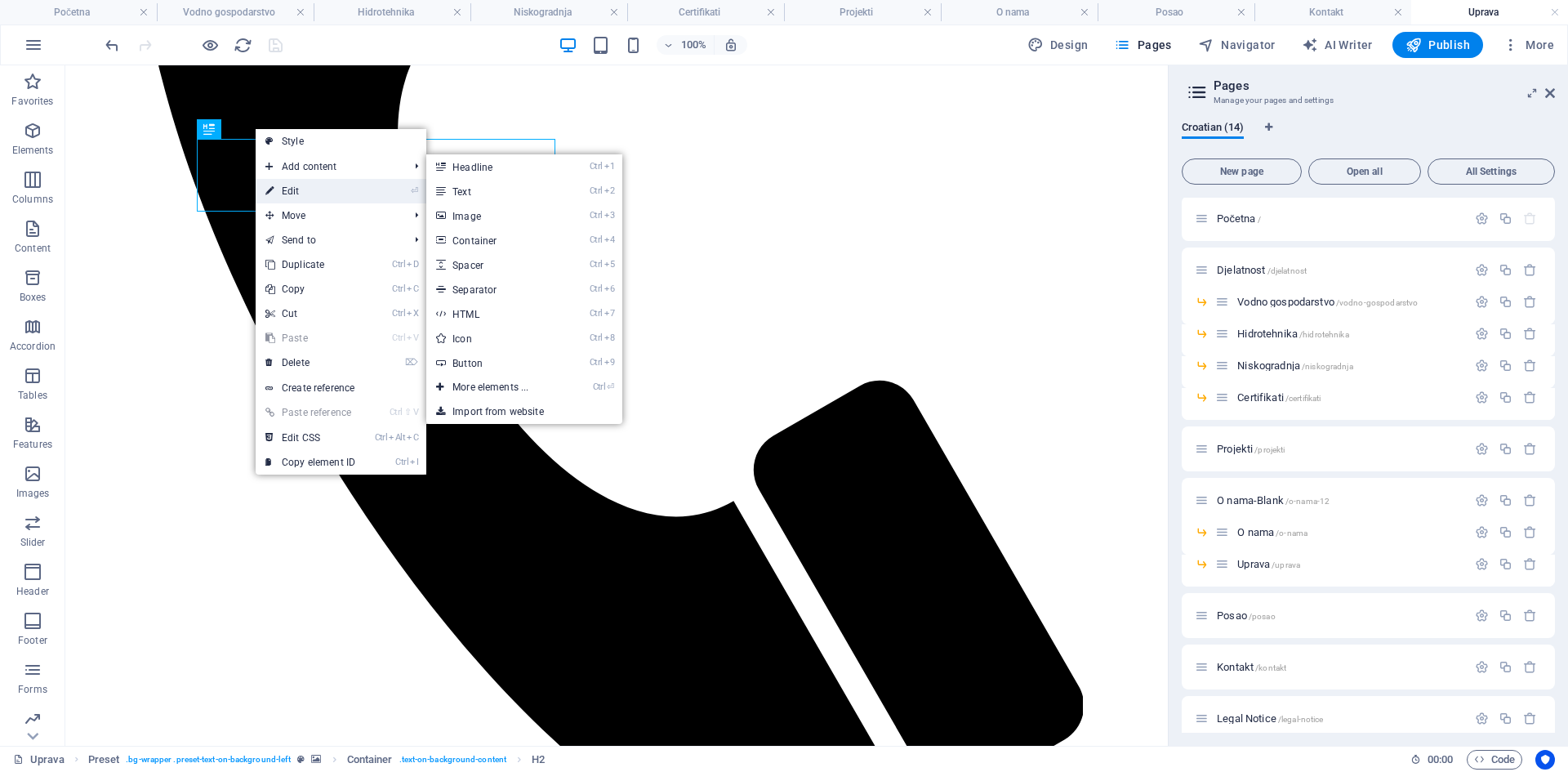
click at [287, 181] on link "⏎ Edit" at bounding box center [310, 190] width 110 height 24
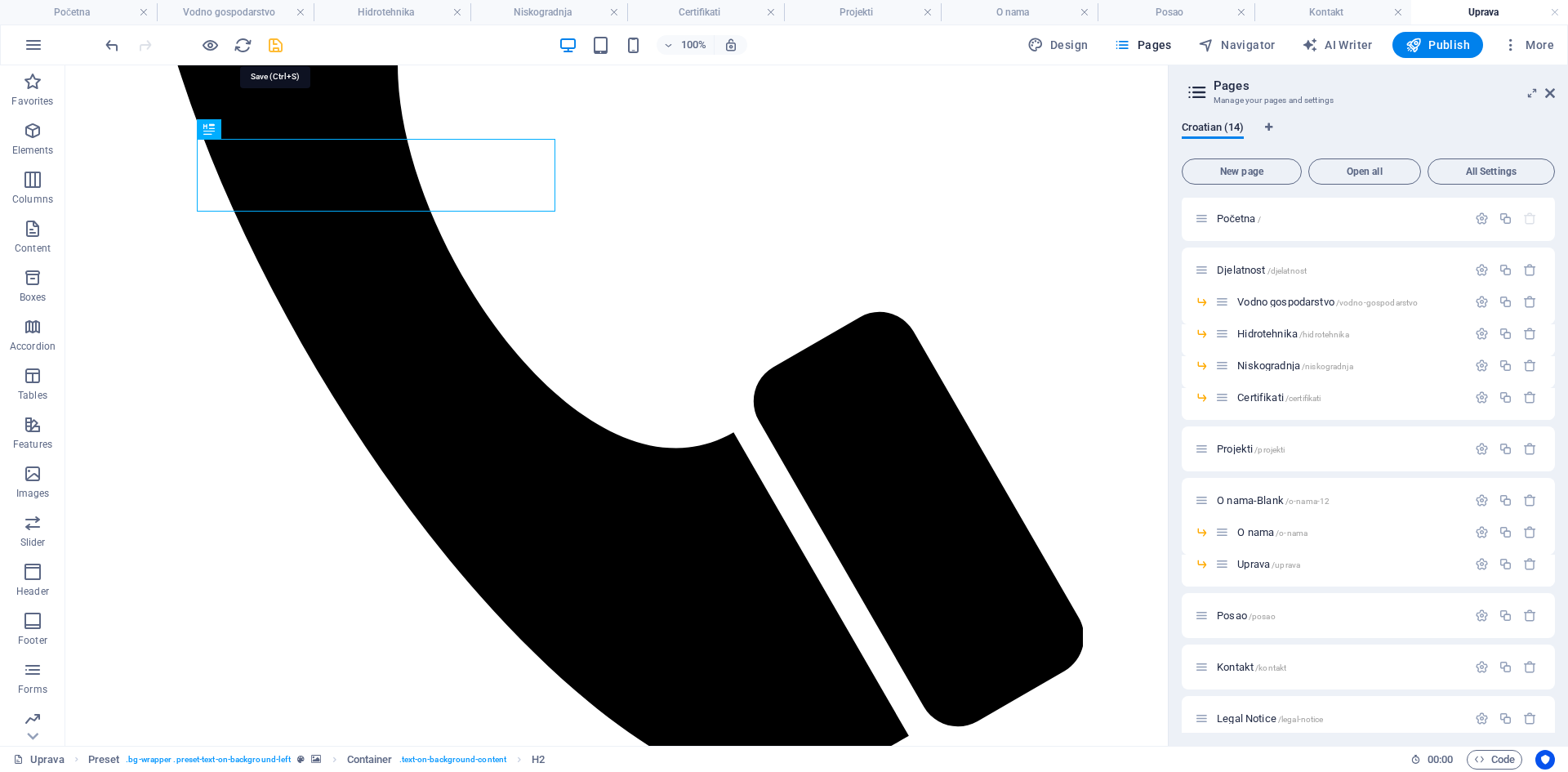
click at [276, 47] on icon "save" at bounding box center [275, 45] width 18 height 18
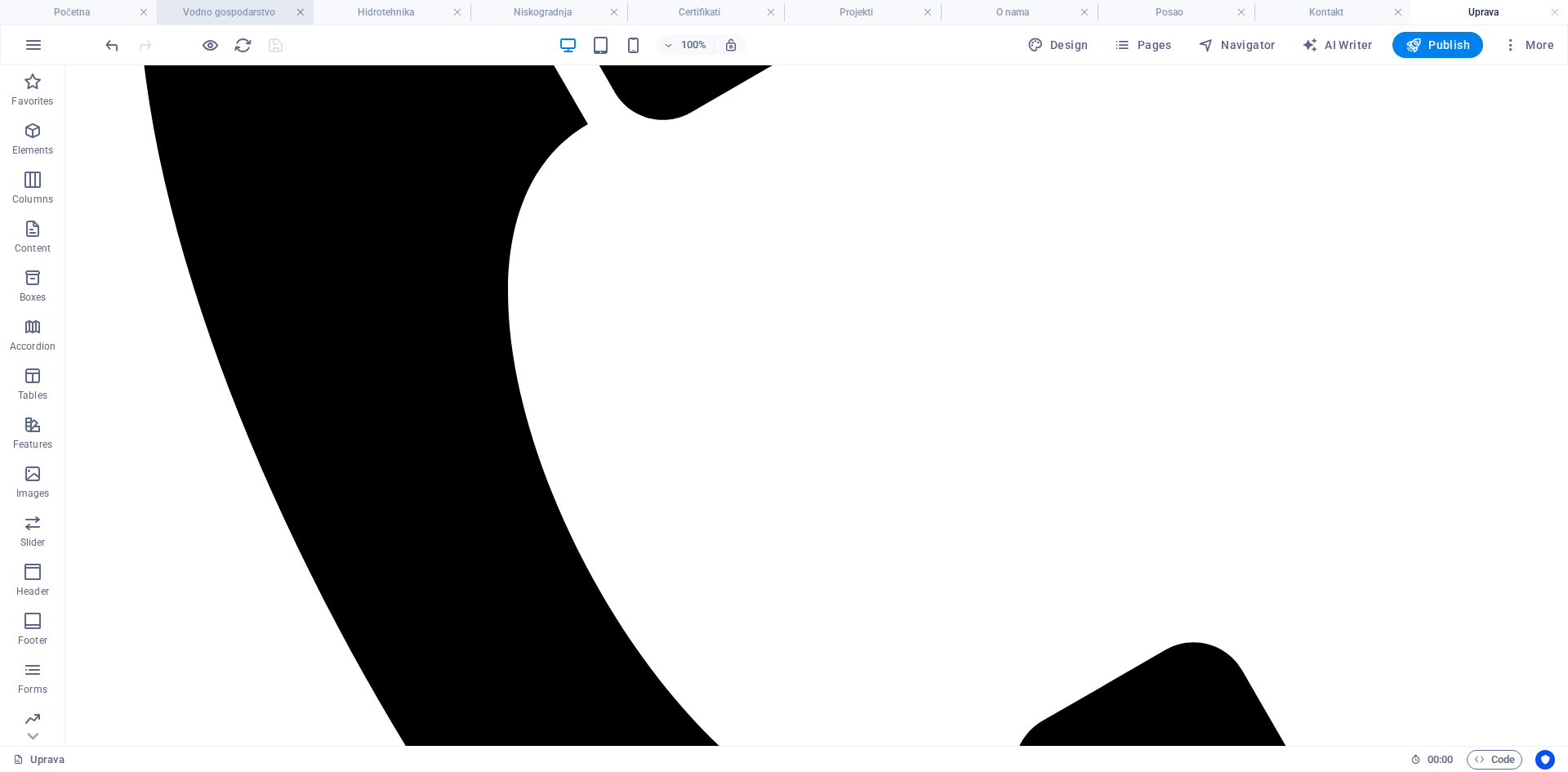
click at [300, 13] on link at bounding box center [301, 13] width 10 height 16
click at [332, 11] on link at bounding box center [336, 13] width 10 height 16
click at [389, 14] on h4 "Niskogradnja" at bounding box center [294, 12] width 196 height 18
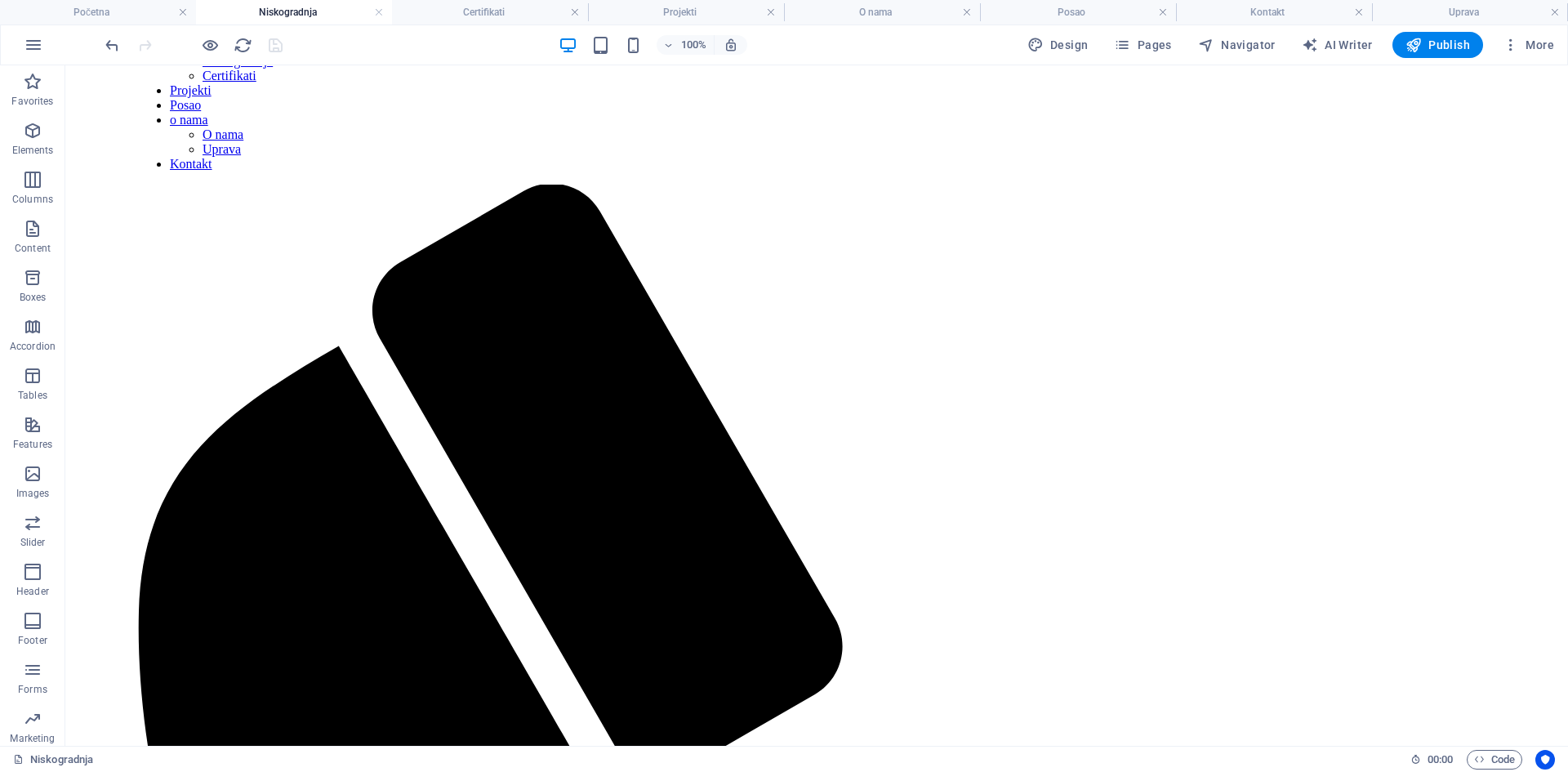
scroll to position [0, 0]
click at [380, 11] on link at bounding box center [379, 13] width 10 height 16
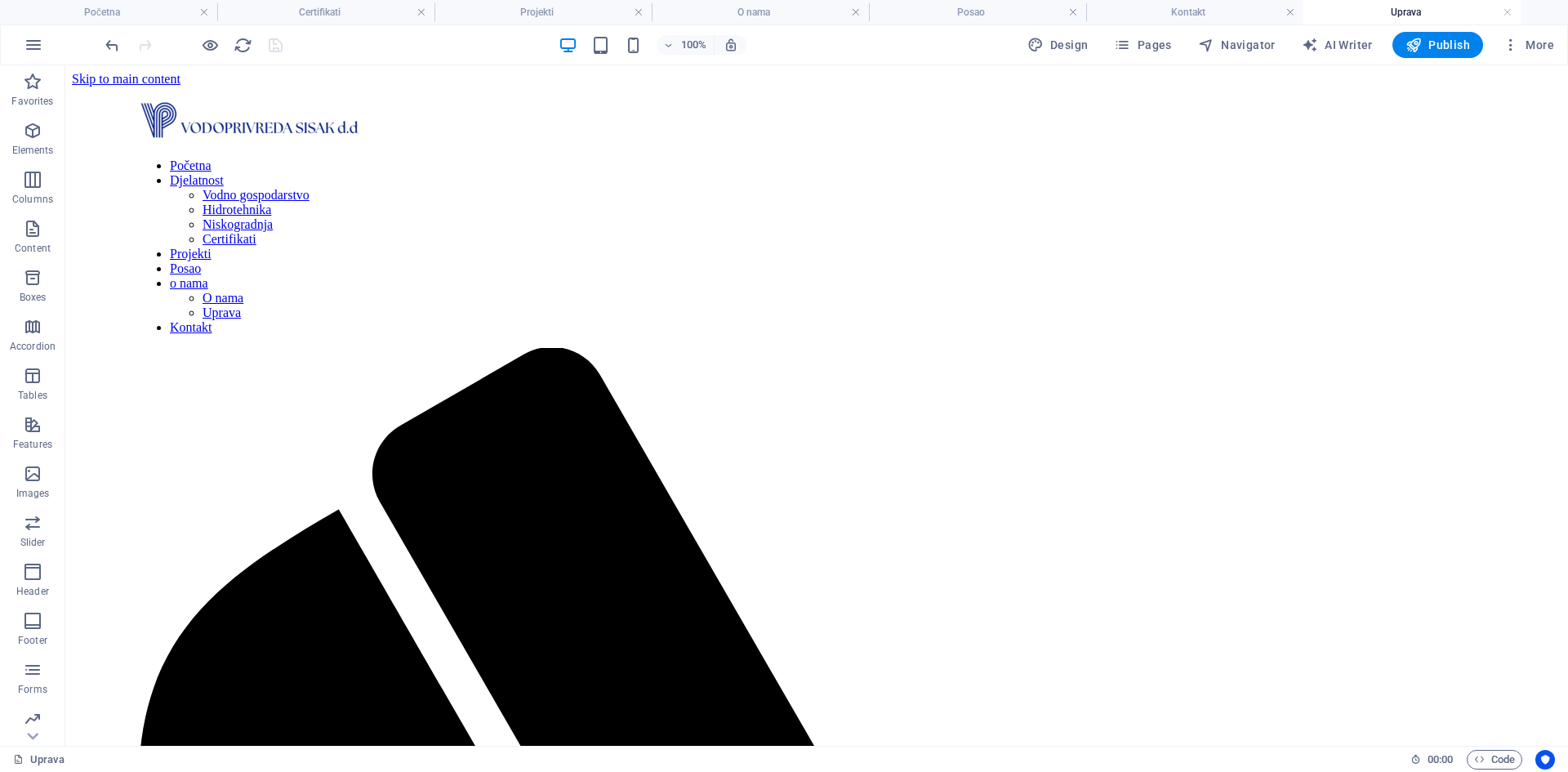
scroll to position [817, 0]
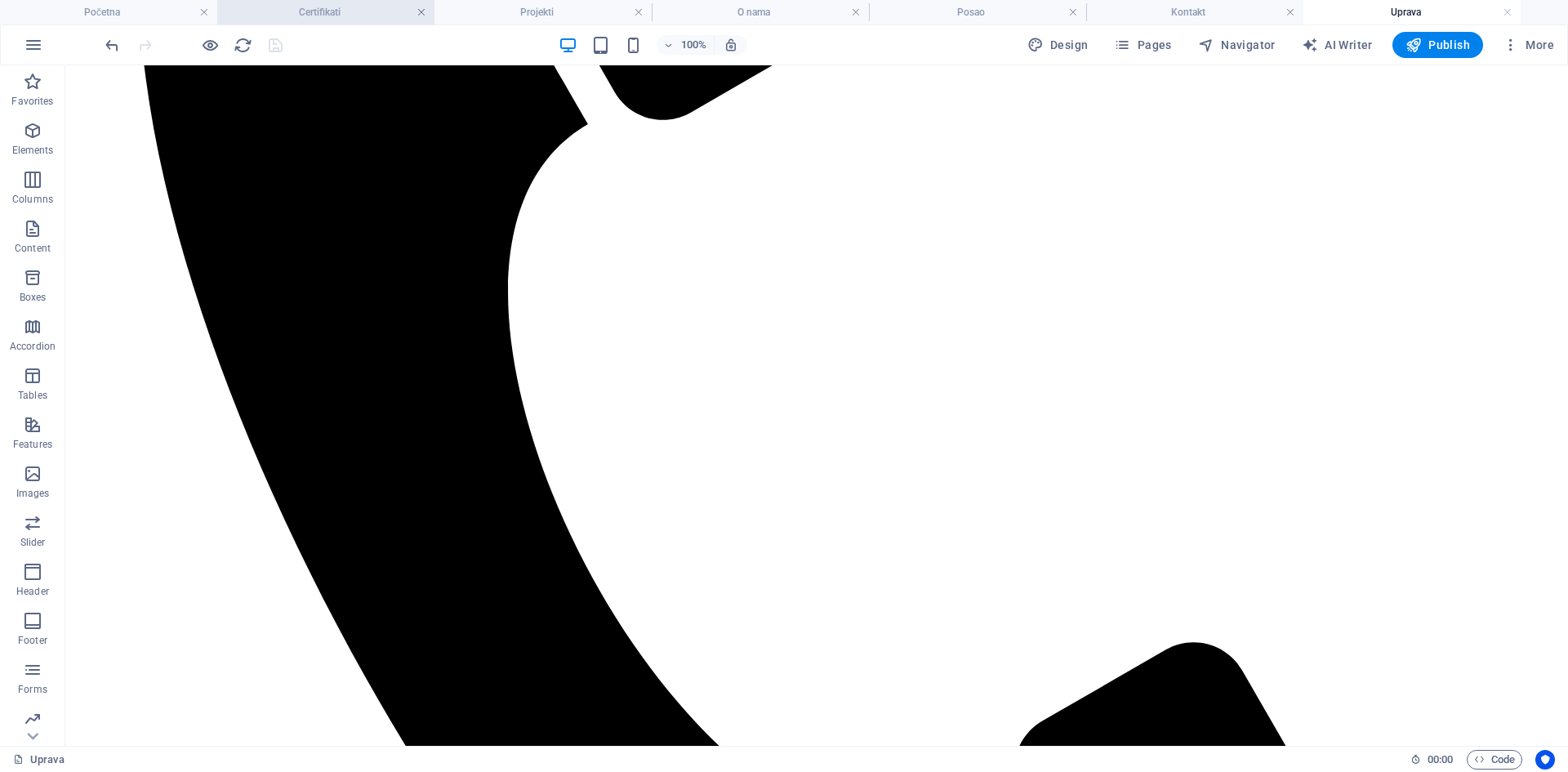
click at [422, 10] on link at bounding box center [421, 13] width 10 height 16
click at [425, 13] on link at bounding box center [421, 13] width 10 height 16
click at [633, 13] on link at bounding box center [638, 13] width 10 height 16
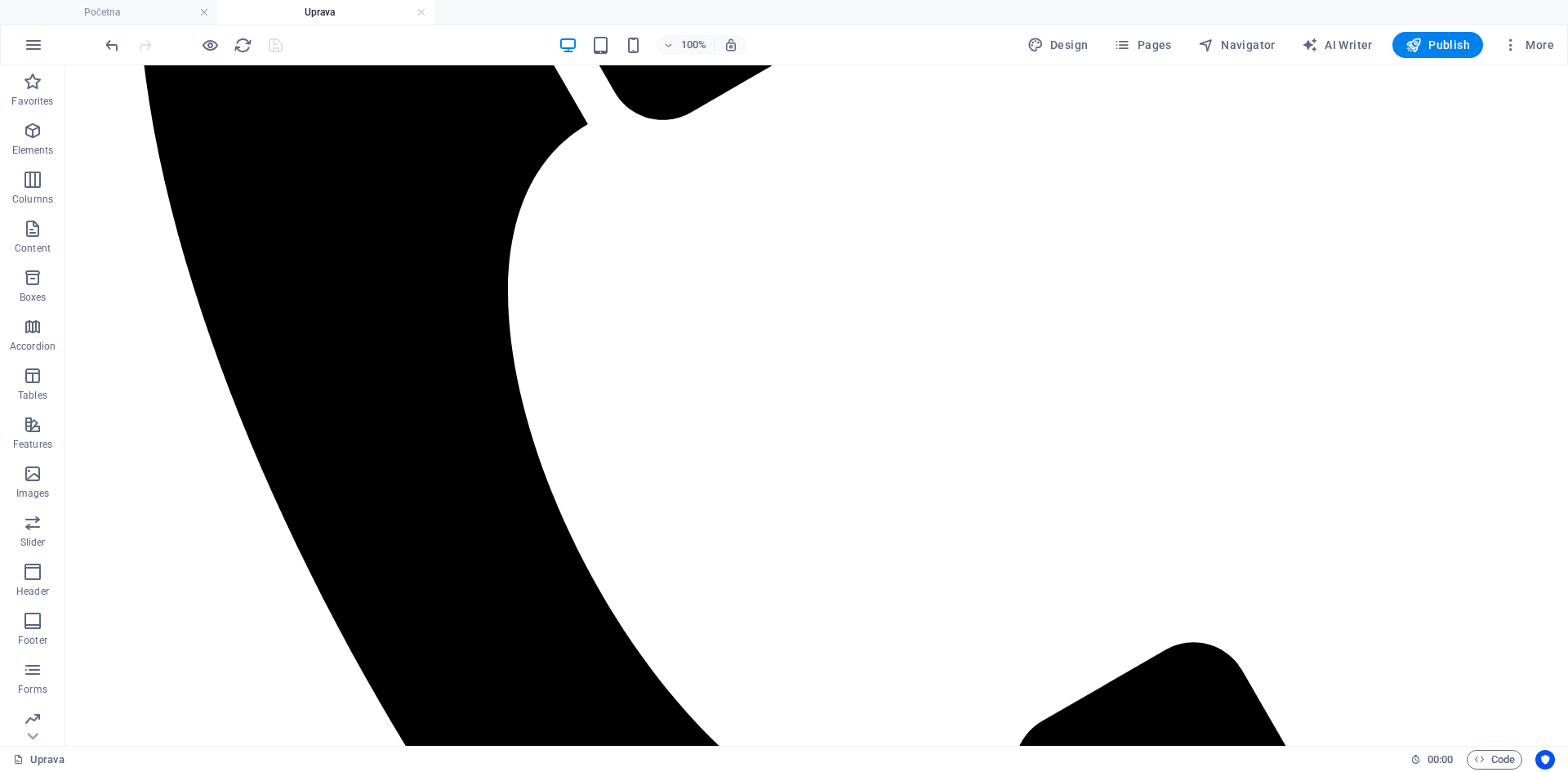
click at [425, 13] on link at bounding box center [421, 13] width 10 height 16
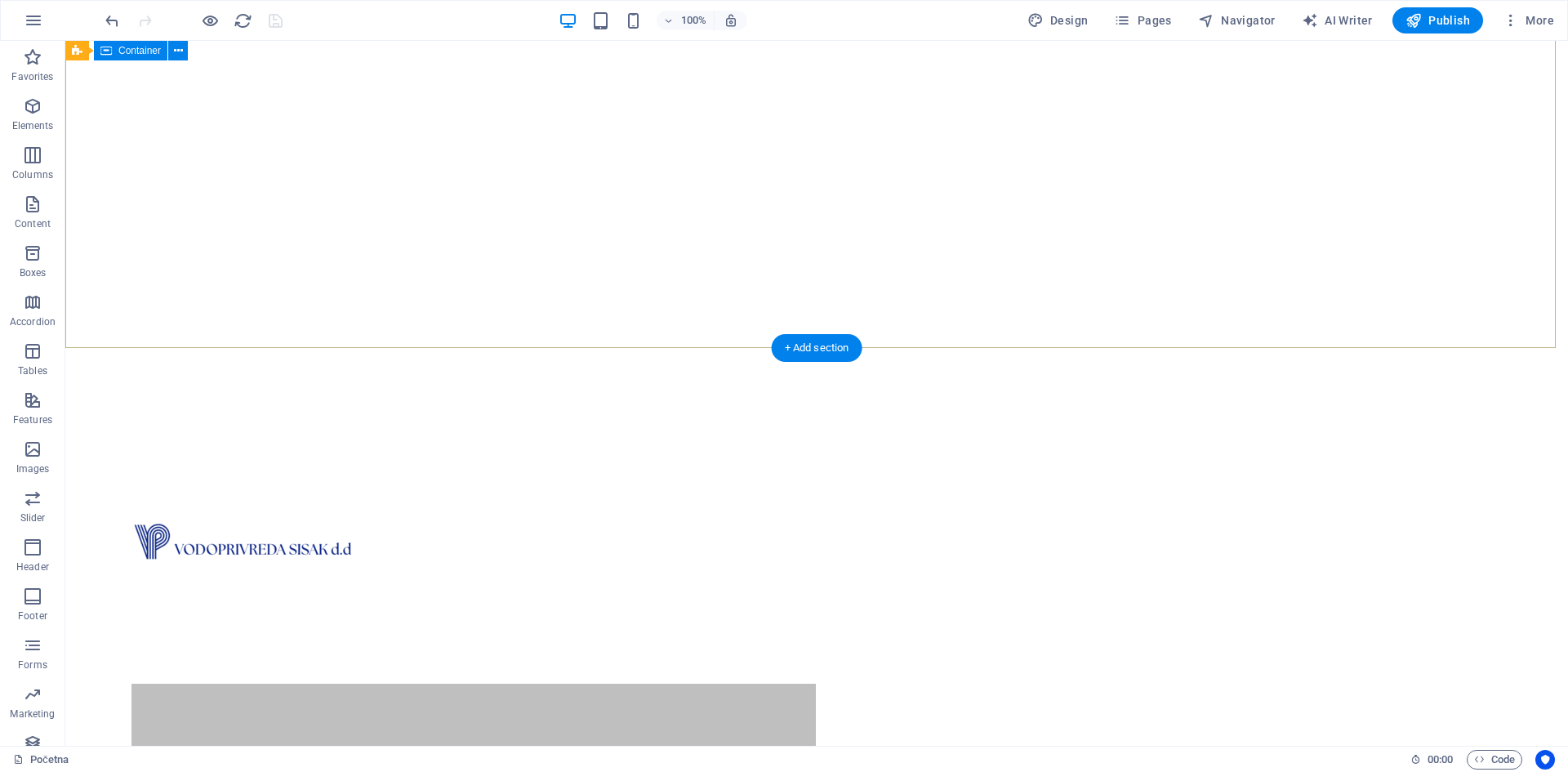
scroll to position [0, 0]
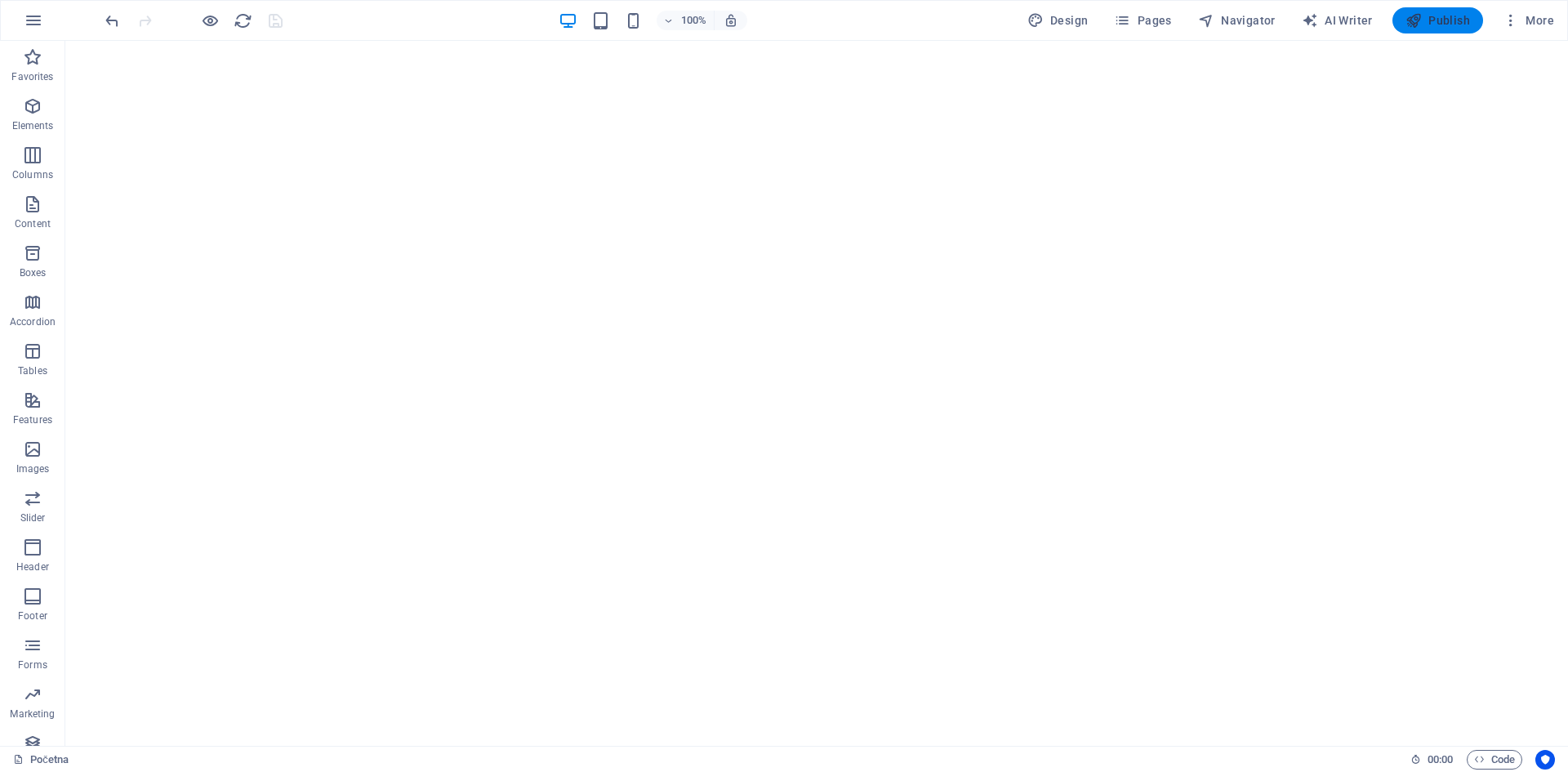
click at [1429, 25] on span "Publish" at bounding box center [1437, 20] width 65 height 16
click at [1538, 18] on span "More" at bounding box center [1527, 20] width 51 height 16
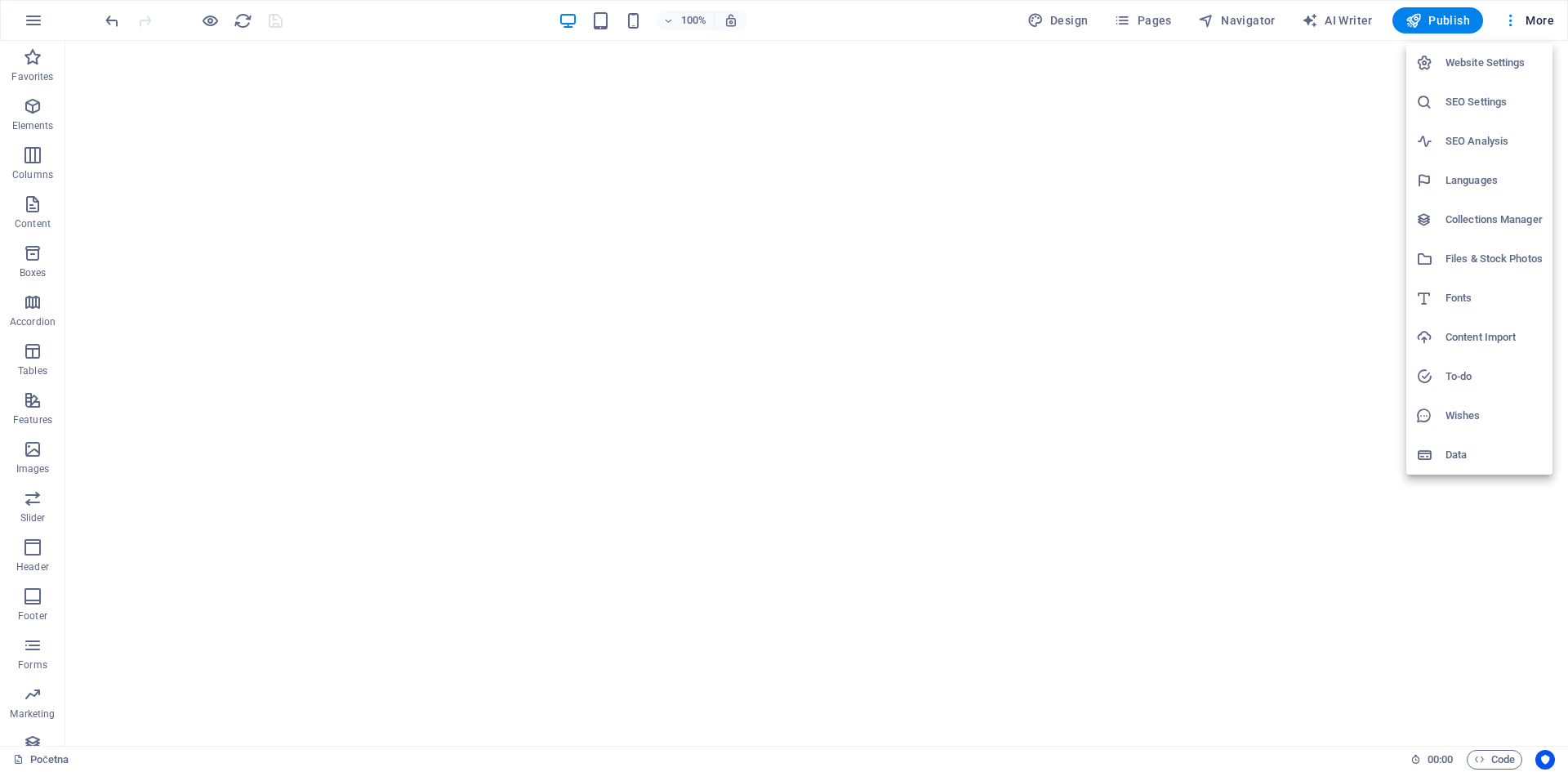
click at [1204, 406] on div at bounding box center [784, 386] width 1568 height 772
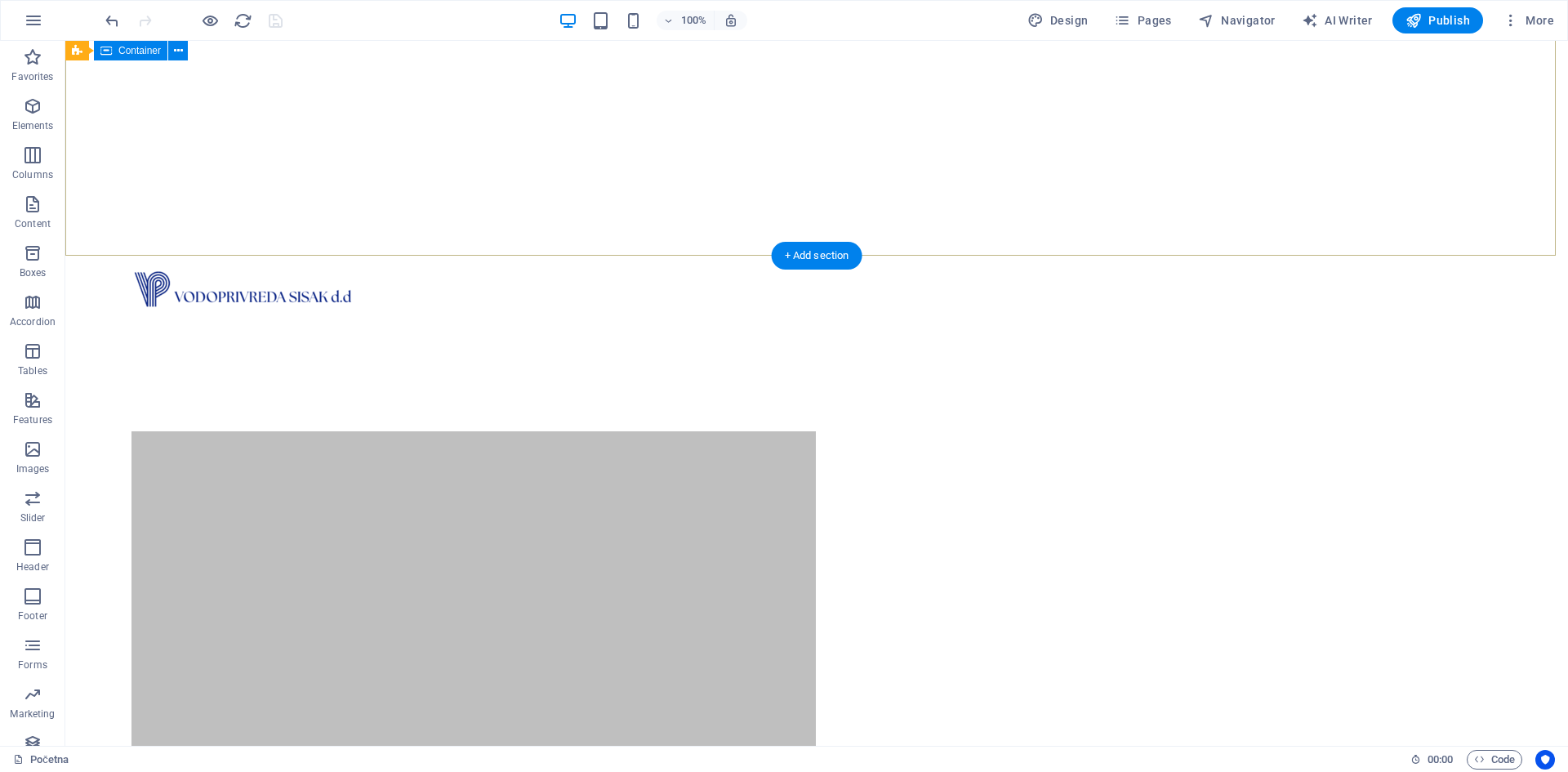
scroll to position [81, 0]
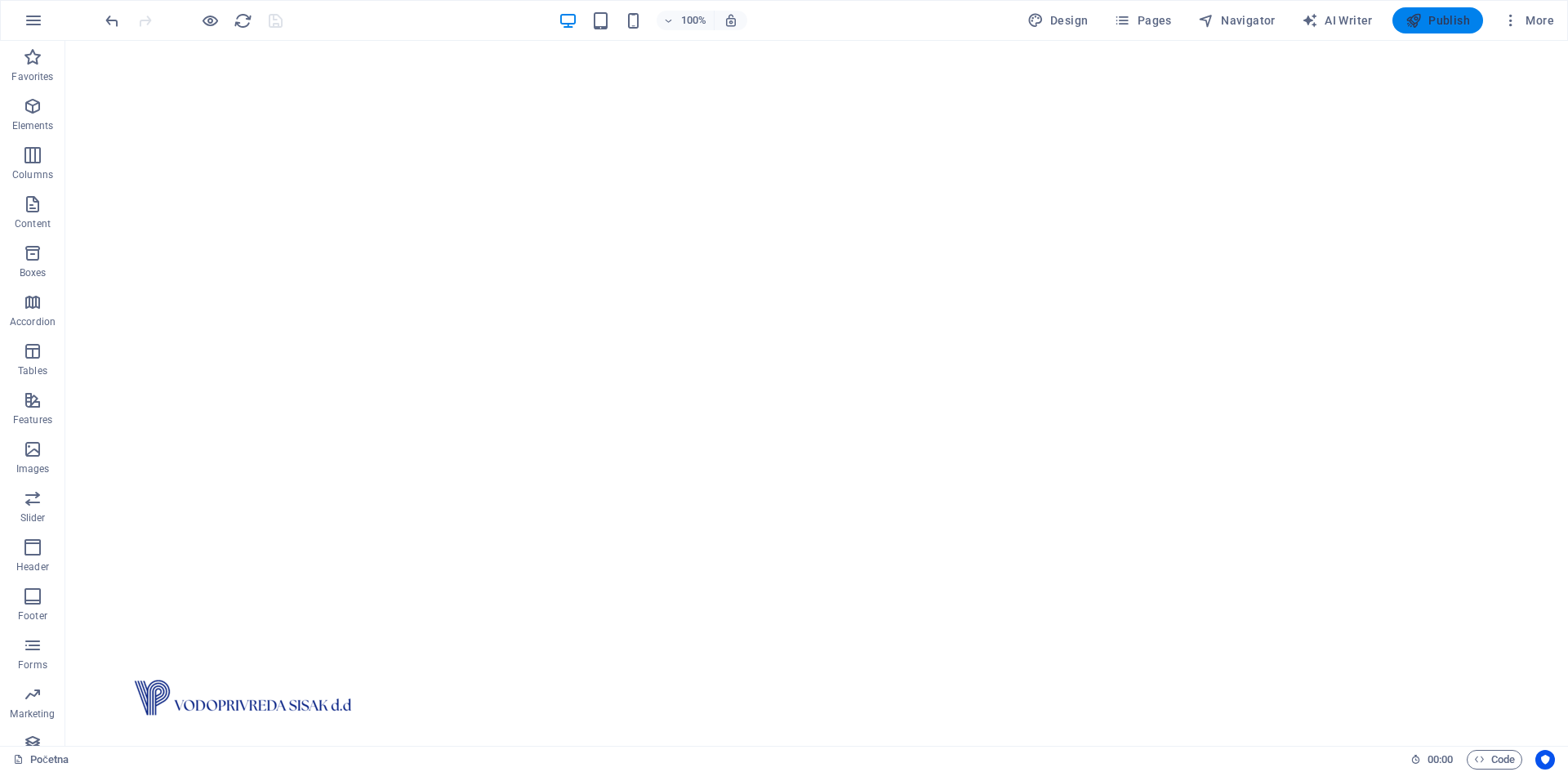
click at [1457, 13] on span "Publish" at bounding box center [1437, 20] width 65 height 16
click at [1163, 22] on span "Pages" at bounding box center [1142, 20] width 57 height 16
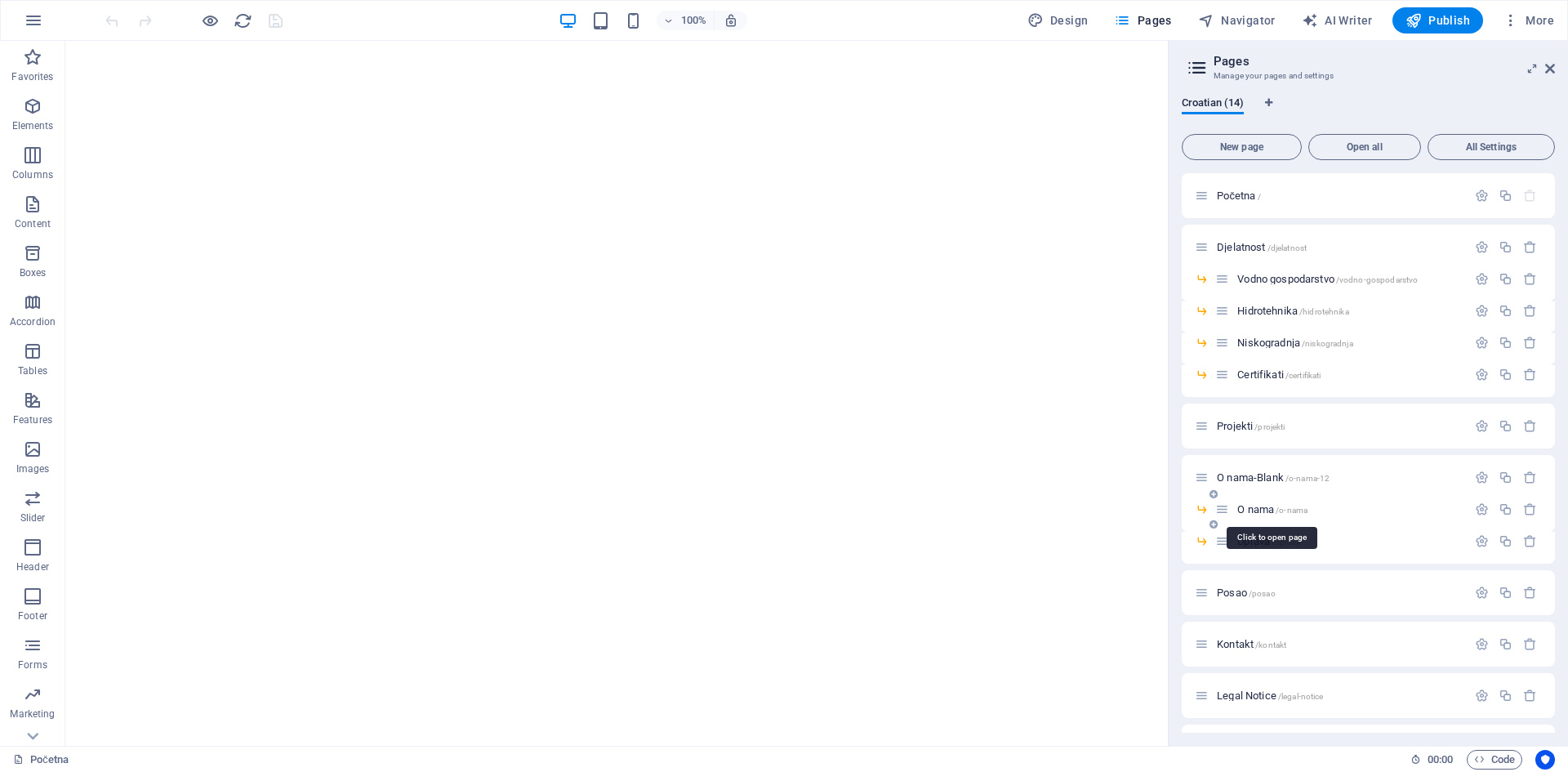
click at [1259, 509] on span "O nama /o-nama" at bounding box center [1272, 509] width 70 height 13
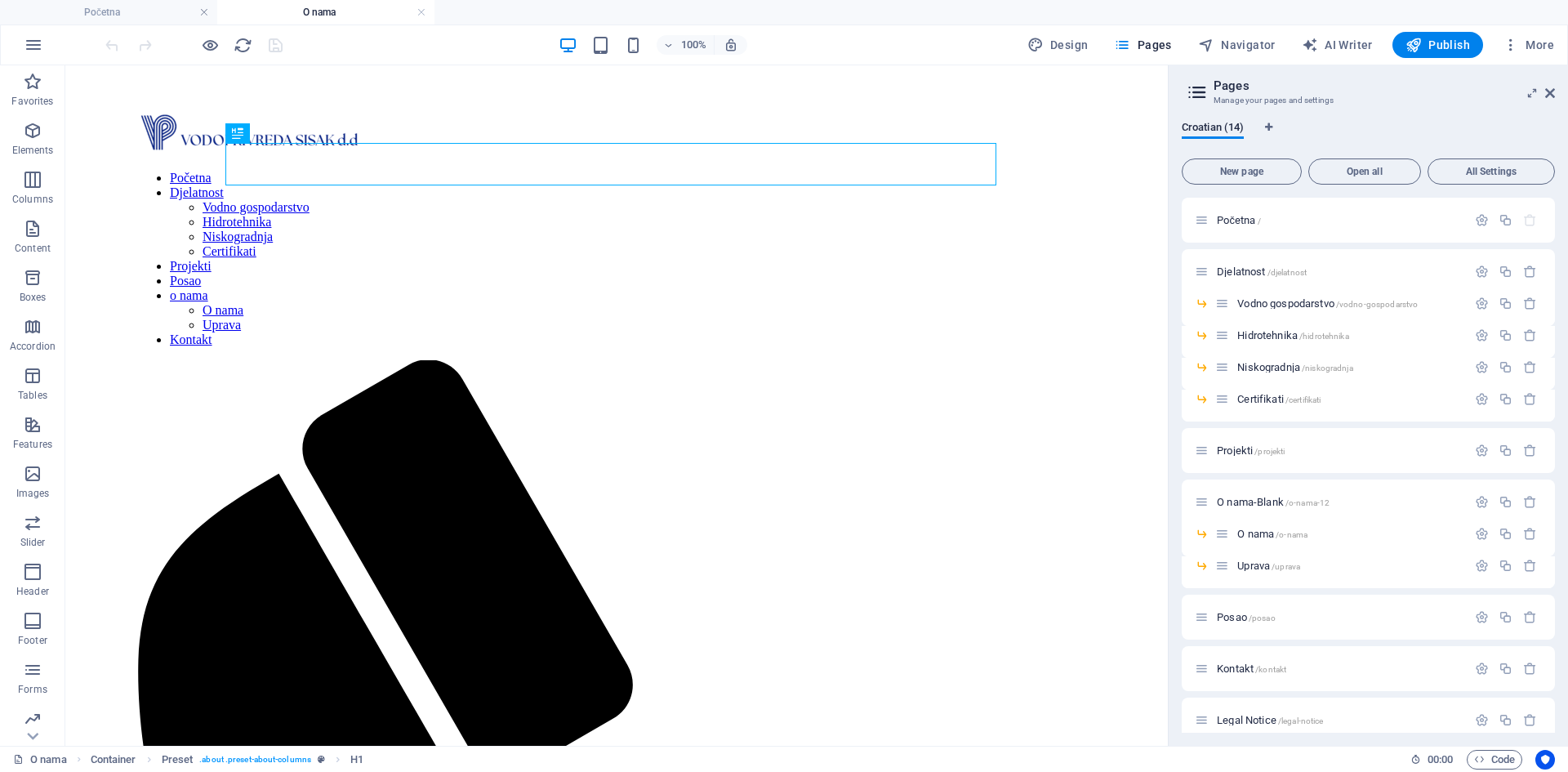
scroll to position [81, 0]
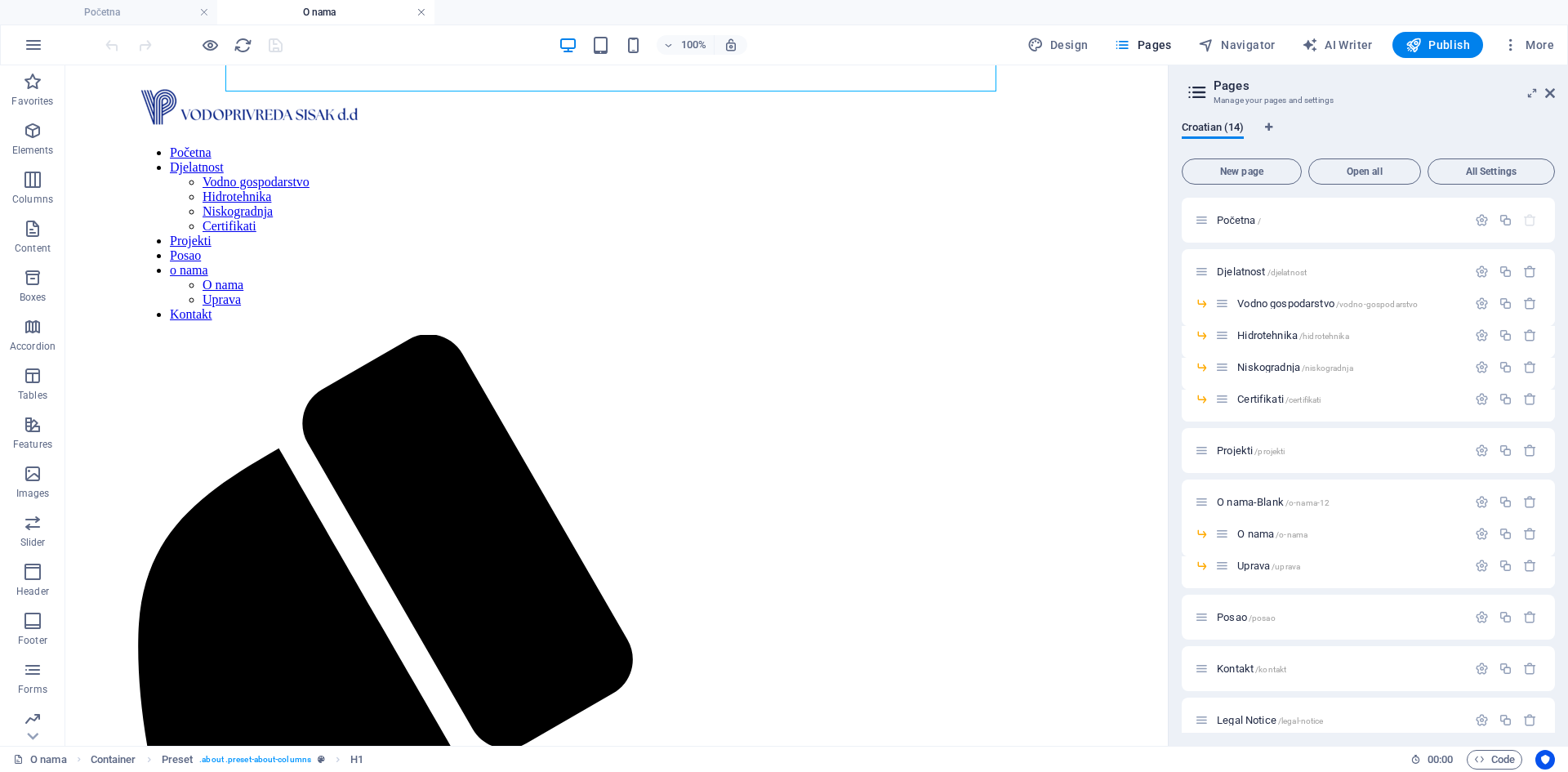
click at [420, 11] on link at bounding box center [421, 13] width 10 height 16
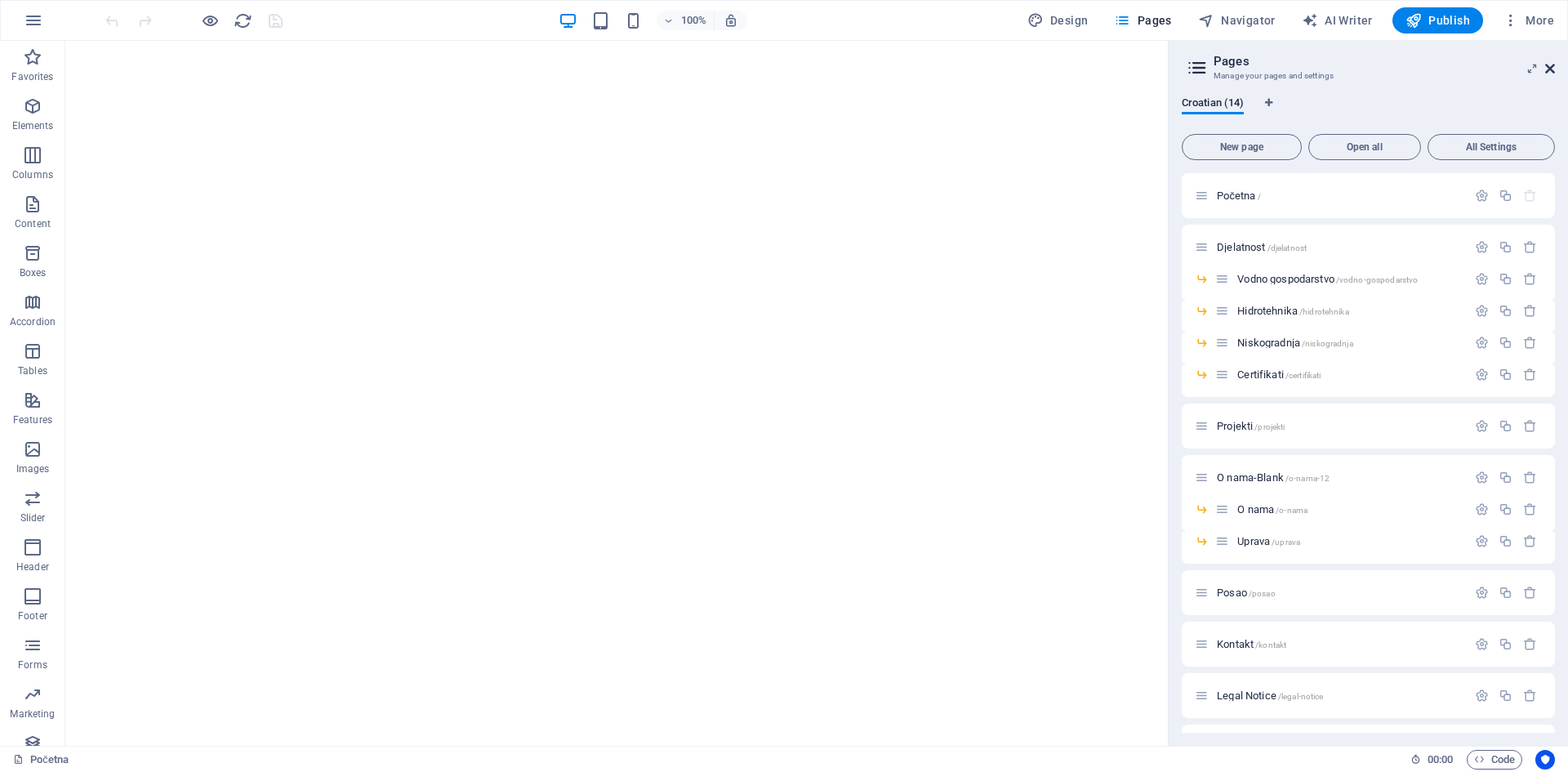
click at [1553, 75] on icon at bounding box center [1550, 68] width 10 height 13
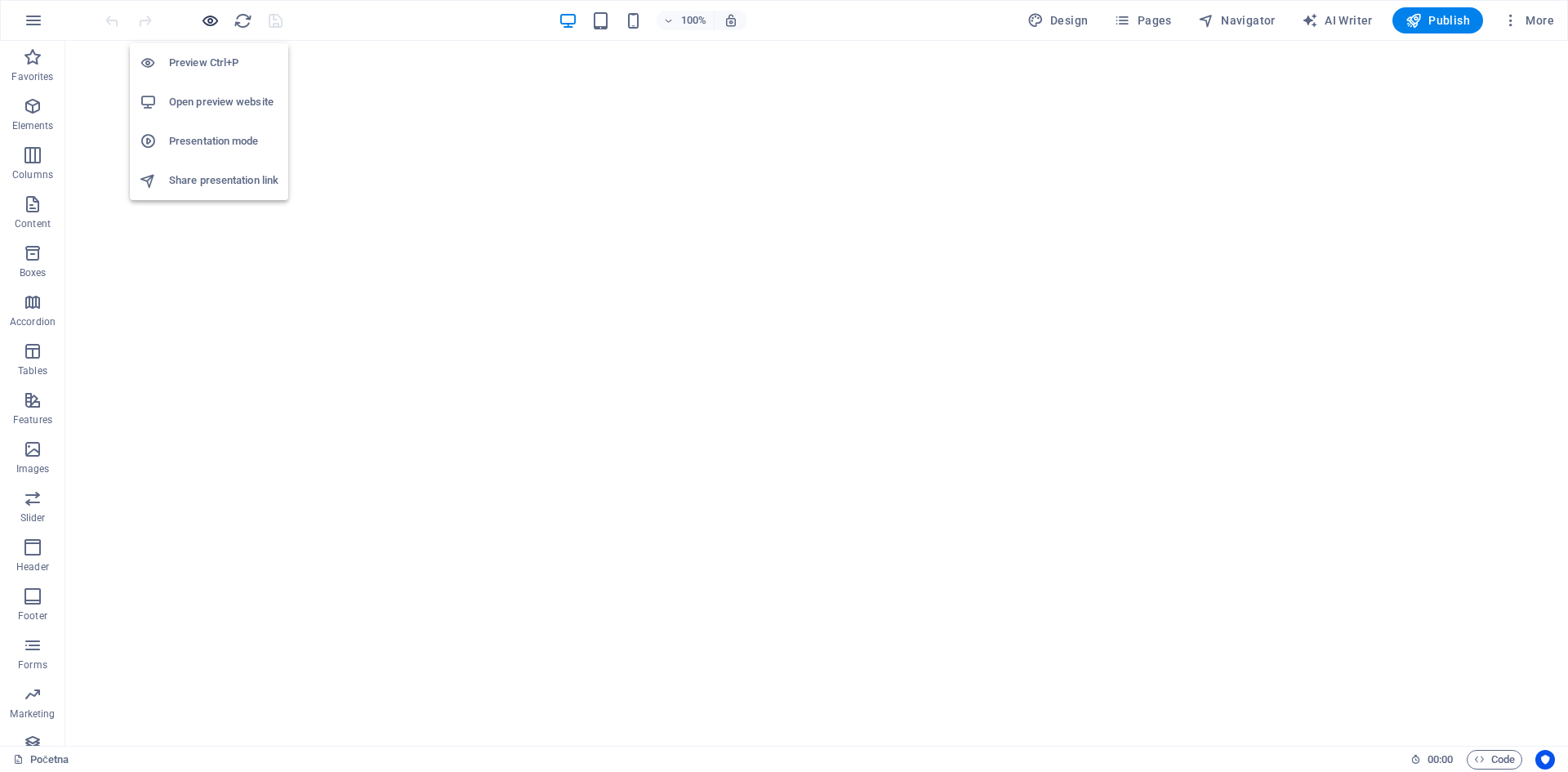
click at [214, 21] on icon "button" at bounding box center [209, 20] width 18 height 18
